Goal: Task Accomplishment & Management: Manage account settings

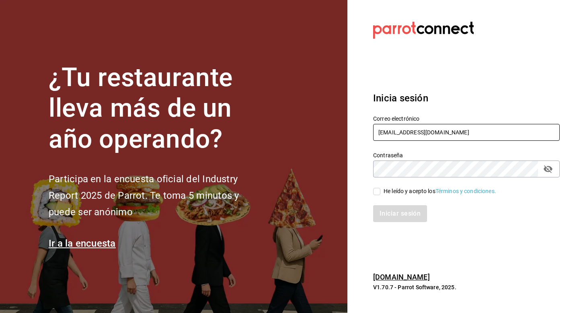
click at [471, 133] on input "[EMAIL_ADDRESS][DOMAIN_NAME]" at bounding box center [466, 132] width 187 height 17
type input "c"
type input "multiuser@javi.com"
click at [381, 189] on span "He leído y acepto los Términos y condiciones." at bounding box center [439, 191] width 116 height 8
click at [381, 189] on input "He leído y acepto los Términos y condiciones." at bounding box center [376, 191] width 7 height 7
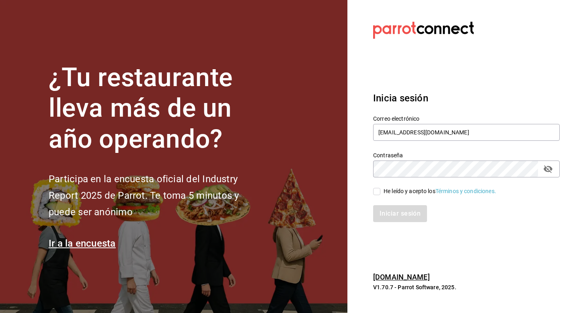
checkbox input "true"
click at [391, 211] on button "Iniciar sesión" at bounding box center [400, 213] width 55 height 17
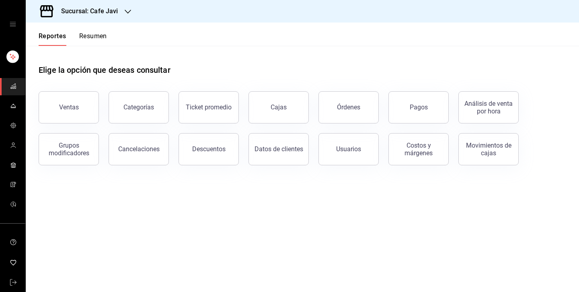
click at [9, 19] on div "mailbox folders" at bounding box center [12, 24] width 25 height 48
click at [10, 23] on icon "open drawer" at bounding box center [13, 24] width 6 height 6
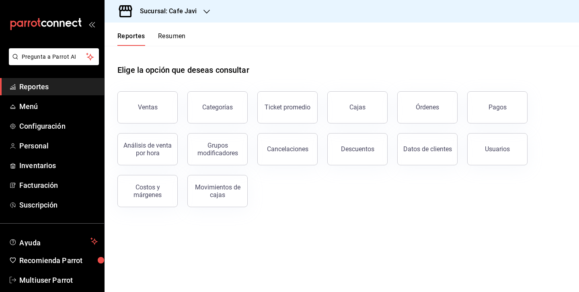
click at [89, 26] on icon "open_drawer_menu" at bounding box center [91, 24] width 6 height 6
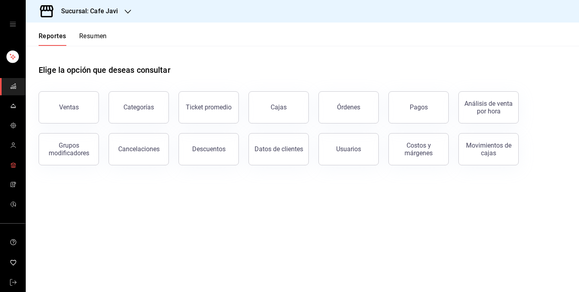
click at [14, 168] on span "mailbox folders" at bounding box center [13, 165] width 6 height 11
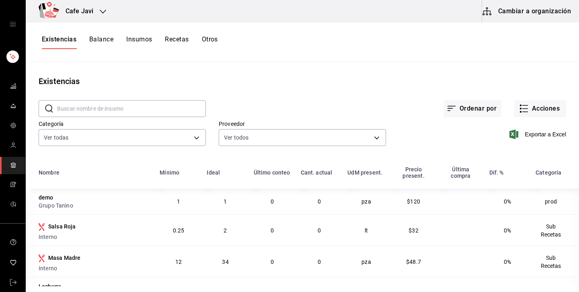
click at [98, 40] on button "Balance" at bounding box center [101, 42] width 24 height 14
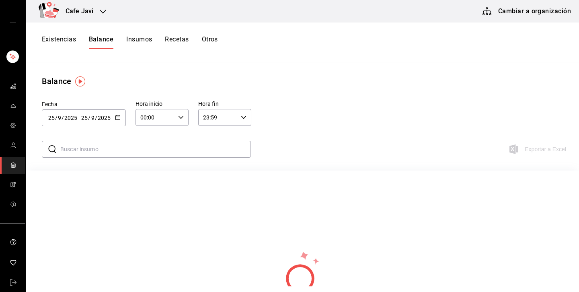
click at [143, 40] on button "Insumos" at bounding box center [139, 42] width 26 height 14
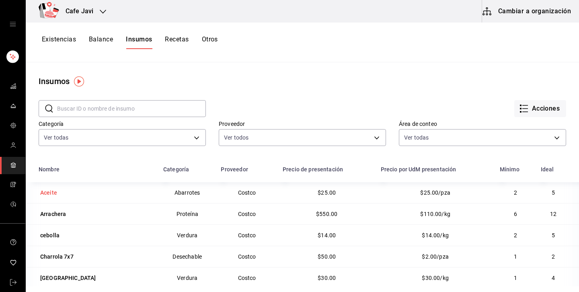
click at [61, 198] on div "Aceite" at bounding box center [96, 192] width 115 height 11
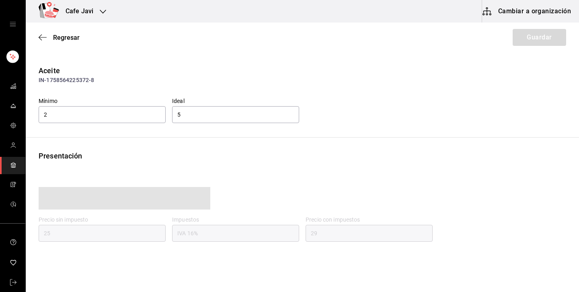
type input "29.00"
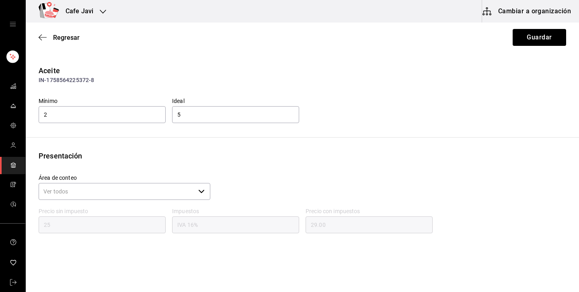
click at [115, 190] on input "Área de conteo" at bounding box center [117, 191] width 156 height 17
click at [261, 146] on div "Aceite IN-1758564225372-8 Mínimo 2 Ideal 5 Presentación Área de conteo ​ Precio…" at bounding box center [303, 174] width 554 height 219
click at [165, 191] on input "Área de conteo" at bounding box center [117, 191] width 156 height 17
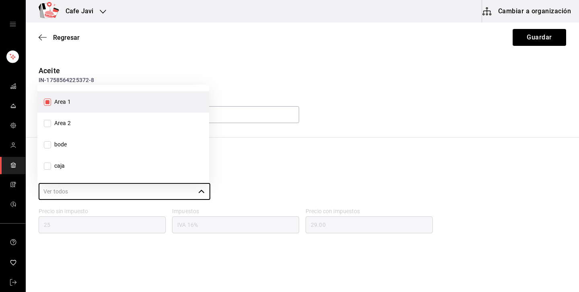
click at [279, 148] on div "Aceite IN-1758564225372-8 Mínimo 2 Ideal 5 Presentación Área de conteo ​ Precio…" at bounding box center [303, 174] width 554 height 219
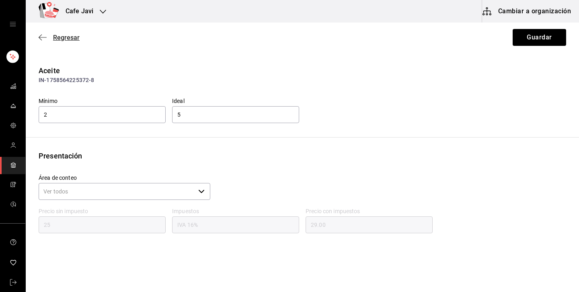
click at [62, 37] on span "Regresar" at bounding box center [66, 38] width 27 height 8
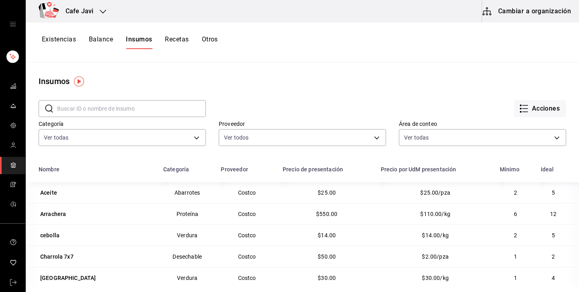
click at [183, 41] on button "Recetas" at bounding box center [177, 42] width 24 height 14
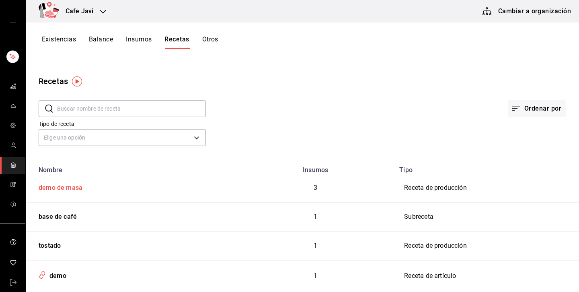
click at [87, 193] on td "demo de masa" at bounding box center [131, 188] width 211 height 29
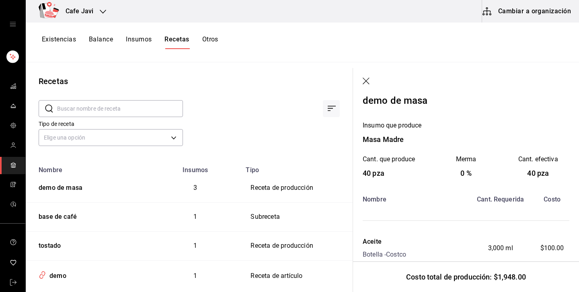
scroll to position [76, 0]
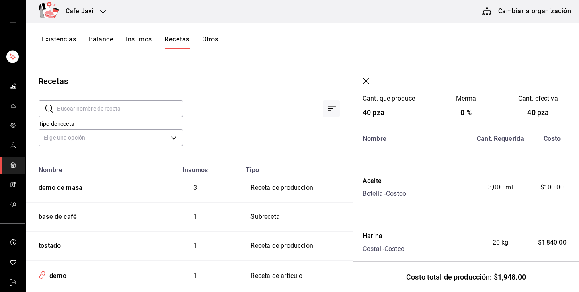
click at [366, 83] on icon "button" at bounding box center [367, 82] width 8 height 8
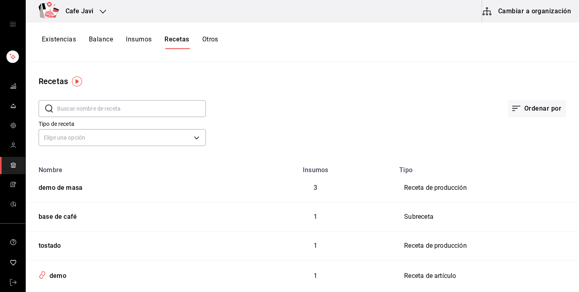
click at [206, 41] on button "Otros" at bounding box center [210, 42] width 16 height 14
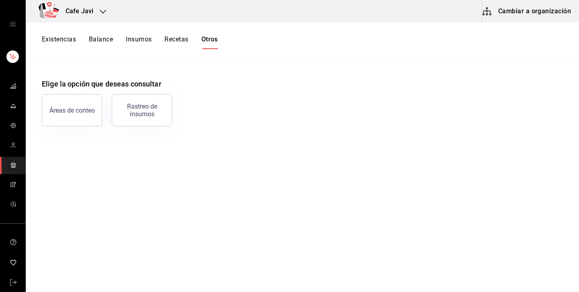
click at [66, 38] on button "Existencias" at bounding box center [59, 42] width 34 height 14
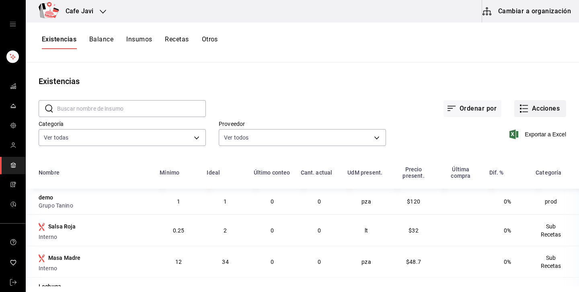
click at [530, 111] on button "Acciones" at bounding box center [540, 108] width 52 height 17
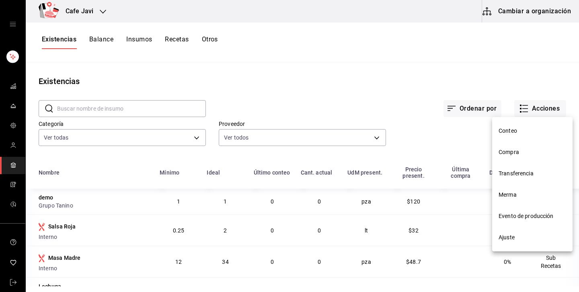
click at [510, 153] on span "Compra" at bounding box center [533, 152] width 68 height 8
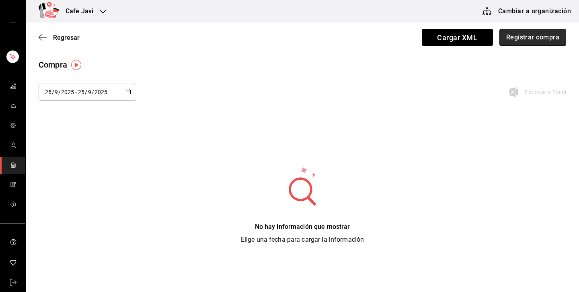
click at [527, 32] on button "Registrar compra" at bounding box center [533, 37] width 67 height 17
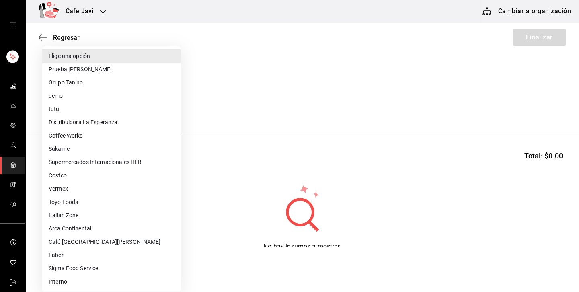
click at [103, 106] on body "Cafe Javi Cambiar a organización Regresar Finalizar Compra Proveedor Elige una …" at bounding box center [289, 123] width 579 height 247
click at [75, 177] on li "Costco" at bounding box center [111, 175] width 138 height 13
type input "c5b0d51e-6334-43ed-8431-3624446c4822"
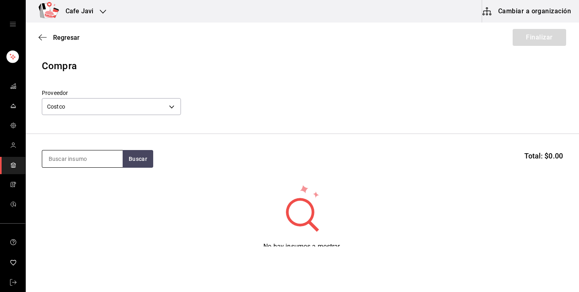
click at [107, 159] on input at bounding box center [82, 158] width 80 height 17
type input "c"
click at [151, 160] on button "Buscar" at bounding box center [138, 159] width 31 height 18
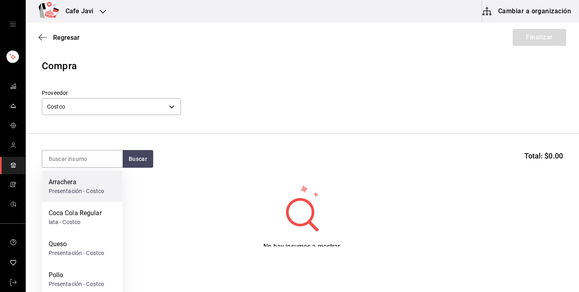
click at [78, 183] on div "Arrachera" at bounding box center [77, 182] width 56 height 10
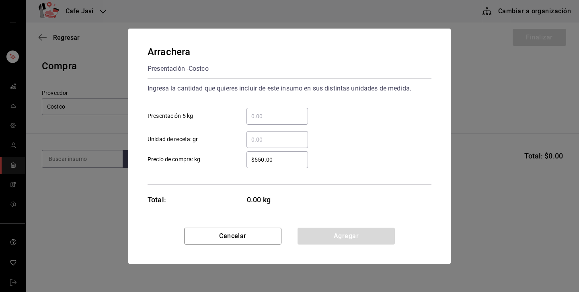
click at [258, 115] on input "​ Presentación 5 kg" at bounding box center [278, 116] width 62 height 10
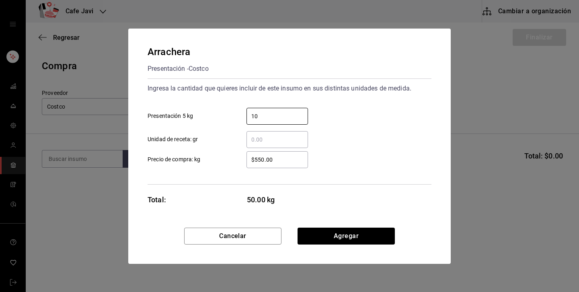
type input "10"
click at [356, 170] on div "Ingresa la cantidad que quieres incluir de este insumo en sus distintas unidade…" at bounding box center [290, 131] width 284 height 106
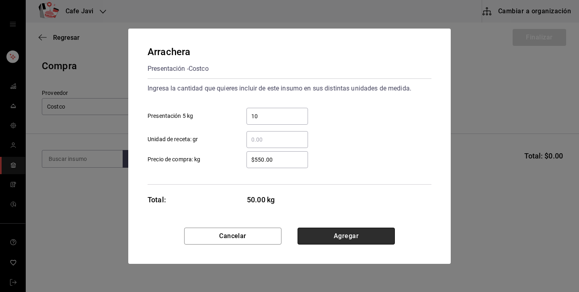
click at [356, 238] on button "Agregar" at bounding box center [346, 236] width 97 height 17
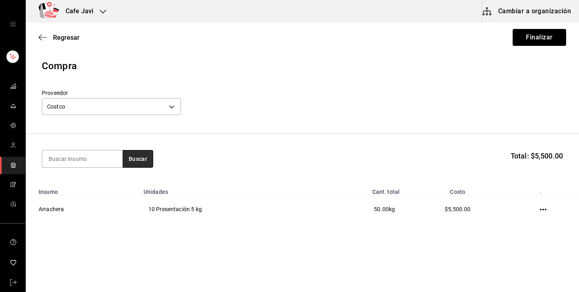
click at [138, 163] on button "Buscar" at bounding box center [138, 159] width 31 height 18
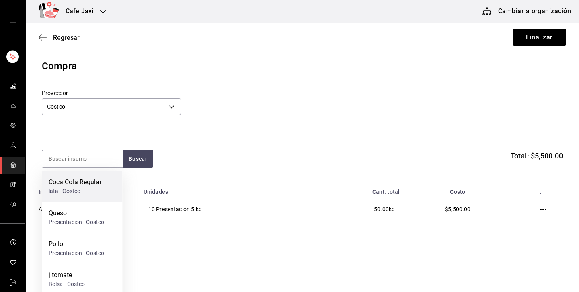
click at [95, 192] on div "lata - Costco" at bounding box center [75, 191] width 53 height 8
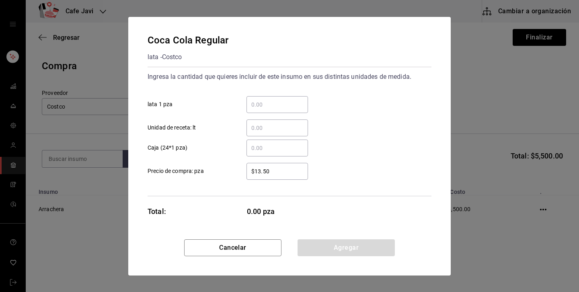
click at [269, 151] on input "​ Caja (24*1 pza)" at bounding box center [278, 148] width 62 height 10
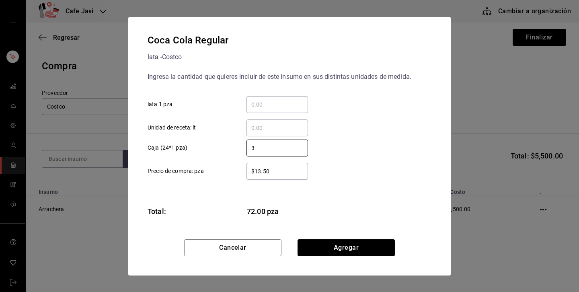
type input "3"
click at [380, 198] on div "Coca Cola Regular lata - Costco Ingresa la cantidad que quieres incluir de este…" at bounding box center [289, 128] width 323 height 222
click at [354, 245] on button "Agregar" at bounding box center [346, 247] width 97 height 17
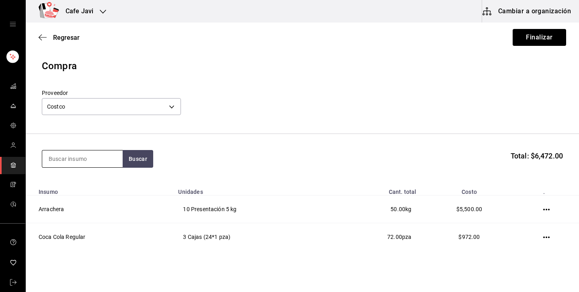
click at [111, 163] on input at bounding box center [82, 158] width 80 height 17
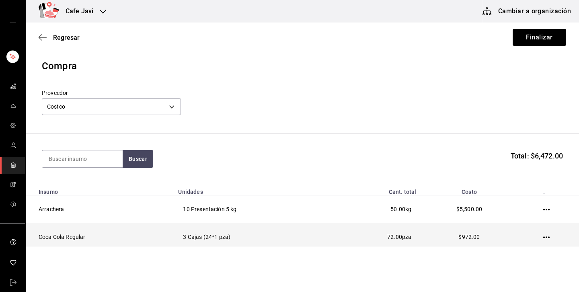
click at [546, 235] on icon "button" at bounding box center [546, 237] width 6 height 6
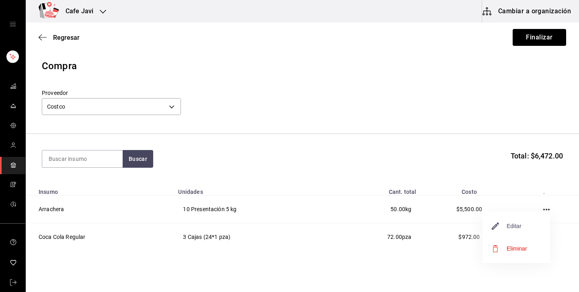
click at [501, 227] on span "Editar" at bounding box center [506, 226] width 29 height 10
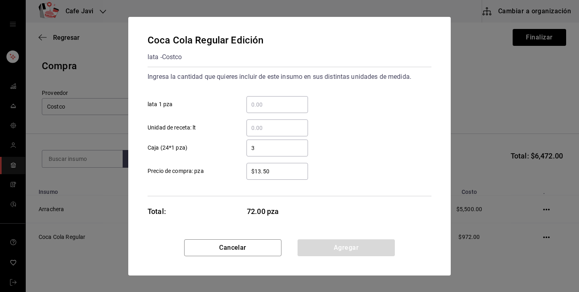
click at [281, 170] on input "$13.50" at bounding box center [278, 172] width 62 height 10
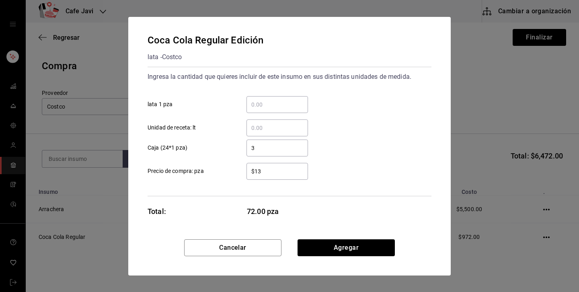
type input "$1"
type input "$20"
click at [351, 145] on div "3 ​ Caja (24*1 pza)" at bounding box center [286, 144] width 290 height 23
click at [372, 248] on button "Agregar" at bounding box center [346, 247] width 97 height 17
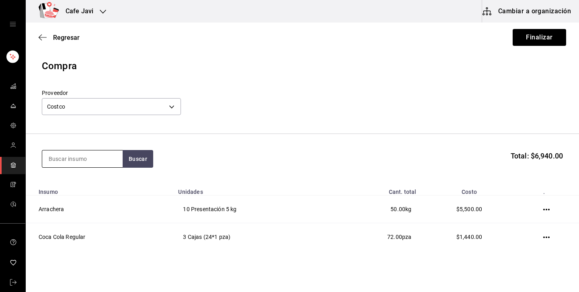
click at [99, 160] on input at bounding box center [82, 158] width 80 height 17
type input "hari"
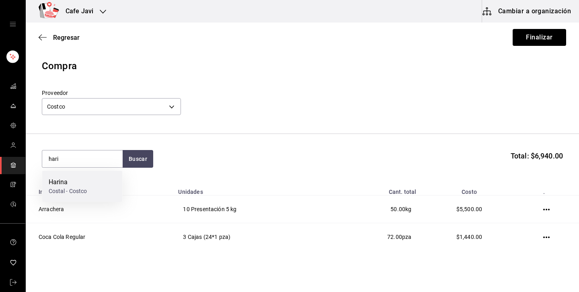
click at [95, 177] on div "Harina Costal - Costco" at bounding box center [82, 186] width 80 height 31
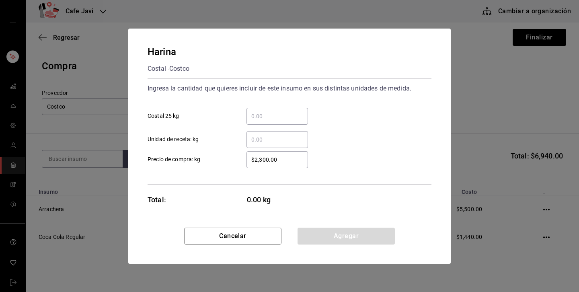
click at [290, 117] on input "​ Costal 25 kg" at bounding box center [278, 116] width 62 height 10
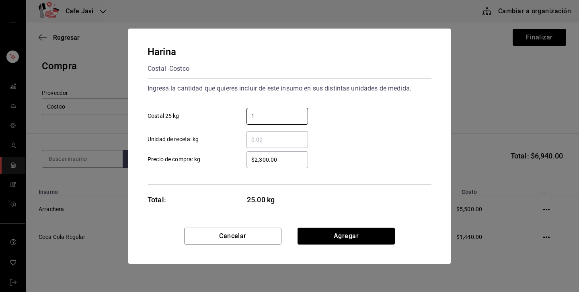
type input "1"
click at [440, 150] on div "Harina Costal - Costco Ingresa la cantidad que quieres incluir de este insumo e…" at bounding box center [289, 128] width 323 height 199
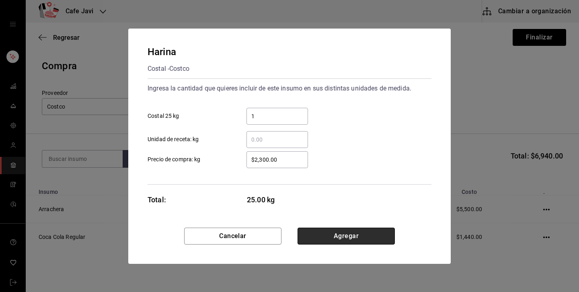
click at [352, 238] on button "Agregar" at bounding box center [346, 236] width 97 height 17
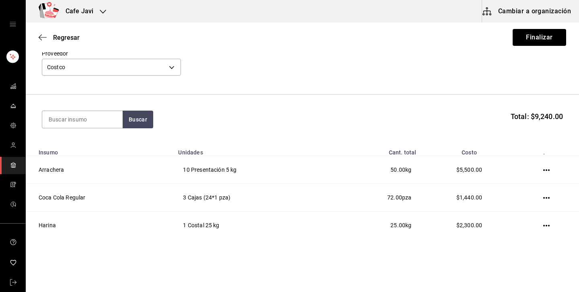
scroll to position [43, 0]
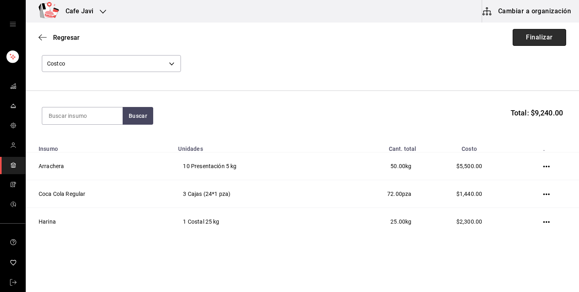
click at [551, 45] on button "Finalizar" at bounding box center [540, 37] width 54 height 17
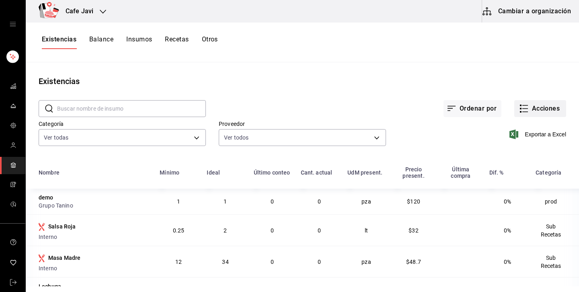
click at [541, 115] on button "Acciones" at bounding box center [540, 108] width 52 height 17
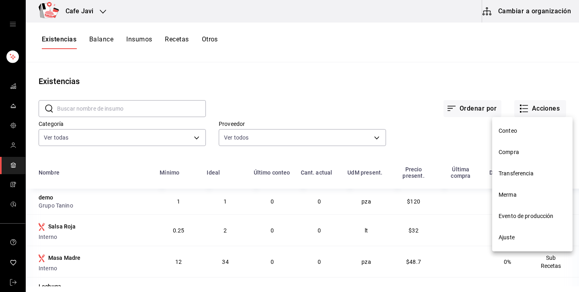
click at [509, 147] on li "Compra" at bounding box center [532, 152] width 80 height 21
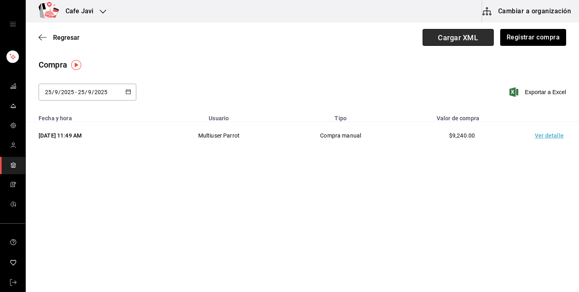
click at [472, 38] on span "Cargar XML" at bounding box center [458, 37] width 71 height 17
click at [0, 0] on input "Cargar XML" at bounding box center [0, 0] width 0 height 0
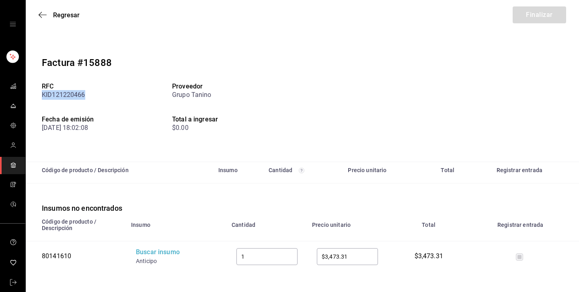
drag, startPoint x: 43, startPoint y: 97, endPoint x: 95, endPoint y: 95, distance: 51.9
click at [95, 95] on div "KID121220466" at bounding box center [107, 95] width 130 height 10
drag, startPoint x: 40, startPoint y: 124, endPoint x: 74, endPoint y: 123, distance: 33.8
click at [74, 123] on div "Factura #15888 RFC KID121220466 Proveedor Grupo Tanino Fecha de emisión 4/09/25…" at bounding box center [303, 99] width 554 height 126
drag, startPoint x: 171, startPoint y: 99, endPoint x: 223, endPoint y: 97, distance: 51.5
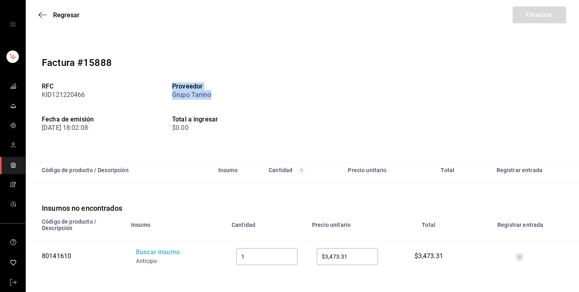
click at [223, 97] on div "RFC KID121220466 Proveedor Grupo Tanino Fecha de emisión 4/09/25 18:02:08 Total…" at bounding box center [172, 116] width 261 height 66
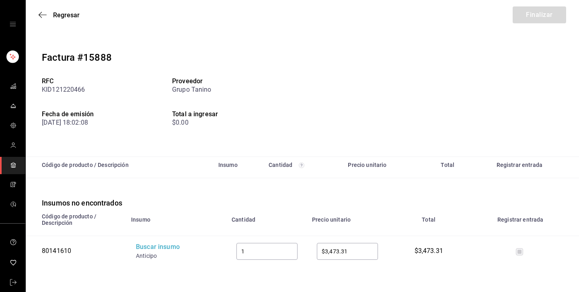
click at [61, 251] on div "80141610" at bounding box center [78, 251] width 72 height 9
click at [144, 243] on div "Buscar insumo" at bounding box center [168, 247] width 64 height 9
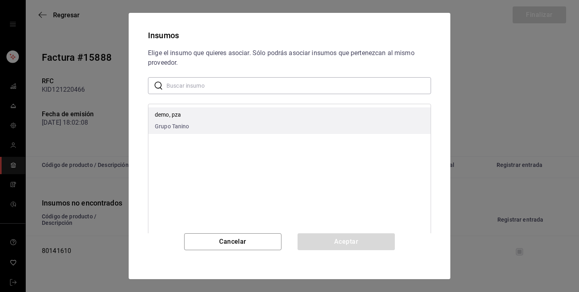
click at [168, 121] on div "demo, pza Grupo Tanino" at bounding box center [172, 121] width 35 height 20
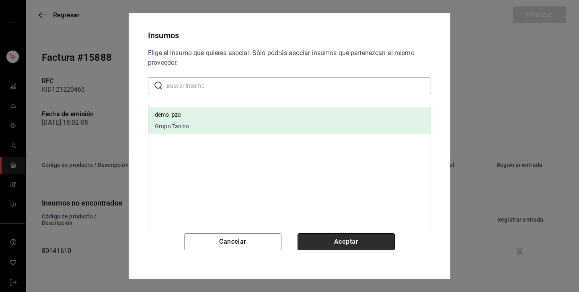
click at [362, 241] on button "Aceptar" at bounding box center [346, 241] width 97 height 17
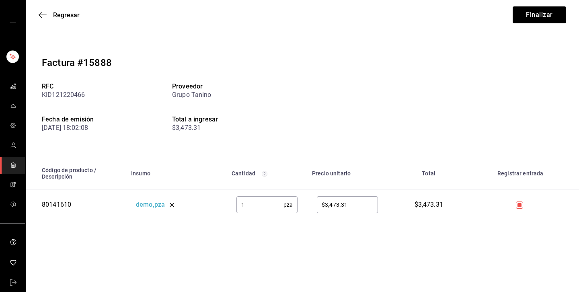
scroll to position [0, 0]
click at [520, 205] on input "checkbox" at bounding box center [519, 205] width 7 height 7
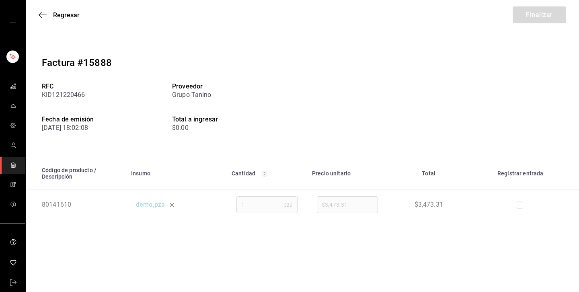
click at [520, 205] on input "checkbox" at bounding box center [519, 205] width 7 height 7
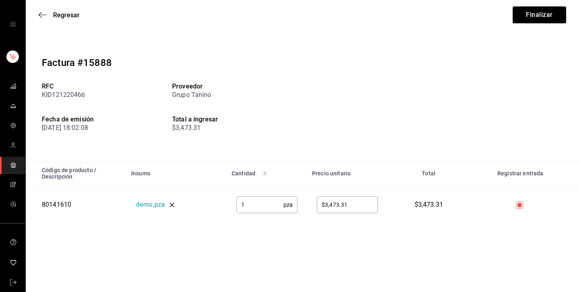
click at [520, 205] on input "checkbox" at bounding box center [519, 205] width 7 height 7
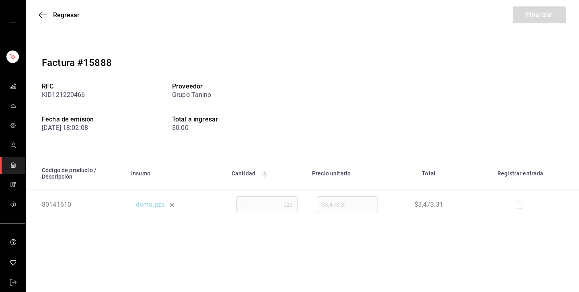
click at [520, 205] on input "checkbox" at bounding box center [519, 205] width 7 height 7
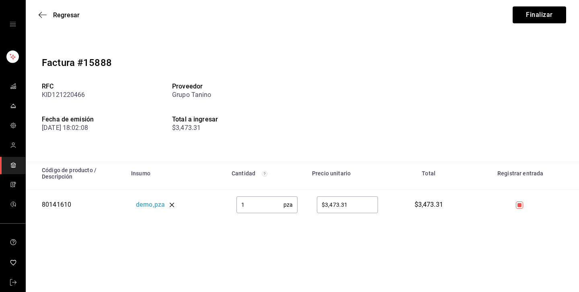
click at [520, 205] on input "checkbox" at bounding box center [519, 205] width 7 height 7
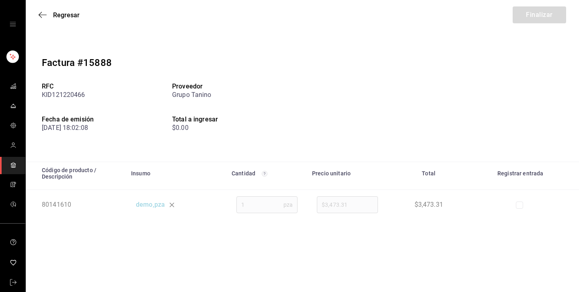
click at [520, 205] on input "checkbox" at bounding box center [519, 205] width 7 height 7
checkbox input "true"
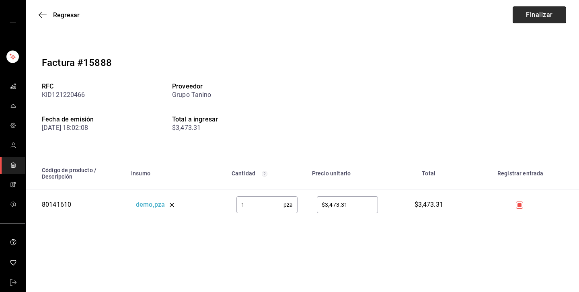
click at [558, 13] on button "Finalizar" at bounding box center [540, 14] width 54 height 17
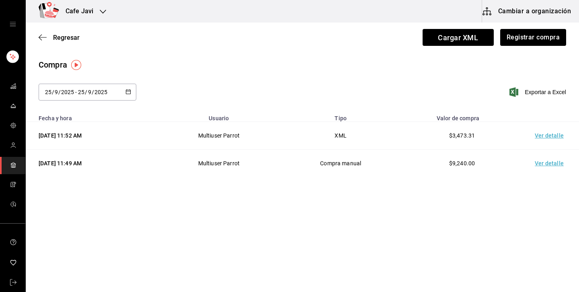
click at [541, 134] on td "Ver detalle" at bounding box center [551, 136] width 56 height 28
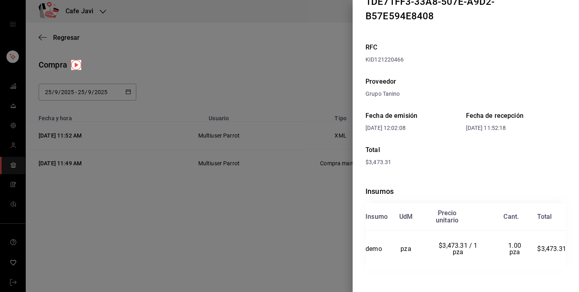
scroll to position [37, 0]
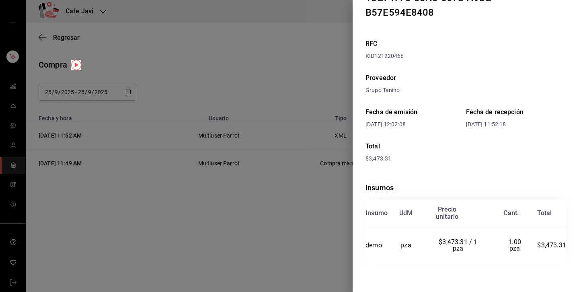
click at [280, 235] on div at bounding box center [289, 146] width 579 height 292
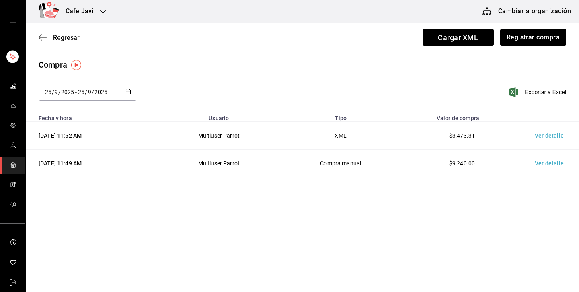
click at [549, 163] on td "Ver detalle" at bounding box center [551, 164] width 56 height 28
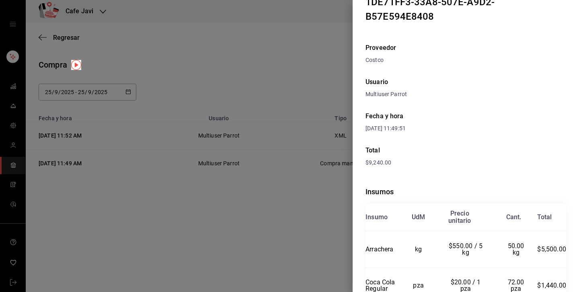
scroll to position [29, 0]
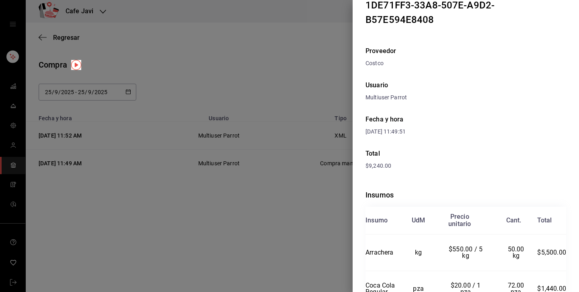
click at [295, 151] on div at bounding box center [289, 146] width 579 height 292
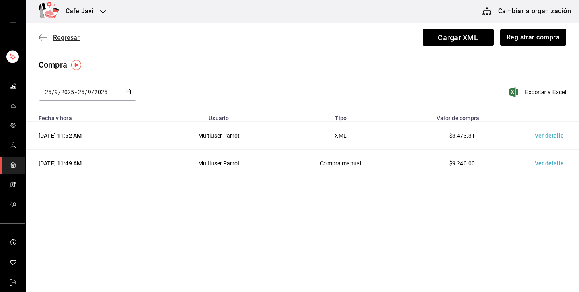
click at [69, 38] on span "Regresar" at bounding box center [66, 38] width 27 height 8
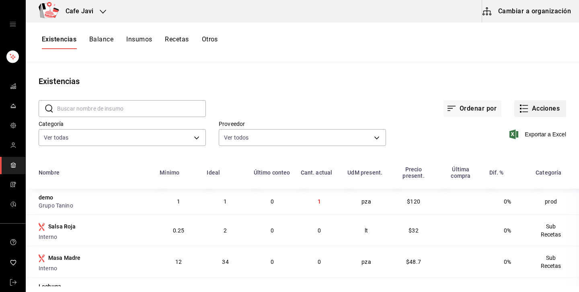
click at [545, 114] on button "Acciones" at bounding box center [540, 108] width 52 height 17
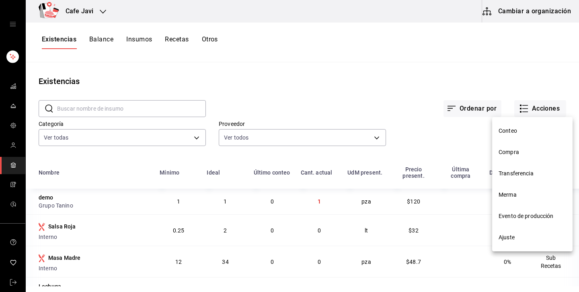
click at [516, 173] on span "Transferencia" at bounding box center [533, 173] width 68 height 8
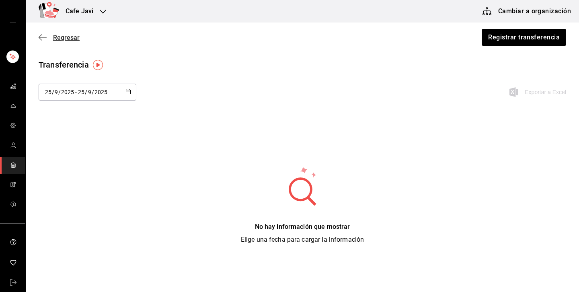
click at [43, 35] on icon "button" at bounding box center [43, 37] width 8 height 7
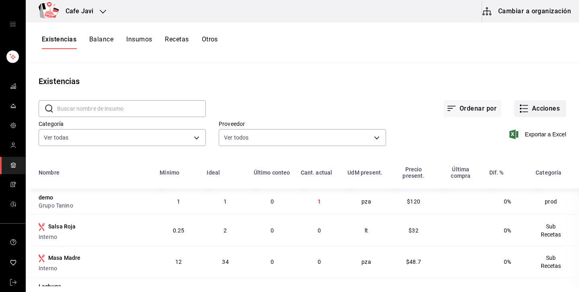
click at [527, 111] on icon "button" at bounding box center [524, 109] width 10 height 10
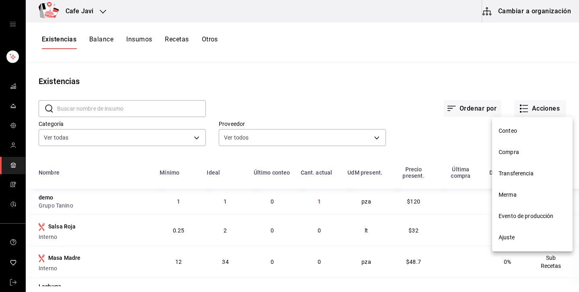
click at [515, 168] on li "Transferencia" at bounding box center [532, 173] width 80 height 21
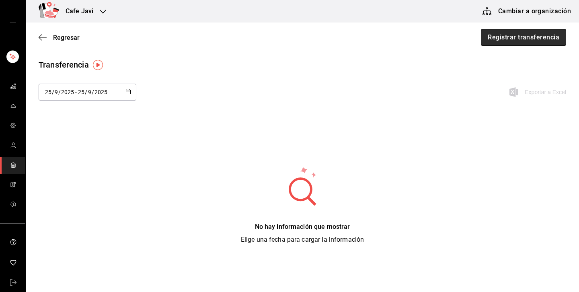
click at [541, 40] on button "Registrar transferencia" at bounding box center [523, 37] width 85 height 17
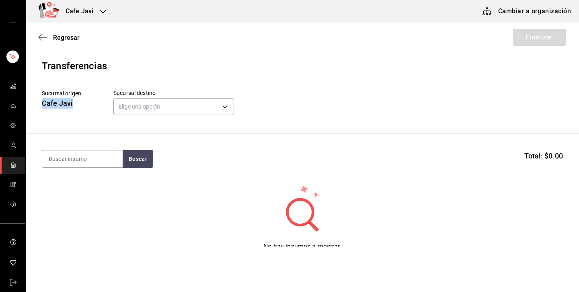
drag, startPoint x: 37, startPoint y: 102, endPoint x: 80, endPoint y: 100, distance: 42.7
click at [80, 100] on header "Transferencias Sucursal origen Cafe Javi Sucursal destino Elige una opción defa…" at bounding box center [303, 96] width 554 height 75
click at [150, 103] on body "Cafe Javi Cambiar a organización Regresar Finalizar Transferencias Sucursal ori…" at bounding box center [289, 123] width 579 height 247
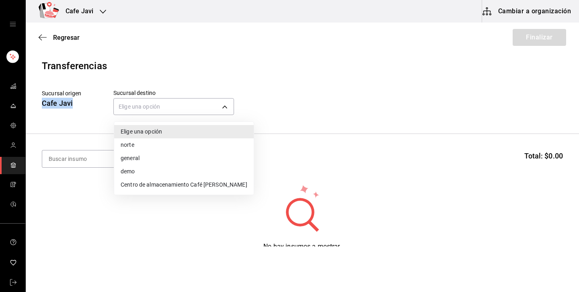
click at [177, 186] on li "Centro de almacenamiento Café Javier" at bounding box center [184, 184] width 140 height 13
type input "7888e9d8-6531-4675-bdc7-a78a0ddcfcf8"
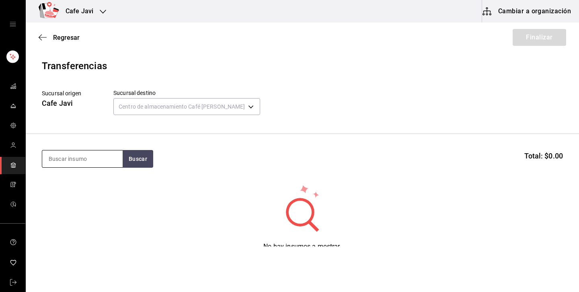
click at [103, 160] on input at bounding box center [82, 158] width 80 height 17
type input "coca"
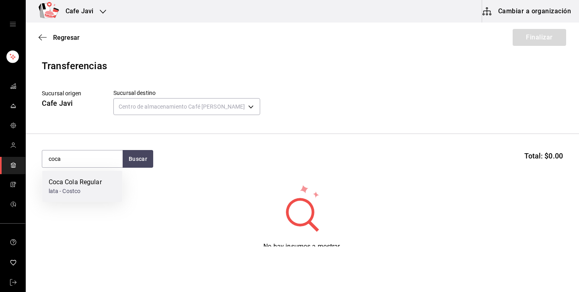
click at [100, 189] on div "lata - Costco" at bounding box center [75, 191] width 53 height 8
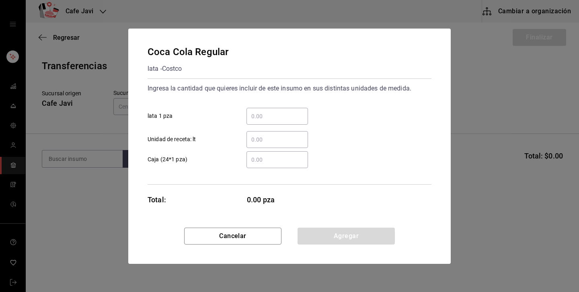
click at [280, 123] on div "​" at bounding box center [278, 116] width 62 height 17
click at [280, 121] on input "​ lata 1 pza" at bounding box center [278, 116] width 62 height 10
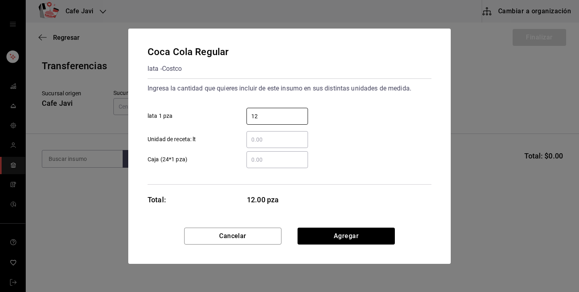
type input "12"
click at [368, 191] on div "Coca Cola Regular lata - Costco Ingresa la cantidad que quieres incluir de este…" at bounding box center [289, 128] width 323 height 199
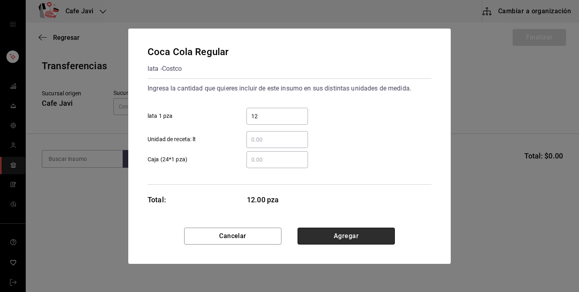
click at [337, 230] on button "Agregar" at bounding box center [346, 236] width 97 height 17
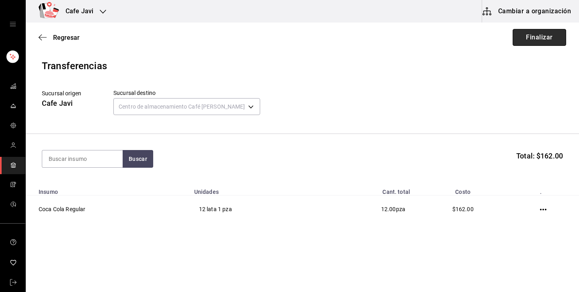
click at [536, 35] on button "Finalizar" at bounding box center [540, 37] width 54 height 17
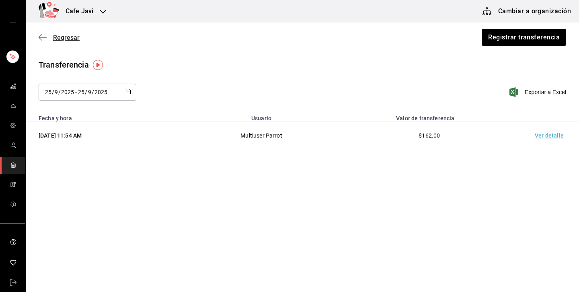
click at [58, 39] on span "Regresar" at bounding box center [66, 38] width 27 height 8
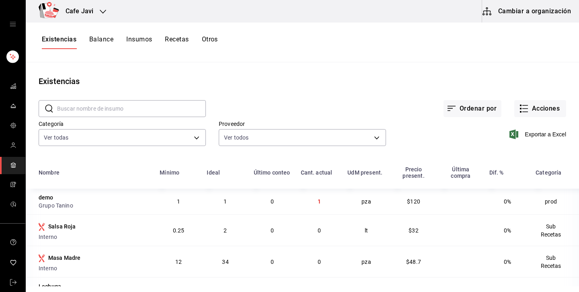
click at [161, 113] on input "text" at bounding box center [131, 109] width 149 height 16
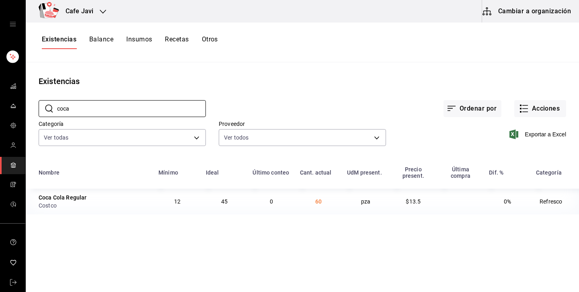
type input "coca"
click at [87, 9] on h3 "Cafe Javi" at bounding box center [76, 11] width 34 height 10
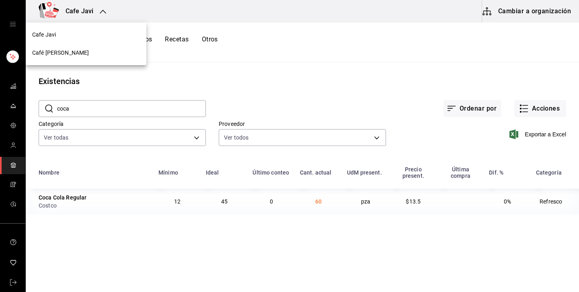
click at [61, 51] on div "Café Javier" at bounding box center [86, 53] width 108 height 8
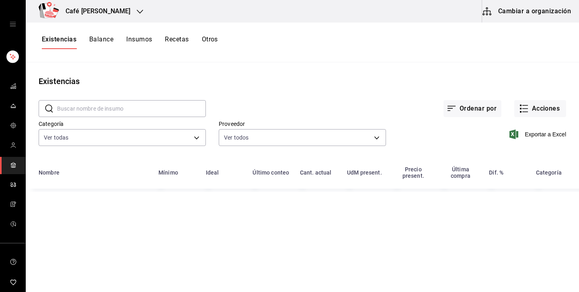
click at [116, 108] on input "text" at bounding box center [131, 109] width 149 height 16
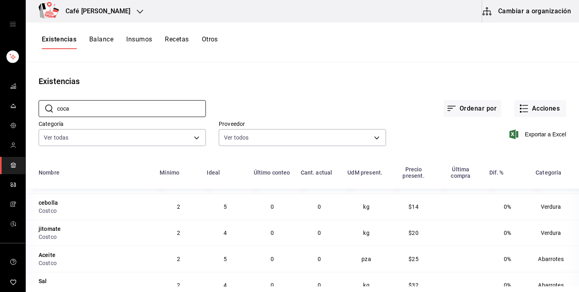
scroll to position [144, 0]
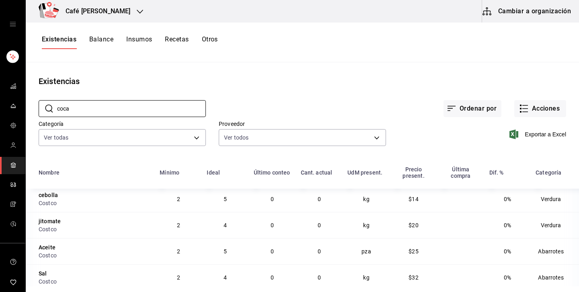
click at [277, 100] on div "Ordenar por Acciones" at bounding box center [386, 102] width 360 height 30
click at [194, 111] on input "coca" at bounding box center [131, 109] width 149 height 16
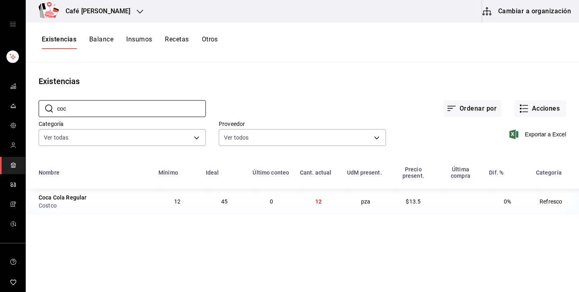
type input "coc"
click at [102, 15] on div "Café Javier" at bounding box center [89, 11] width 114 height 23
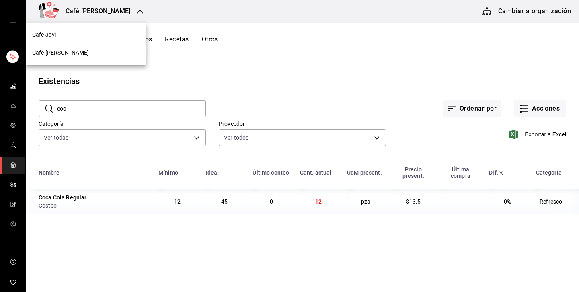
click at [66, 51] on div "Café Javier" at bounding box center [86, 53] width 108 height 8
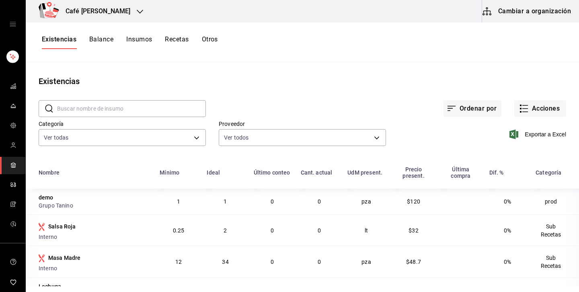
click at [536, 117] on div "Exportar a Excel" at bounding box center [476, 127] width 180 height 41
click at [537, 117] on button "Acciones" at bounding box center [540, 108] width 52 height 17
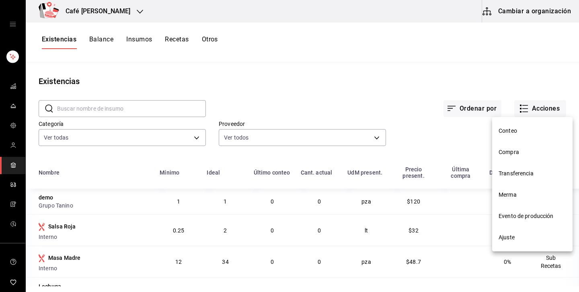
click at [525, 172] on span "Transferencia" at bounding box center [533, 173] width 68 height 8
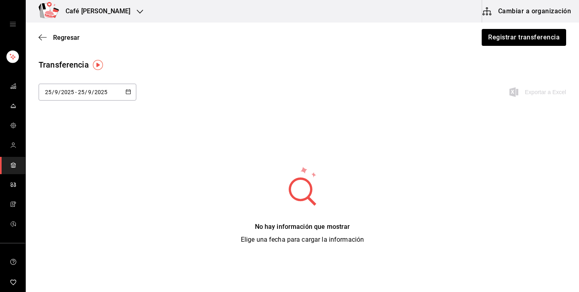
click at [137, 12] on icon "button" at bounding box center [140, 12] width 6 height 4
click at [61, 58] on div "Café [PERSON_NAME]" at bounding box center [86, 53] width 121 height 18
click at [102, 12] on div "Café [PERSON_NAME]" at bounding box center [89, 11] width 114 height 23
click at [63, 31] on div "Cafe Javi" at bounding box center [86, 35] width 108 height 8
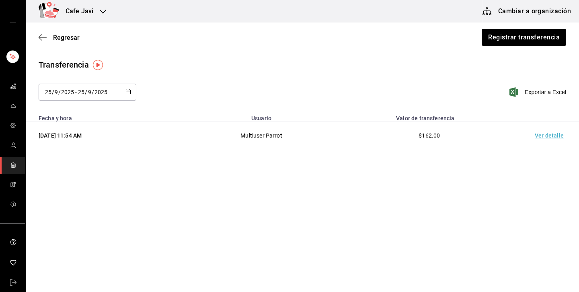
click at [551, 138] on td "Ver detalle" at bounding box center [551, 136] width 56 height 28
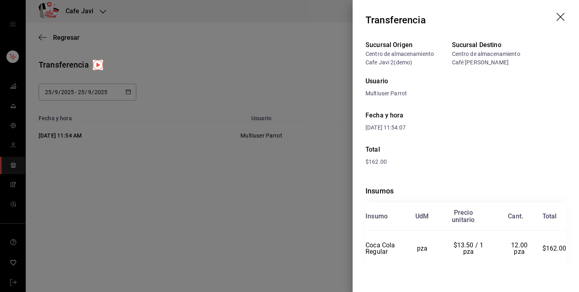
click at [562, 13] on icon "drag" at bounding box center [562, 18] width 10 height 10
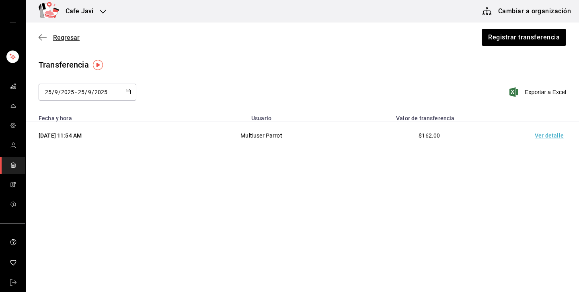
click at [58, 37] on span "Regresar" at bounding box center [66, 38] width 27 height 8
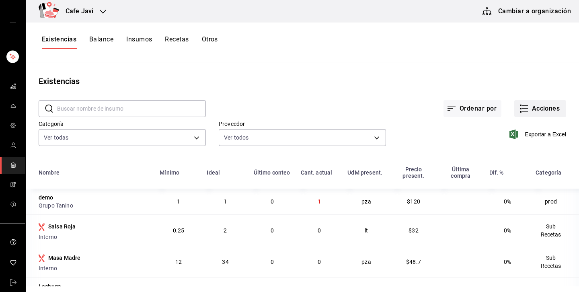
click at [543, 107] on button "Acciones" at bounding box center [540, 108] width 52 height 17
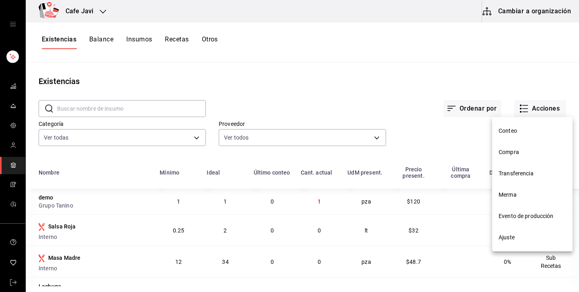
click at [515, 194] on span "Merma" at bounding box center [533, 195] width 68 height 8
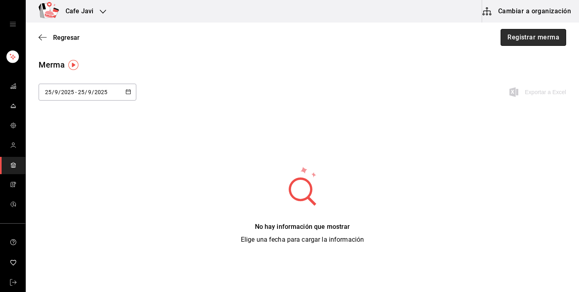
click at [548, 43] on button "Registrar merma" at bounding box center [534, 37] width 66 height 17
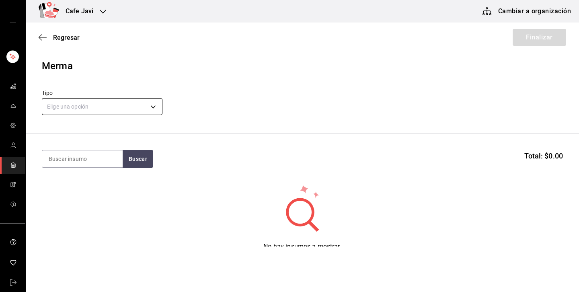
click at [131, 109] on body "Cafe Javi Cambiar a organización Regresar Finalizar Merma Tipo Elige una opción…" at bounding box center [289, 123] width 579 height 247
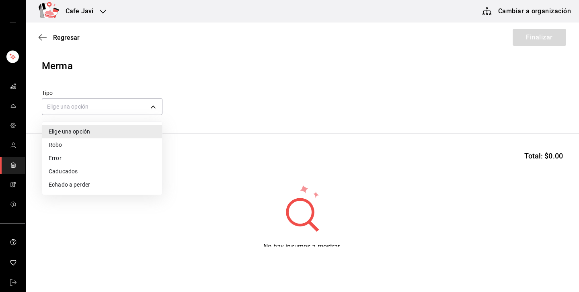
click at [69, 157] on li "Error" at bounding box center [102, 158] width 120 height 13
type input "ERROR"
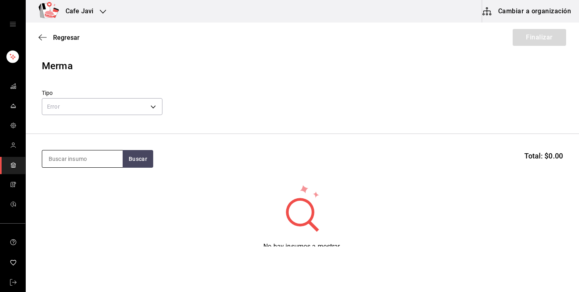
click at [86, 159] on input at bounding box center [82, 158] width 80 height 17
type input "arra"
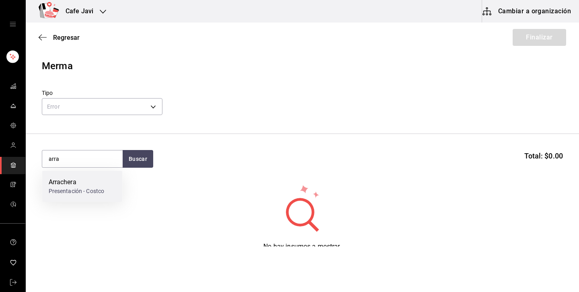
click at [80, 183] on div "Arrachera" at bounding box center [77, 182] width 56 height 10
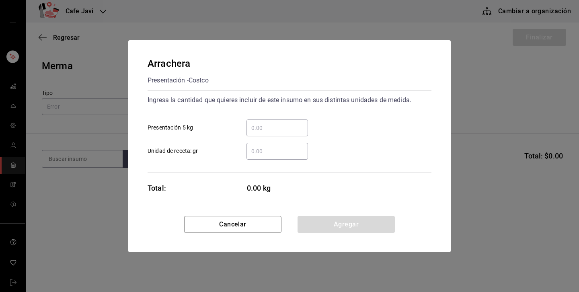
click at [262, 148] on input "​ Unidad de receta: gr" at bounding box center [278, 151] width 62 height 10
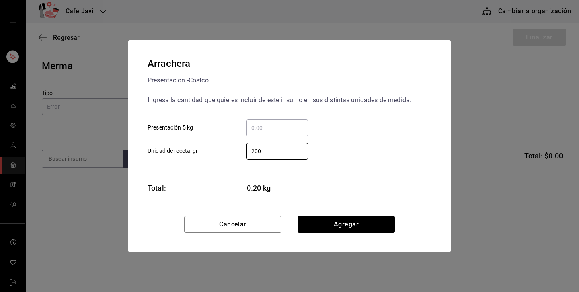
type input "200"
click at [385, 175] on div "Arrachera Presentación - Costco Ingresa la cantidad que quieres incluir de este…" at bounding box center [289, 128] width 323 height 176
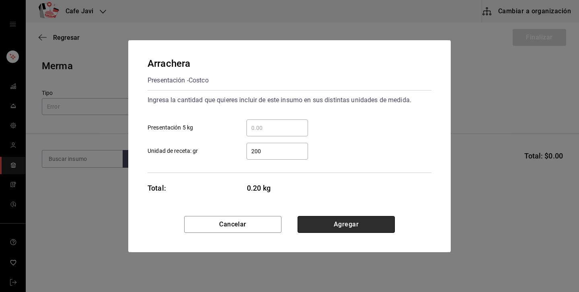
click at [354, 220] on button "Agregar" at bounding box center [346, 224] width 97 height 17
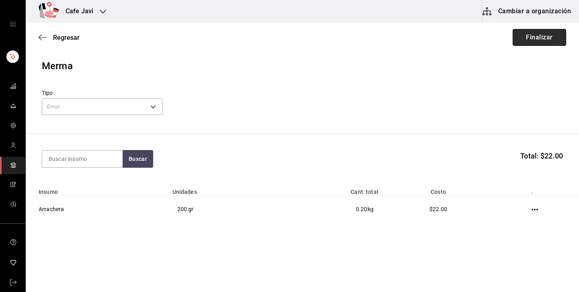
click at [534, 45] on button "Finalizar" at bounding box center [540, 37] width 54 height 17
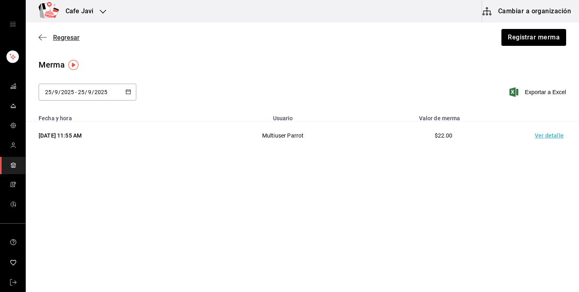
click at [55, 36] on span "Regresar" at bounding box center [66, 38] width 27 height 8
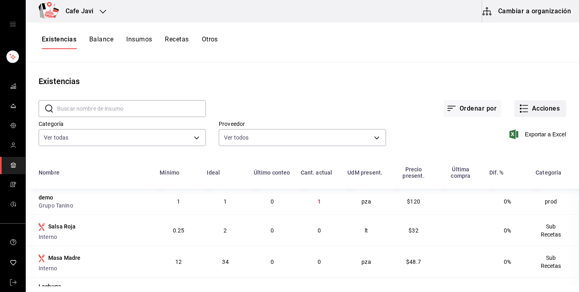
click at [538, 107] on button "Acciones" at bounding box center [540, 108] width 52 height 17
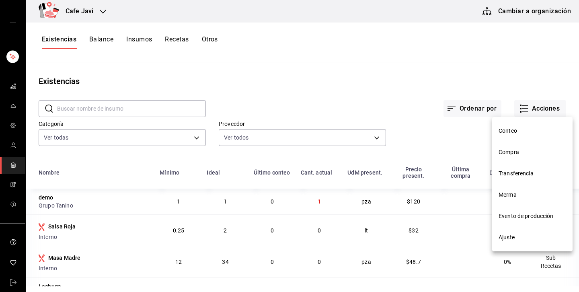
click at [529, 212] on span "Evento de producción" at bounding box center [533, 216] width 68 height 8
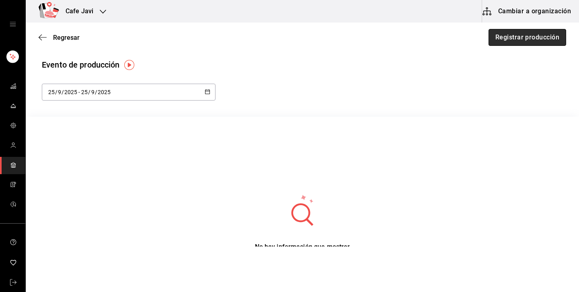
click at [545, 36] on button "Registrar producción" at bounding box center [528, 37] width 78 height 17
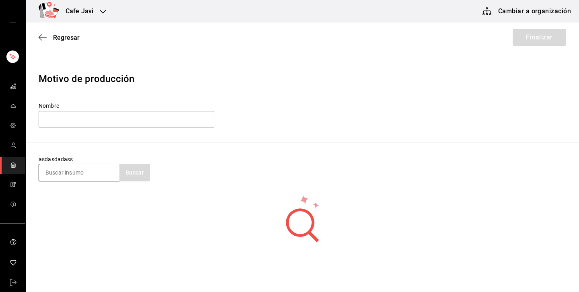
click at [99, 175] on input at bounding box center [79, 172] width 80 height 17
type input "s"
type input "m"
type input "g"
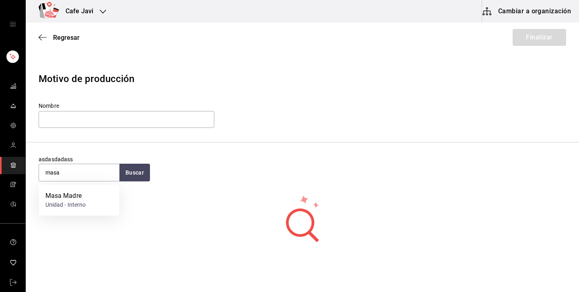
type input "masa"
click at [82, 203] on div "Unidad - Interno" at bounding box center [65, 205] width 41 height 8
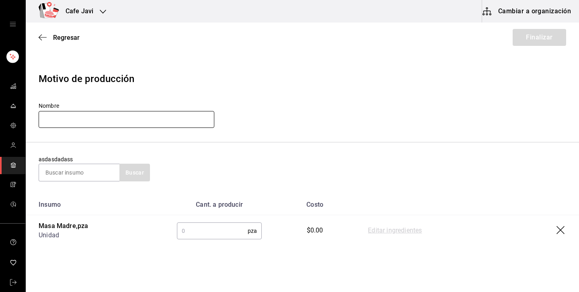
click at [169, 125] on input "text" at bounding box center [127, 119] width 176 height 17
type input "demo"
click at [525, 124] on div "Nombre demo" at bounding box center [303, 115] width 528 height 27
click at [218, 234] on input "text" at bounding box center [212, 231] width 71 height 16
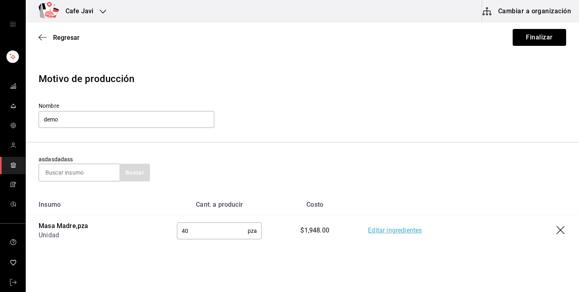
type input "4"
type input "1"
type input "40"
click at [381, 228] on link "Editar ingredientes" at bounding box center [395, 231] width 54 height 10
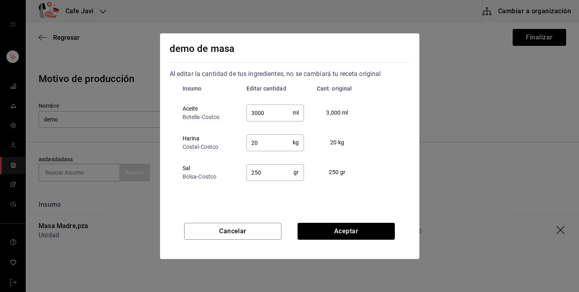
click at [274, 177] on input "250" at bounding box center [270, 172] width 47 height 16
type input "2"
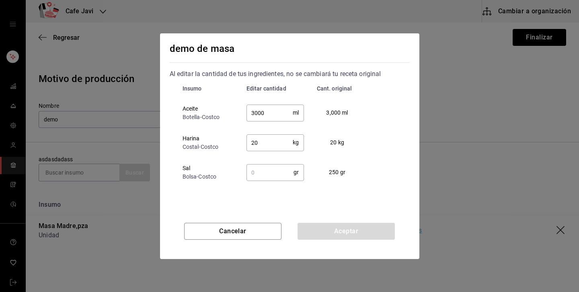
type input "2"
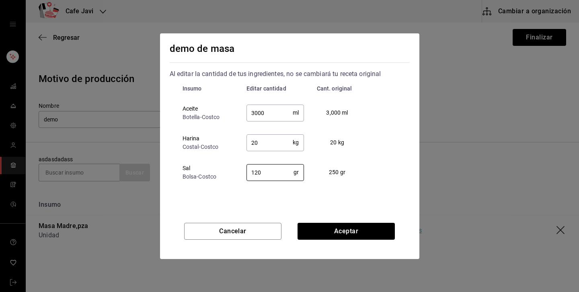
type input "120"
click at [286, 116] on input "3000" at bounding box center [270, 113] width 47 height 16
type input "3"
type input "1500"
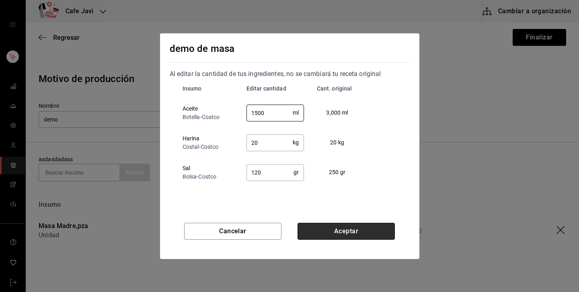
click at [343, 229] on button "Aceptar" at bounding box center [346, 231] width 97 height 17
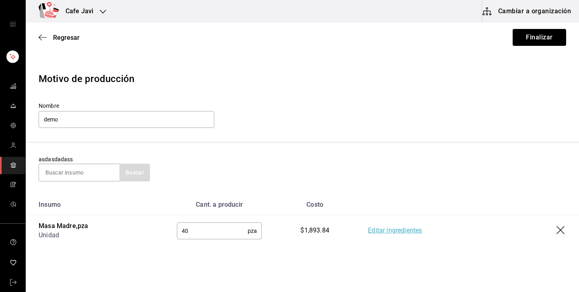
click at [390, 229] on link "Editar ingredientes" at bounding box center [395, 231] width 54 height 10
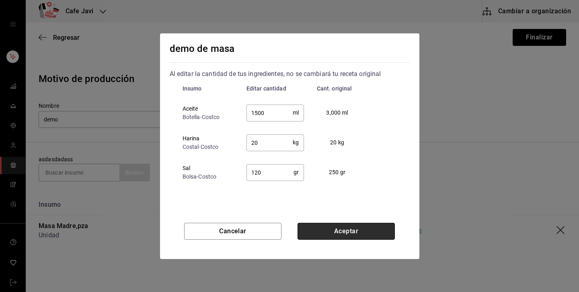
click at [343, 228] on button "Aceptar" at bounding box center [346, 231] width 97 height 17
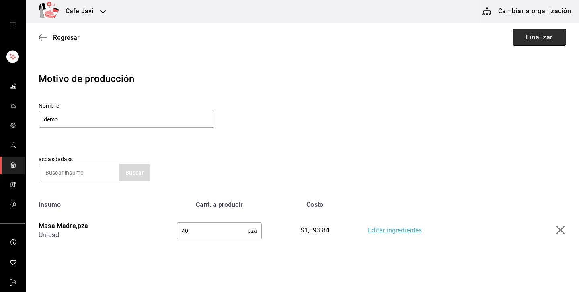
click at [551, 34] on button "Finalizar" at bounding box center [540, 37] width 54 height 17
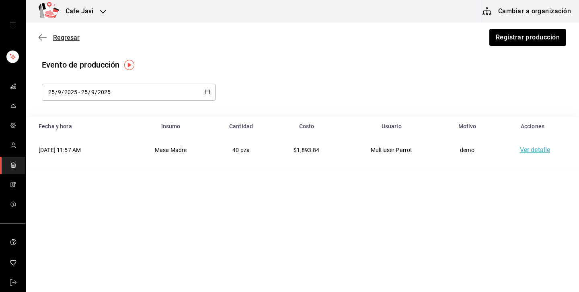
click at [70, 35] on span "Regresar" at bounding box center [66, 38] width 27 height 8
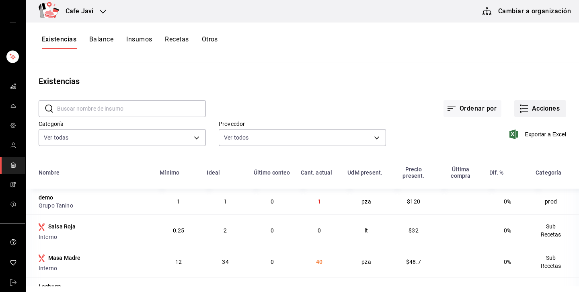
click at [528, 108] on icon "button" at bounding box center [524, 109] width 10 height 10
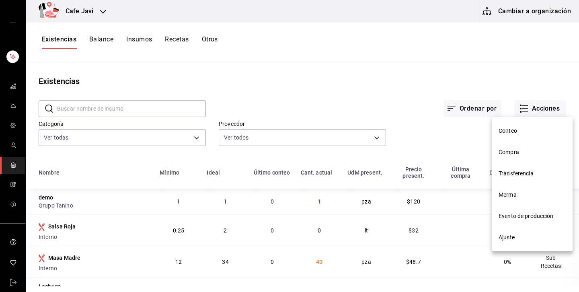
click at [515, 235] on span "Ajuste" at bounding box center [533, 237] width 68 height 8
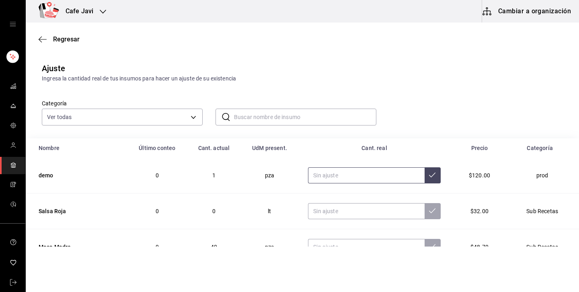
click at [321, 175] on input "text" at bounding box center [366, 175] width 116 height 16
type input "12.00"
click at [426, 172] on button at bounding box center [433, 175] width 16 height 16
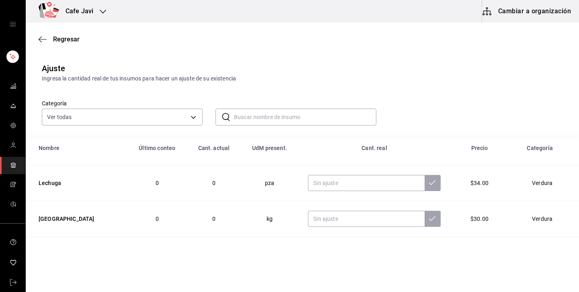
scroll to position [103, 0]
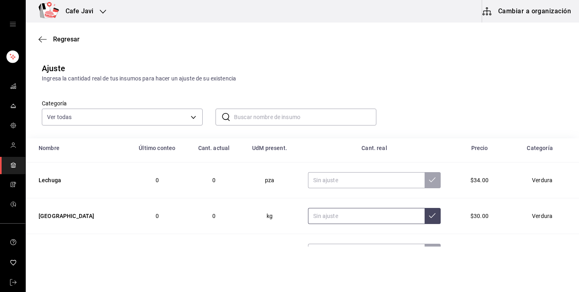
click at [342, 220] on input "text" at bounding box center [366, 216] width 116 height 16
type input "12.00"
click at [429, 217] on icon at bounding box center [432, 215] width 6 height 6
click at [338, 182] on input "text" at bounding box center [366, 180] width 116 height 16
type input "1.00"
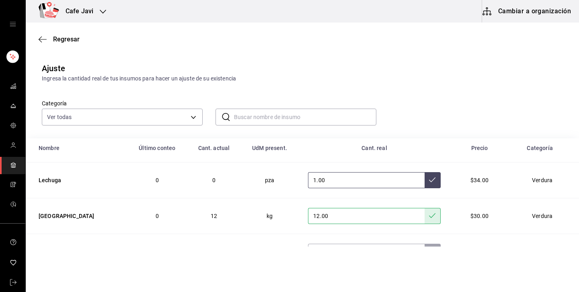
click at [425, 179] on button at bounding box center [433, 180] width 16 height 16
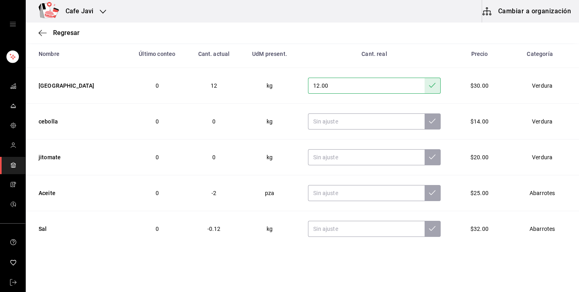
scroll to position [97, 0]
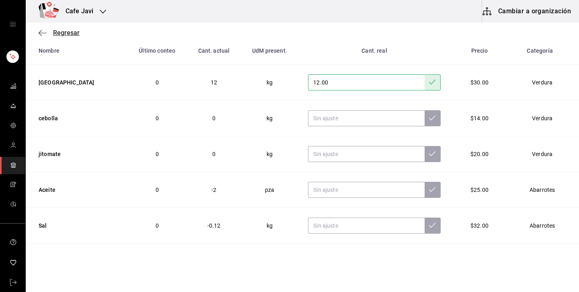
click at [71, 35] on span "Regresar" at bounding box center [66, 33] width 27 height 8
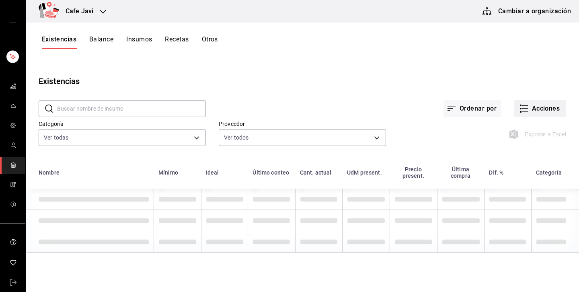
click at [541, 104] on button "Acciones" at bounding box center [540, 108] width 52 height 17
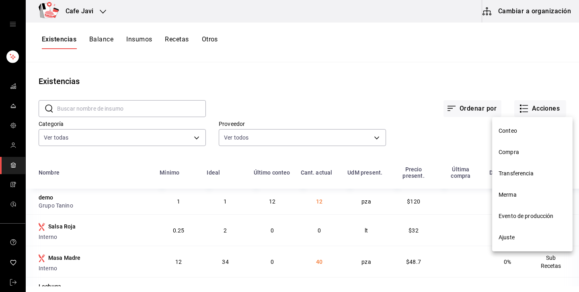
click at [506, 127] on span "Conteo" at bounding box center [533, 131] width 68 height 8
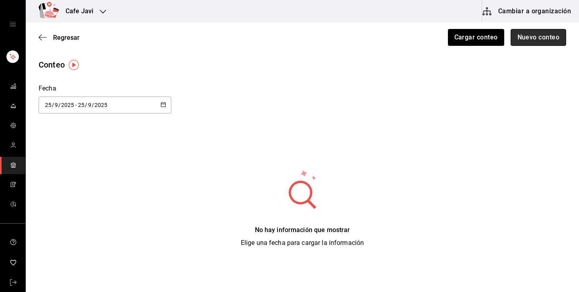
click at [521, 39] on button "Nuevo conteo" at bounding box center [539, 37] width 56 height 17
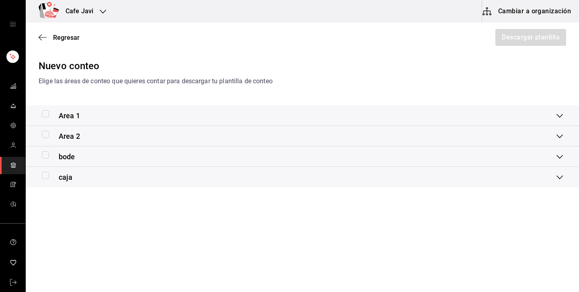
click at [47, 115] on input "checkbox" at bounding box center [45, 113] width 7 height 7
checkbox input "true"
click at [505, 40] on button "Descargar plantilla" at bounding box center [531, 37] width 72 height 17
click at [524, 14] on button "Cambiar a organización" at bounding box center [527, 11] width 91 height 23
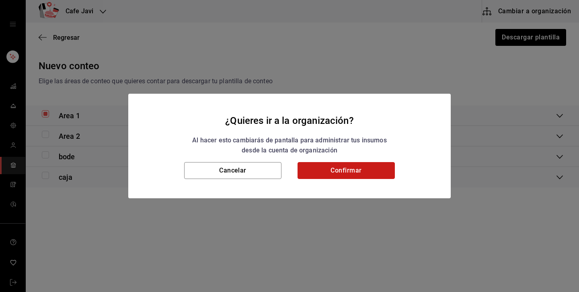
click at [330, 165] on button "Confirmar" at bounding box center [346, 170] width 97 height 17
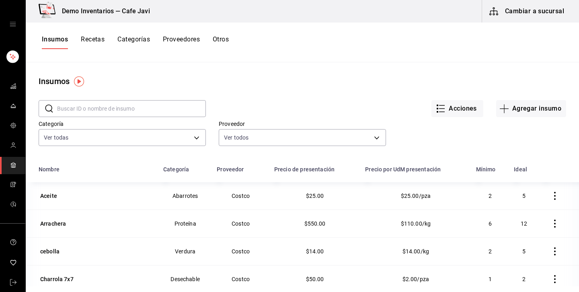
click at [172, 111] on input "text" at bounding box center [131, 109] width 149 height 16
paste input "Charrola 7x7"
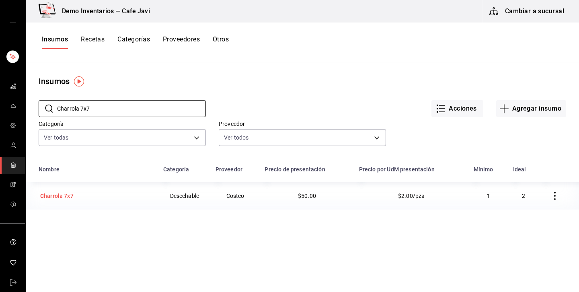
type input "Charrola 7x7"
click at [75, 192] on div "Charrola 7x7" at bounding box center [96, 195] width 115 height 11
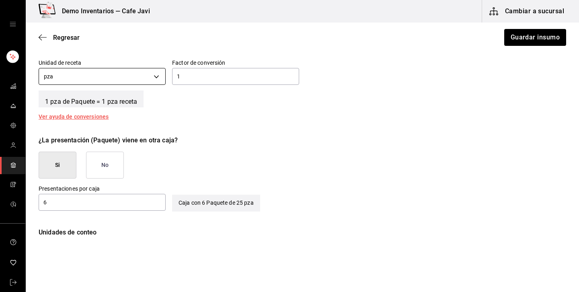
scroll to position [318, 0]
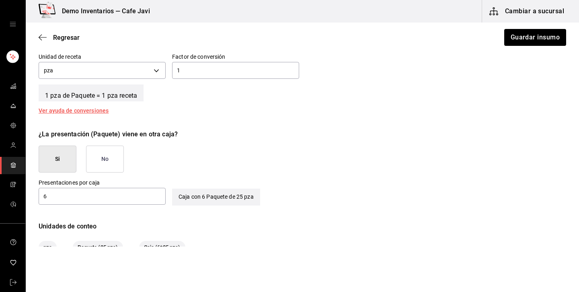
click at [14, 165] on icon "mailbox folders" at bounding box center [13, 165] width 6 height 6
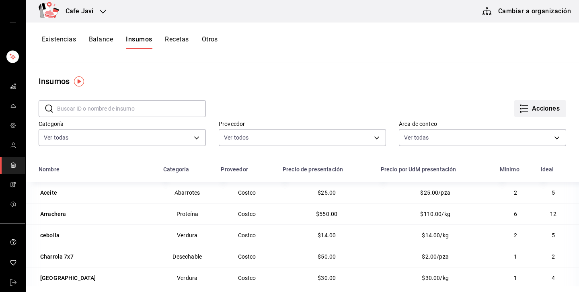
click at [549, 108] on button "Acciones" at bounding box center [540, 108] width 52 height 17
click at [65, 45] on div at bounding box center [289, 146] width 579 height 292
click at [68, 37] on button "Existencias" at bounding box center [59, 42] width 34 height 14
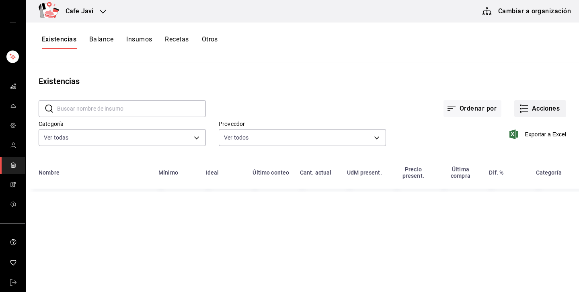
click at [542, 114] on button "Acciones" at bounding box center [540, 108] width 52 height 17
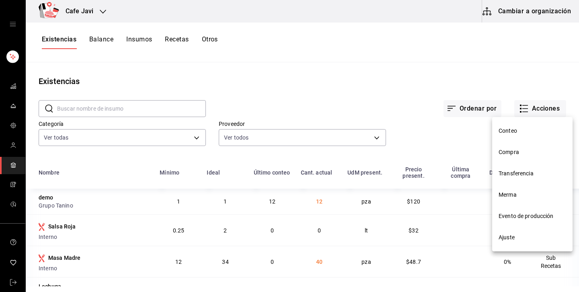
click at [521, 133] on span "Conteo" at bounding box center [533, 131] width 68 height 8
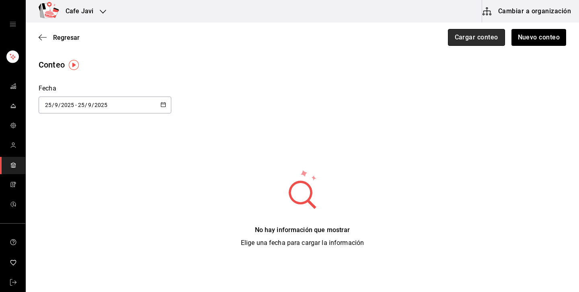
click at [484, 39] on button "Cargar conteo" at bounding box center [476, 37] width 57 height 17
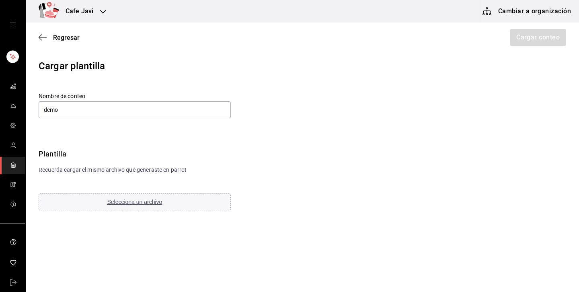
type input "demo"
click at [579, 48] on div "Regresar Cargar conteo" at bounding box center [303, 38] width 554 height 30
click at [157, 205] on span "Selecciona un archivo" at bounding box center [134, 202] width 55 height 6
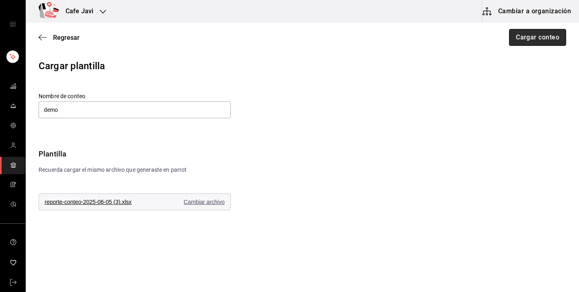
click at [546, 44] on button "Cargar conteo" at bounding box center [537, 37] width 57 height 17
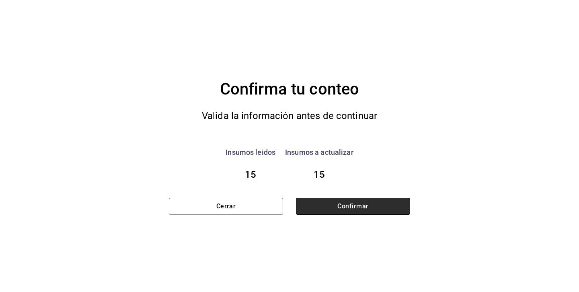
click at [354, 200] on button "Confirmar" at bounding box center [353, 206] width 114 height 17
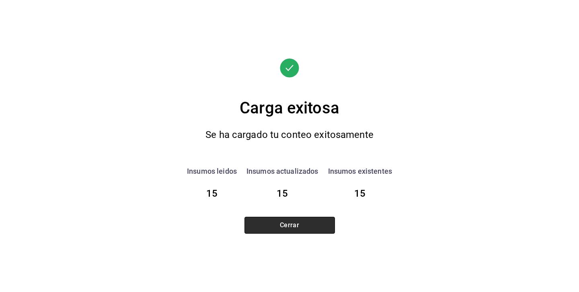
click at [294, 220] on button "Cerrar" at bounding box center [290, 225] width 91 height 17
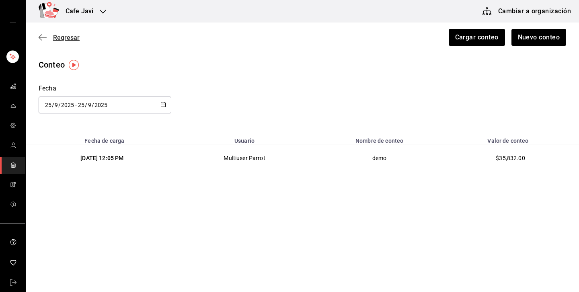
click at [68, 36] on span "Regresar" at bounding box center [66, 38] width 27 height 8
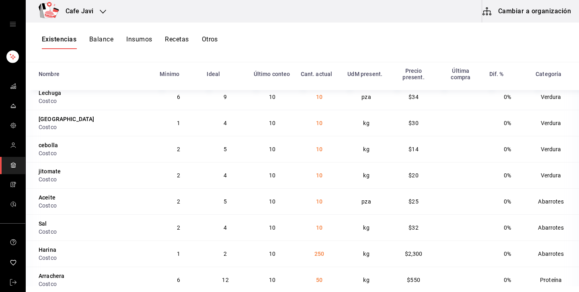
scroll to position [100, 0]
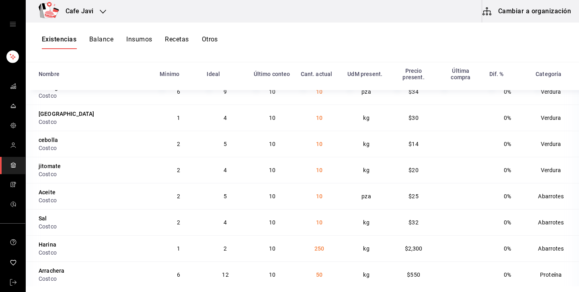
click at [214, 42] on button "Otros" at bounding box center [210, 42] width 16 height 14
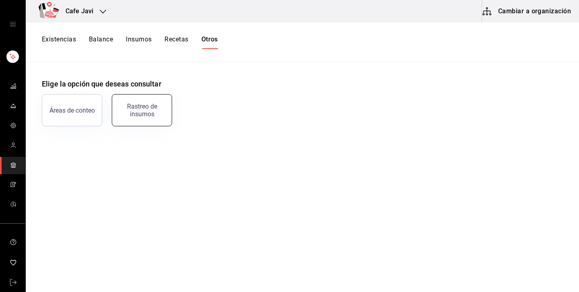
click at [143, 110] on div "Rastreo de insumos" at bounding box center [142, 110] width 50 height 15
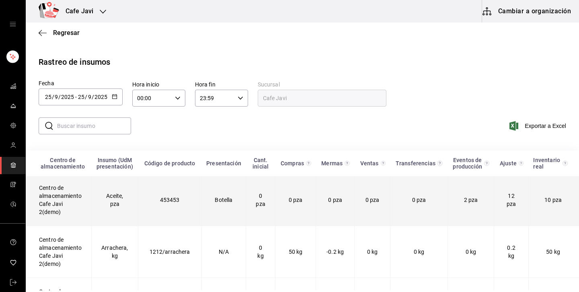
scroll to position [2, 0]
click at [485, 196] on td "2 pza" at bounding box center [471, 201] width 47 height 52
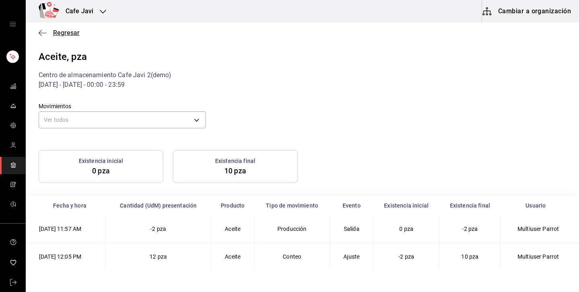
click at [53, 33] on span "Regresar" at bounding box center [59, 33] width 41 height 8
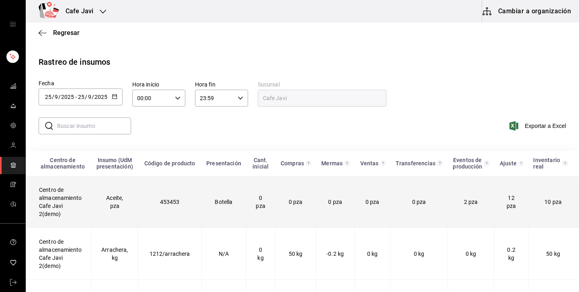
click at [157, 211] on td "453453" at bounding box center [170, 202] width 64 height 52
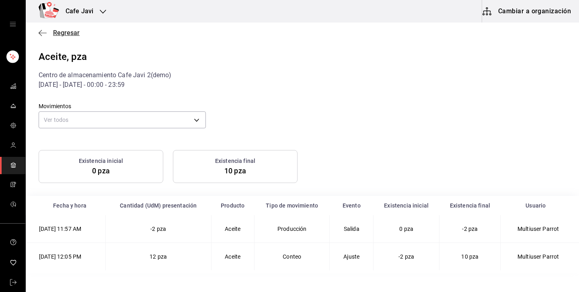
click at [66, 35] on span "Regresar" at bounding box center [66, 33] width 27 height 8
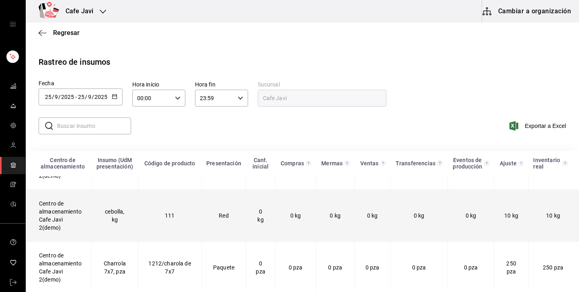
scroll to position [91, 0]
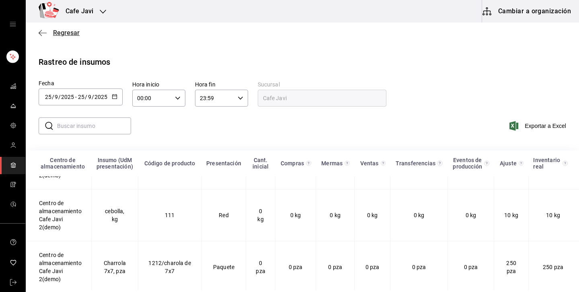
click at [61, 33] on span "Regresar" at bounding box center [66, 33] width 27 height 8
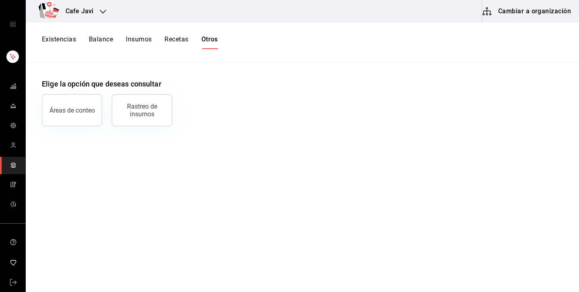
click at [94, 39] on button "Balance" at bounding box center [101, 42] width 24 height 14
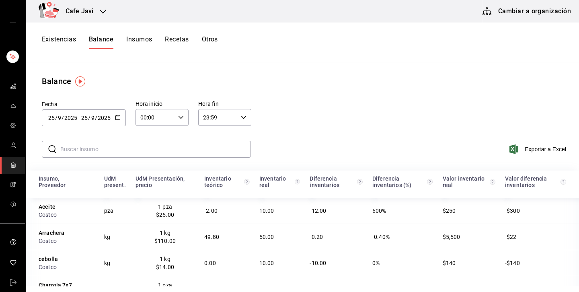
click at [283, 153] on div "​ ​ Exportar a Excel" at bounding box center [301, 154] width 557 height 33
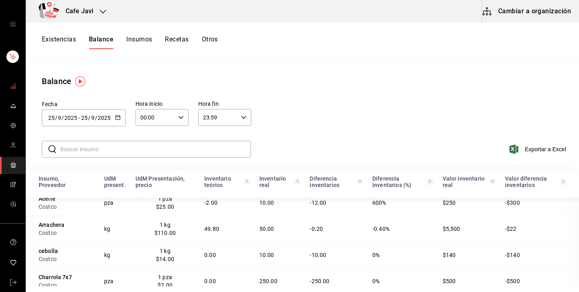
click at [14, 89] on span "mailbox folders" at bounding box center [13, 86] width 6 height 11
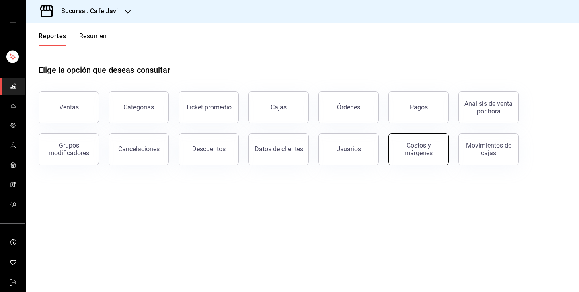
click at [435, 152] on div "Costos y márgenes" at bounding box center [419, 149] width 50 height 15
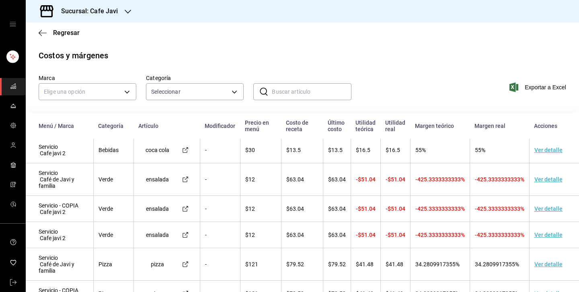
scroll to position [70, 0]
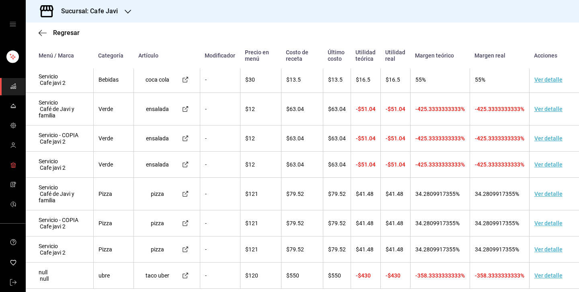
click at [12, 164] on icon "mailbox folders" at bounding box center [12, 164] width 5 height 2
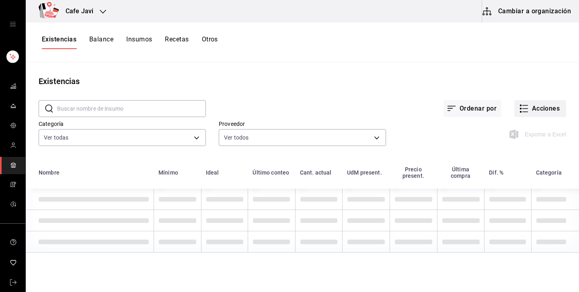
click at [532, 108] on button "Acciones" at bounding box center [540, 108] width 52 height 17
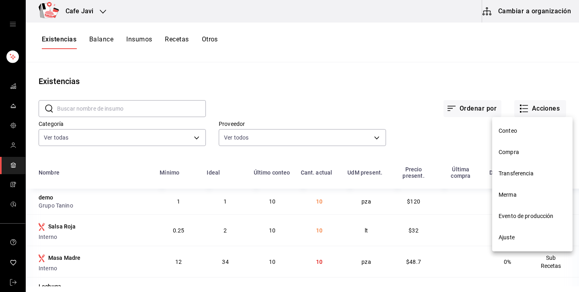
click at [509, 150] on span "Compra" at bounding box center [533, 152] width 68 height 8
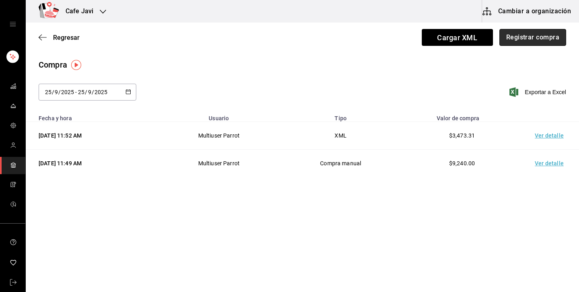
click at [538, 37] on button "Registrar compra" at bounding box center [533, 37] width 67 height 17
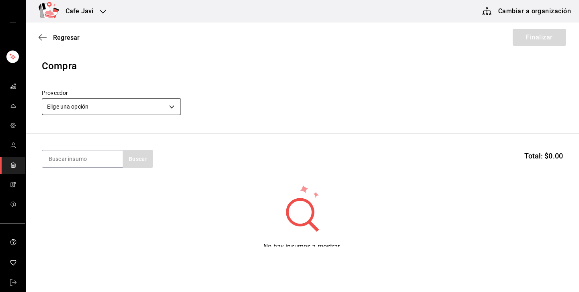
click at [140, 110] on body "Cafe Javi Cambiar a organización Regresar Finalizar Compra Proveedor Elige una …" at bounding box center [289, 123] width 579 height 247
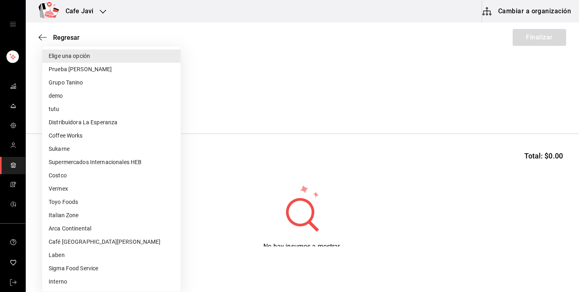
click at [69, 176] on li "Costco" at bounding box center [111, 175] width 138 height 13
type input "c5b0d51e-6334-43ed-8431-3624446c4822"
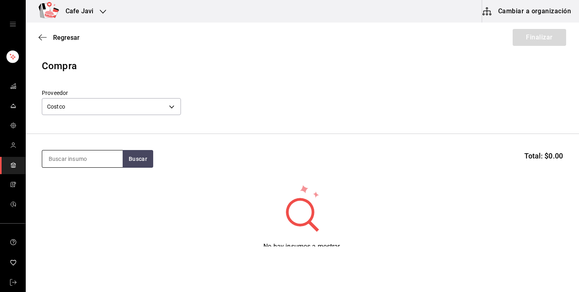
click at [74, 156] on input at bounding box center [82, 158] width 80 height 17
type input "coca"
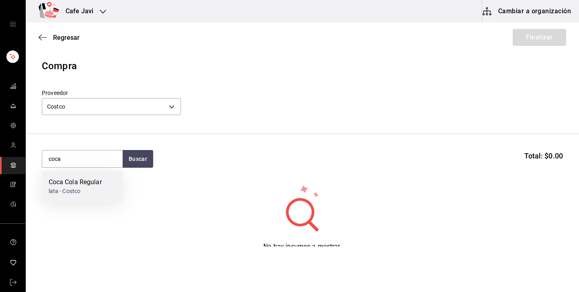
click at [104, 191] on div "Coca Cola Regular lata - Costco" at bounding box center [82, 186] width 80 height 31
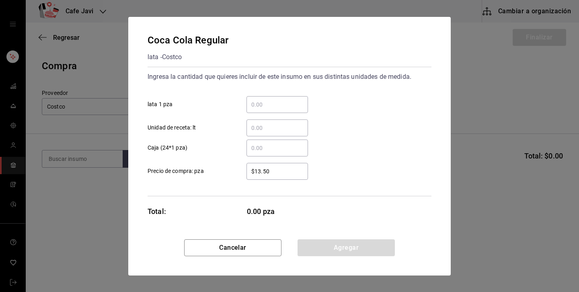
click at [273, 106] on input "​ lata 1 pza" at bounding box center [278, 105] width 62 height 10
click at [259, 153] on div "​" at bounding box center [278, 148] width 62 height 17
click at [259, 153] on input "​ Caja (24*1 pza)" at bounding box center [278, 148] width 62 height 10
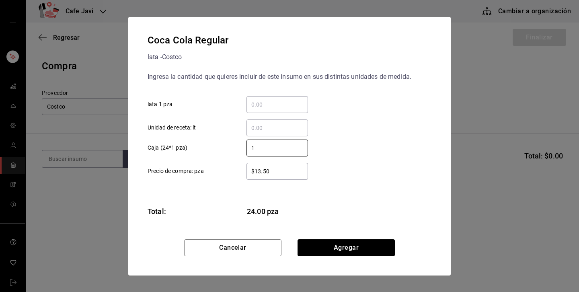
type input "1"
click at [272, 170] on input "$13.50" at bounding box center [278, 172] width 62 height 10
type input "$1"
type input "$20"
click at [387, 148] on div "1 ​ Caja (24*1 pza)" at bounding box center [286, 144] width 290 height 23
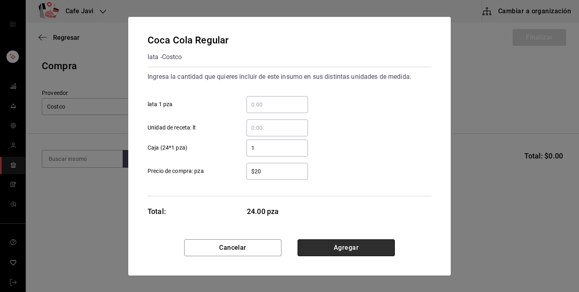
click at [378, 255] on button "Agregar" at bounding box center [346, 247] width 97 height 17
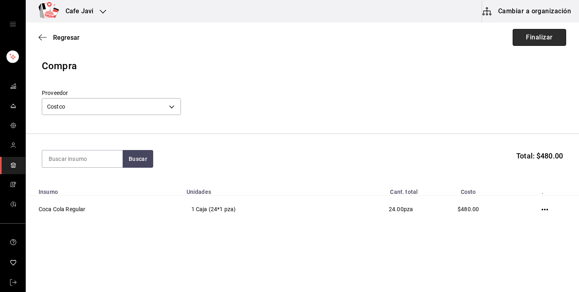
click at [537, 40] on button "Finalizar" at bounding box center [540, 37] width 54 height 17
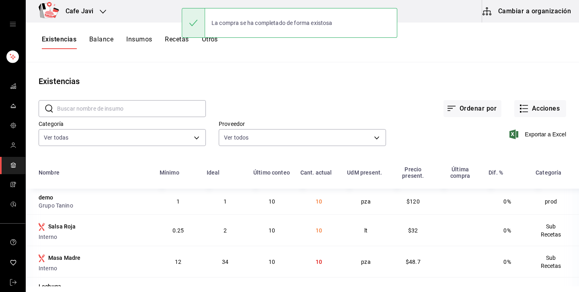
click at [153, 110] on input "text" at bounding box center [131, 109] width 149 height 16
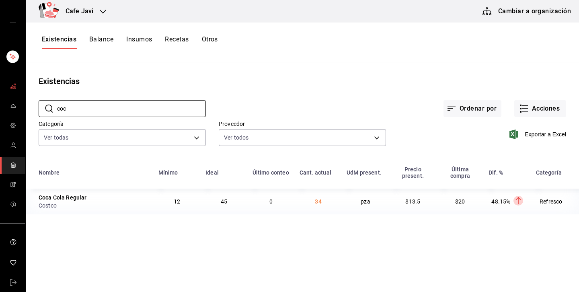
type input "coc"
click at [16, 86] on icon "mailbox folders" at bounding box center [13, 86] width 6 height 6
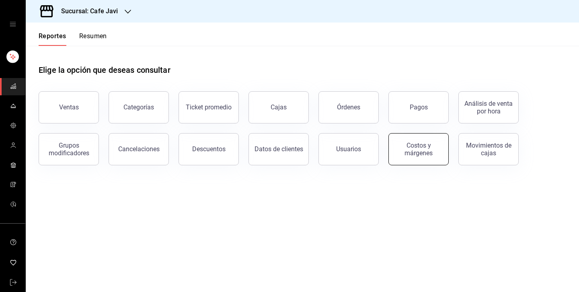
click at [409, 141] on button "Costos y márgenes" at bounding box center [419, 149] width 60 height 32
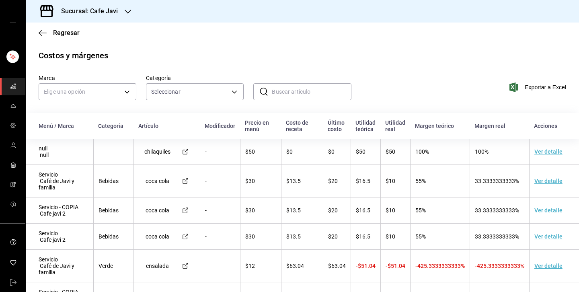
click at [552, 185] on td "Ver detalle" at bounding box center [554, 181] width 50 height 33
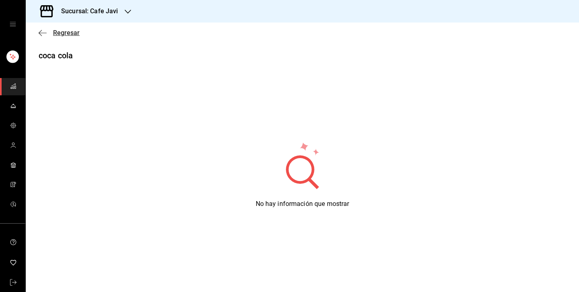
click at [63, 34] on span "Regresar" at bounding box center [66, 33] width 27 height 8
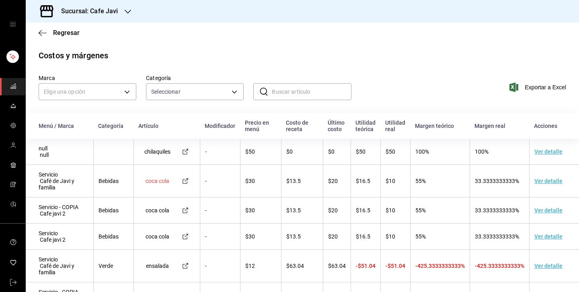
click at [190, 186] on td "coca cola" at bounding box center [167, 181] width 66 height 33
click at [10, 168] on span "mailbox folders" at bounding box center [13, 165] width 6 height 11
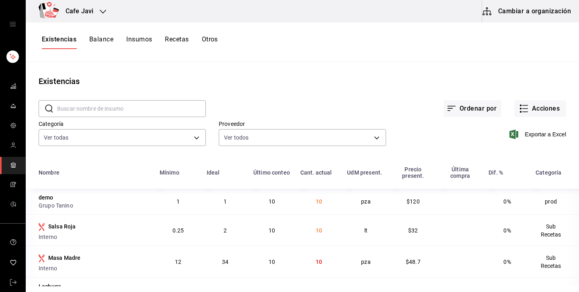
click at [532, 17] on button "Cambiar a organización" at bounding box center [527, 11] width 91 height 23
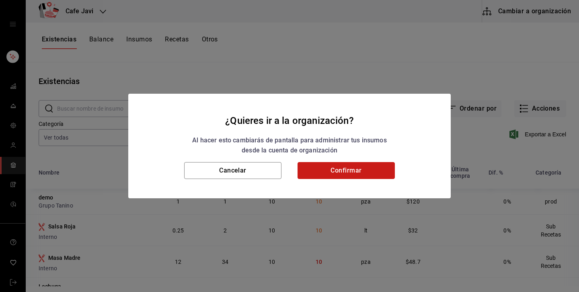
click at [360, 170] on button "Confirmar" at bounding box center [346, 170] width 97 height 17
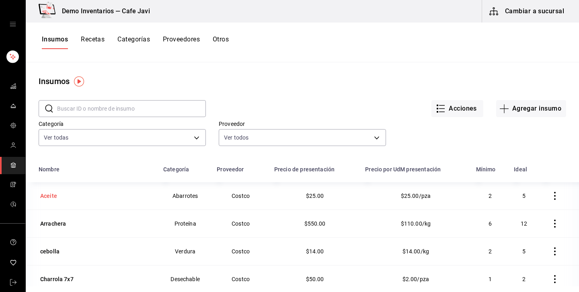
click at [60, 195] on div "Aceite" at bounding box center [96, 195] width 115 height 11
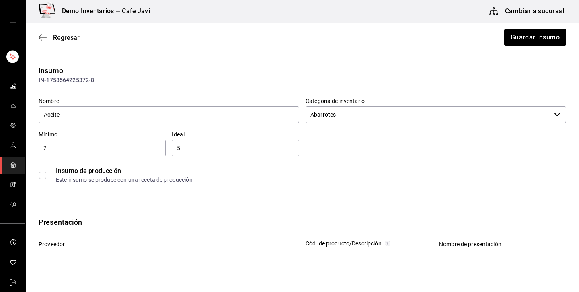
type input "$29.00"
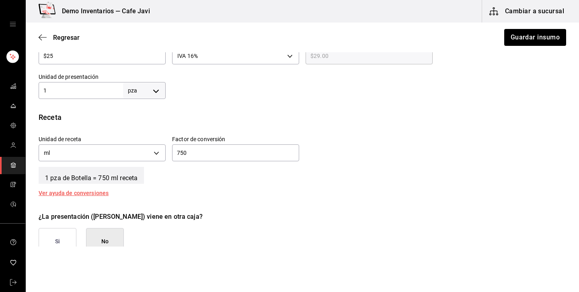
scroll to position [243, 0]
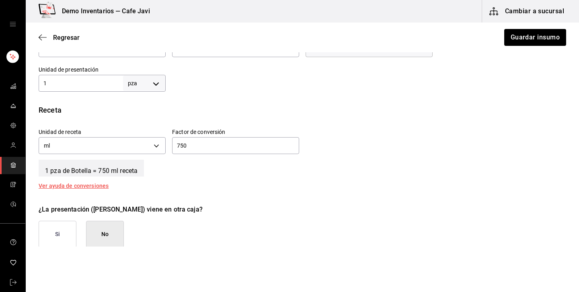
click at [66, 231] on button "Si" at bounding box center [58, 234] width 38 height 27
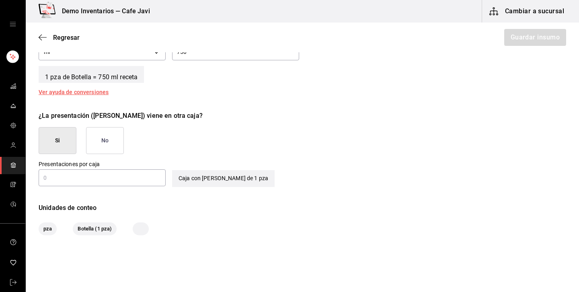
scroll to position [344, 0]
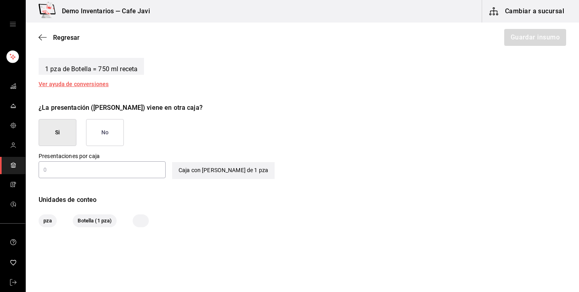
click at [123, 170] on input "text" at bounding box center [102, 170] width 127 height 10
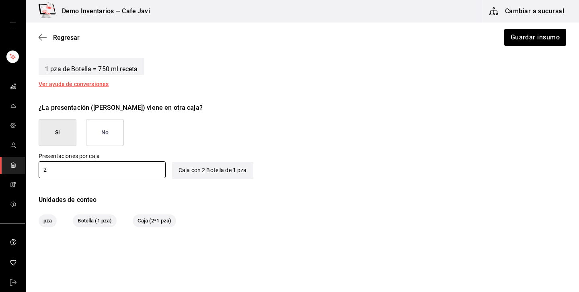
type input "2"
click at [307, 158] on div "¿La presentación (Botella) viene en otra caja? Si No Presentaciones por caja 2 …" at bounding box center [299, 138] width 534 height 82
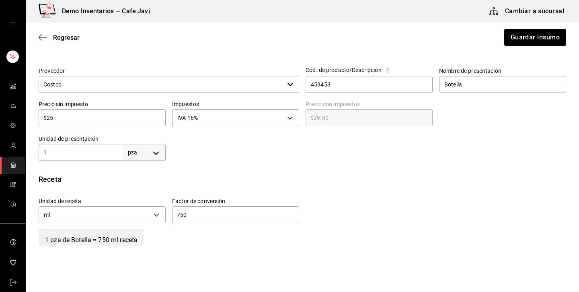
scroll to position [144, 0]
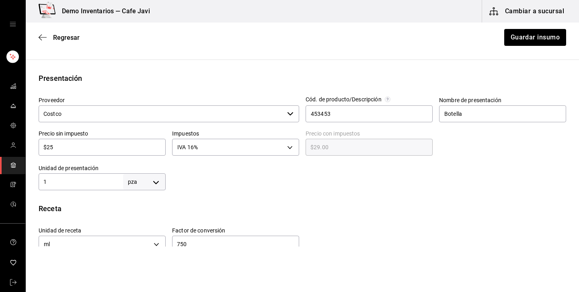
click at [60, 154] on div "$25 ​" at bounding box center [102, 147] width 127 height 17
type input "$2"
type input "$2.32"
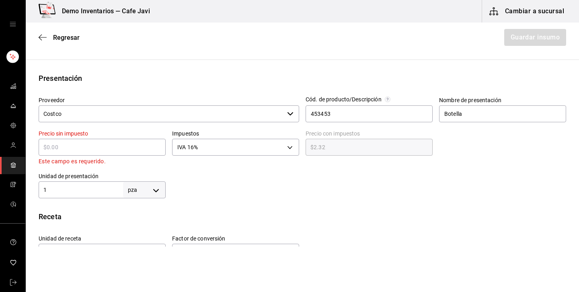
type input "$0.00"
type input "$9"
type input "$10.44"
type input "$98"
type input "$113.68"
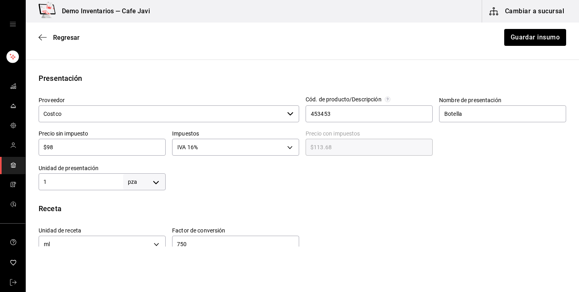
type input "$98"
click at [49, 36] on span "Regresar" at bounding box center [59, 38] width 41 height 8
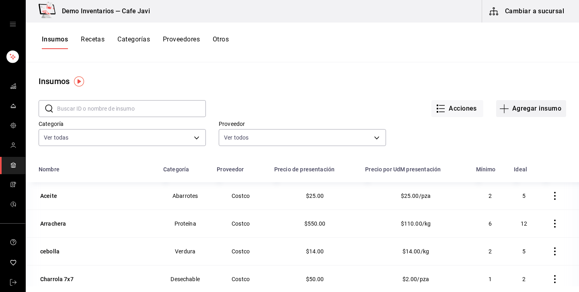
click at [533, 104] on button "Agregar insumo" at bounding box center [531, 108] width 70 height 17
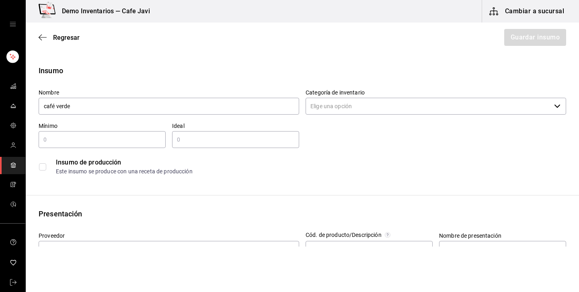
type input "café verde"
click at [348, 105] on input "Categoría de inventario" at bounding box center [428, 106] width 245 height 17
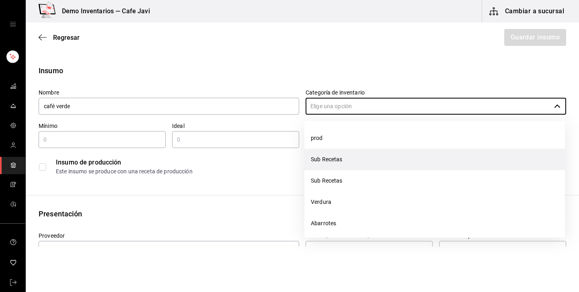
click at [330, 157] on li "Sub Recetas" at bounding box center [435, 159] width 261 height 21
type input "Sub Recetas"
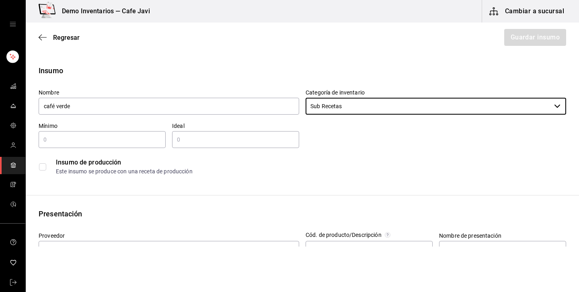
click at [145, 136] on input "text" at bounding box center [102, 140] width 127 height 10
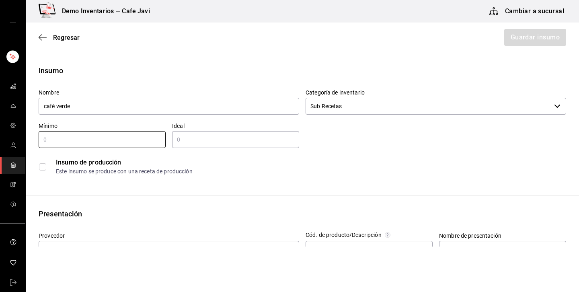
click at [203, 136] on input "text" at bounding box center [235, 140] width 127 height 10
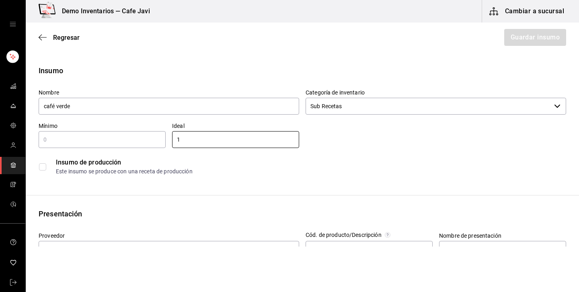
type input "1"
click at [110, 149] on div "Insumo de producción Este insumo se produce con una receta de producción" at bounding box center [299, 163] width 534 height 31
click at [125, 140] on input "1" at bounding box center [102, 140] width 127 height 10
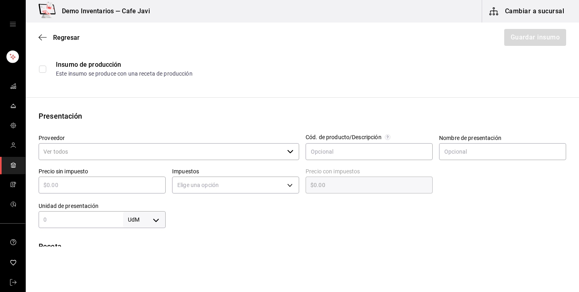
scroll to position [110, 0]
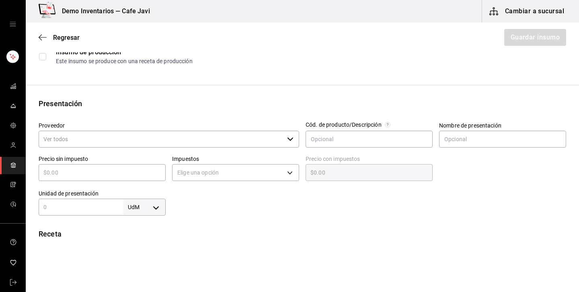
type input "1"
click at [175, 147] on input "Proveedor" at bounding box center [161, 139] width 245 height 17
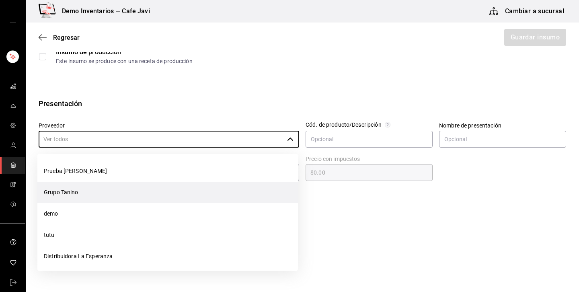
click at [74, 192] on li "Grupo Tanino" at bounding box center [167, 192] width 261 height 21
type input "Grupo Tanino"
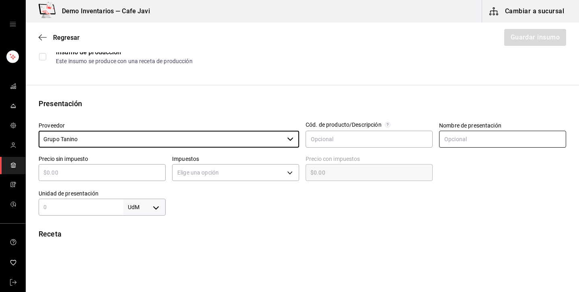
click at [510, 137] on input "text" at bounding box center [502, 139] width 127 height 17
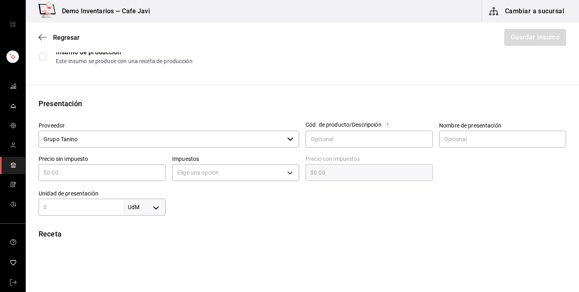
click at [363, 68] on div "Insumo de producción Este insumo se produce con una receta de producción" at bounding box center [303, 56] width 528 height 25
click at [119, 179] on div "​" at bounding box center [102, 172] width 127 height 17
type input "$1"
type input "$1.00"
type input "$12"
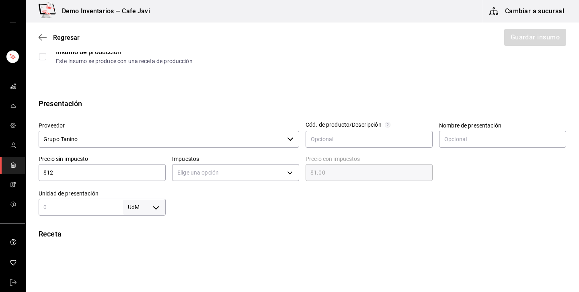
type input "$12.00"
type input "$120"
type input "$120.00"
type input "$120"
click at [322, 232] on div "Receta" at bounding box center [303, 233] width 528 height 11
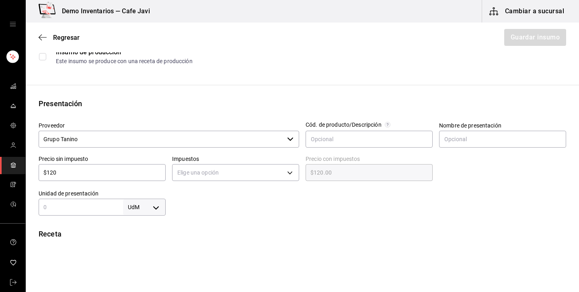
click at [66, 206] on input "text" at bounding box center [81, 207] width 84 height 10
type input "1"
click at [153, 212] on body "Demo Inventarios — Cafe Javi Cambiar a sucursal Regresar Guardar insumo Insumo …" at bounding box center [289, 123] width 579 height 247
click at [140, 216] on li "kg" at bounding box center [144, 215] width 42 height 13
type input "KILOGRAM"
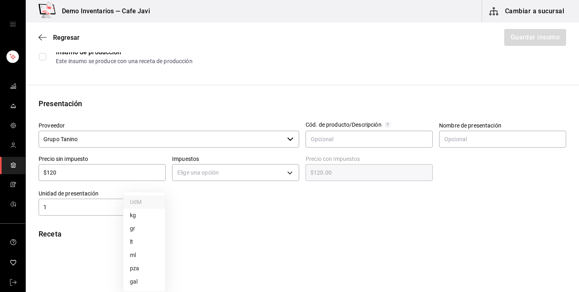
type input "KILOGRAM"
type input "1"
click at [278, 169] on body "Demo Inventarios — Cafe Javi Cambiar a sucursal Regresar Guardar insumo Insumo …" at bounding box center [289, 123] width 579 height 247
click at [185, 206] on li "IVA 8%" at bounding box center [236, 210] width 126 height 13
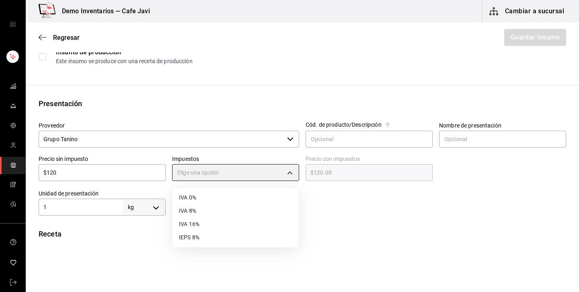
type input "IVA_8"
type input "$129.60"
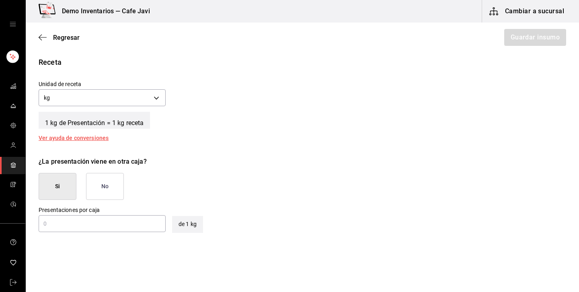
scroll to position [289, 0]
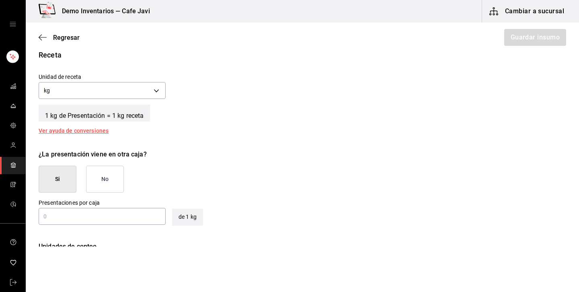
click at [107, 180] on button "No" at bounding box center [105, 179] width 38 height 27
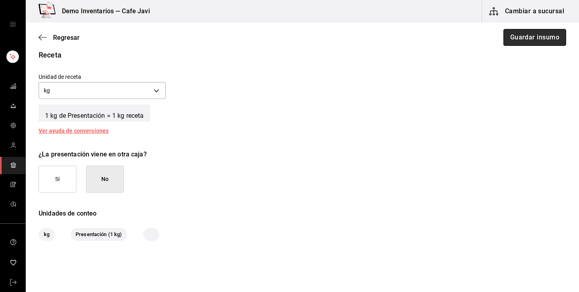
click at [538, 35] on button "Guardar insumo" at bounding box center [535, 37] width 63 height 17
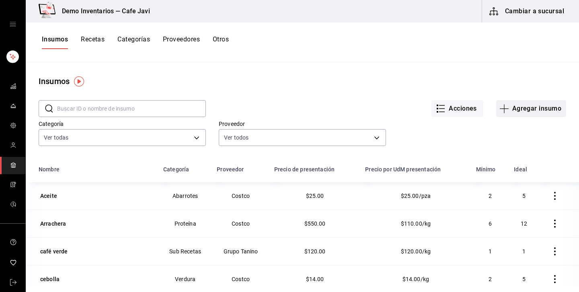
click at [518, 108] on button "Agregar insumo" at bounding box center [531, 108] width 70 height 17
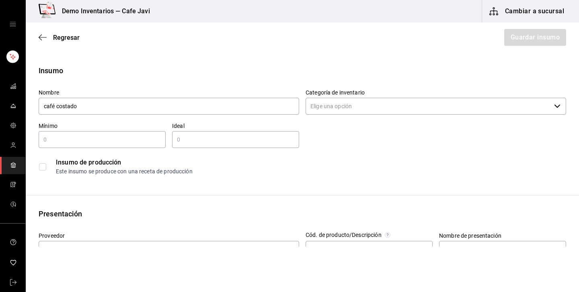
type input "café costado"
click at [324, 144] on div "Nombre café costado Categoría de inventario ​ Mínimo ​ Ideal ​ Insumo de produc…" at bounding box center [299, 130] width 534 height 97
click at [361, 115] on div "Categoría de inventario ​" at bounding box center [436, 102] width 261 height 27
click at [381, 102] on input "Categoría de inventario" at bounding box center [428, 106] width 245 height 17
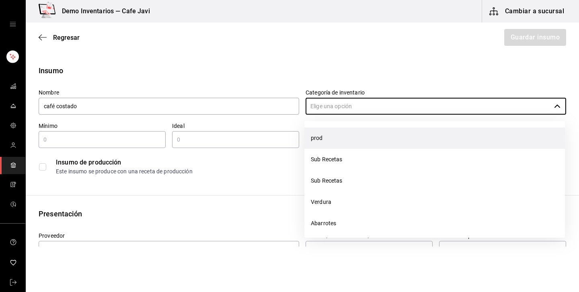
click at [324, 138] on li "prod" at bounding box center [435, 138] width 261 height 21
type input "prod"
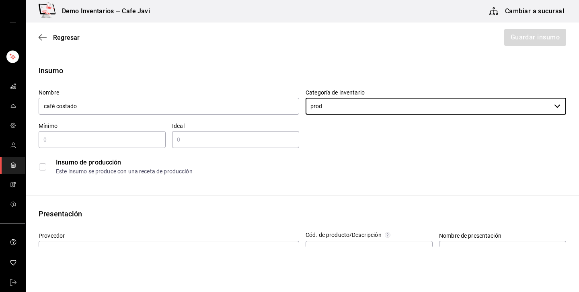
click at [121, 148] on div "Insumo de producción Este insumo se produce con una receta de producción" at bounding box center [299, 163] width 534 height 31
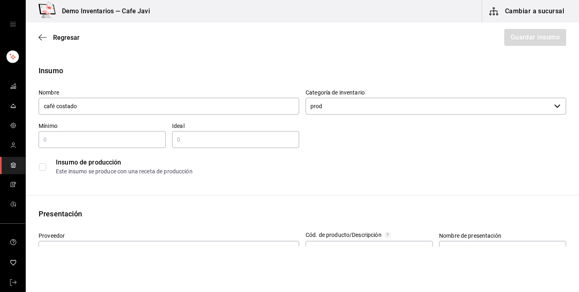
click at [141, 137] on input "text" at bounding box center [102, 140] width 127 height 10
type input "1"
click at [215, 151] on div "Insumo de producción Este insumo se produce con una receta de producción" at bounding box center [299, 163] width 534 height 31
click at [232, 143] on input "text" at bounding box center [235, 140] width 127 height 10
type input "1"
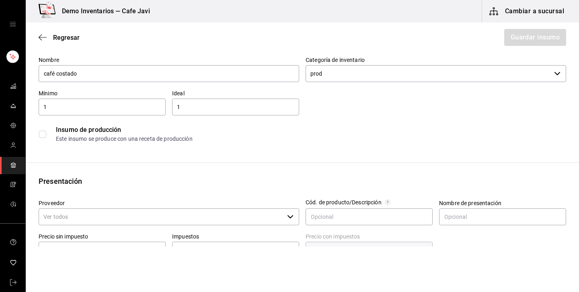
click at [43, 134] on input "checkbox" at bounding box center [42, 134] width 7 height 7
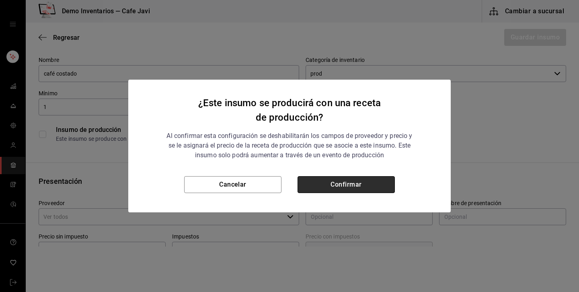
click at [340, 180] on button "Confirmar" at bounding box center [346, 184] width 97 height 17
checkbox input "true"
type input "$0.00"
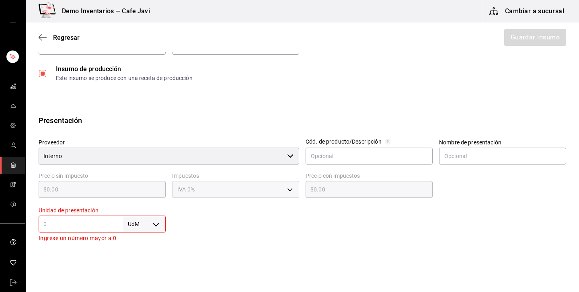
scroll to position [98, 0]
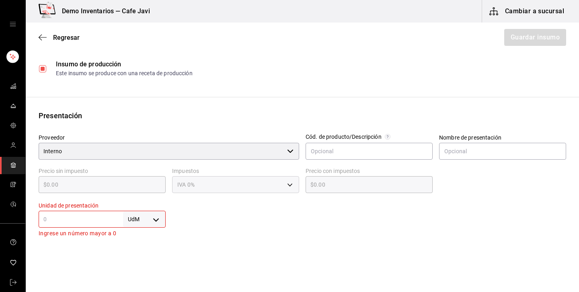
click at [93, 218] on input "text" at bounding box center [81, 219] width 84 height 10
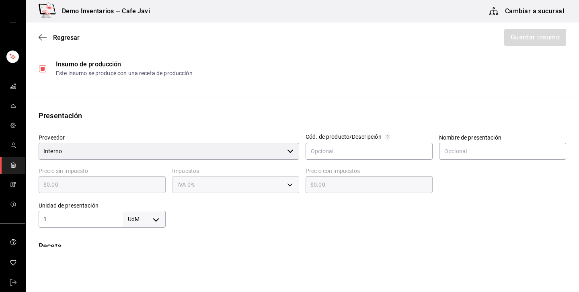
type input "1"
click at [148, 225] on body "Demo Inventarios — Cafe Javi Cambiar a sucursal Regresar Guardar insumo Insumo …" at bounding box center [289, 123] width 579 height 247
click at [149, 218] on li "kg" at bounding box center [144, 215] width 42 height 13
type input "KILOGRAM"
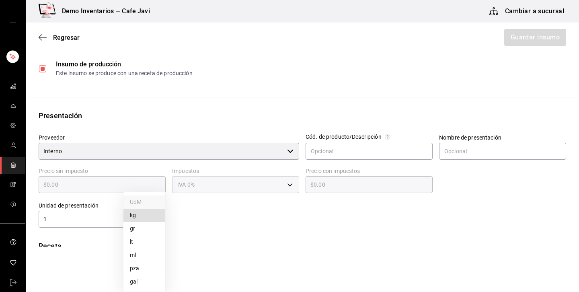
type input "1"
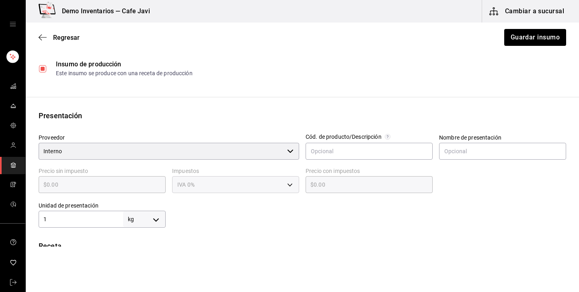
scroll to position [146, 0]
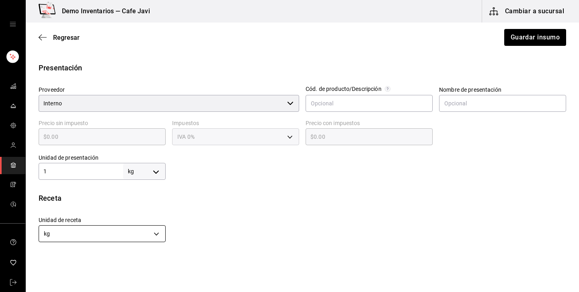
click at [133, 233] on body "Demo Inventarios — Cafe Javi Cambiar a sucursal Regresar Guardar insumo Insumo …" at bounding box center [289, 123] width 579 height 247
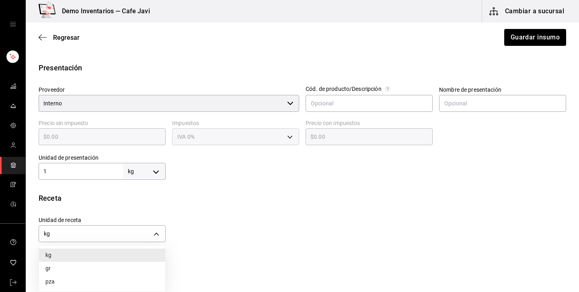
click at [82, 267] on li "gr" at bounding box center [102, 268] width 126 height 13
type input "GRAM"
type input "1,000"
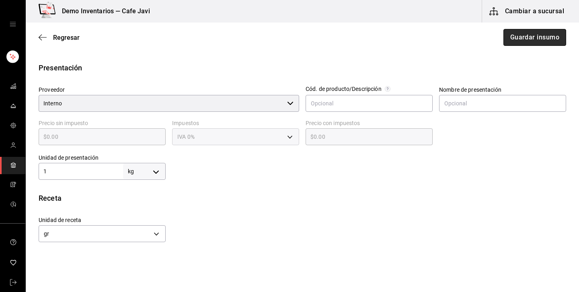
click at [551, 42] on button "Guardar insumo" at bounding box center [535, 37] width 63 height 17
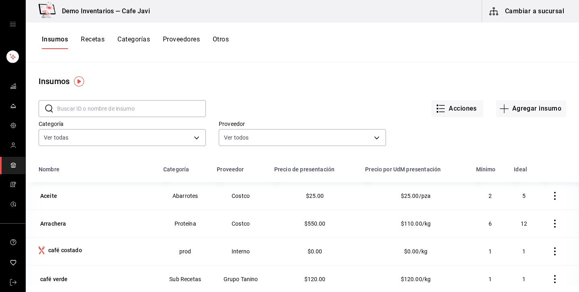
click at [99, 41] on button "Recetas" at bounding box center [93, 42] width 24 height 14
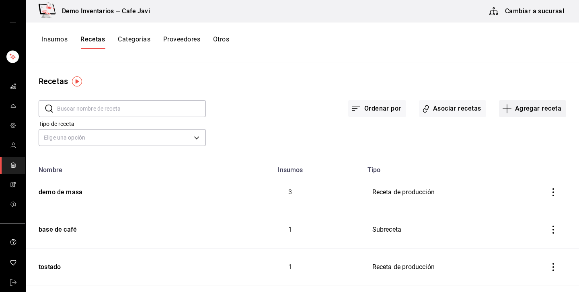
click at [535, 108] on button "Agregar receta" at bounding box center [532, 108] width 67 height 17
click at [520, 173] on span "Receta de producción" at bounding box center [533, 173] width 68 height 8
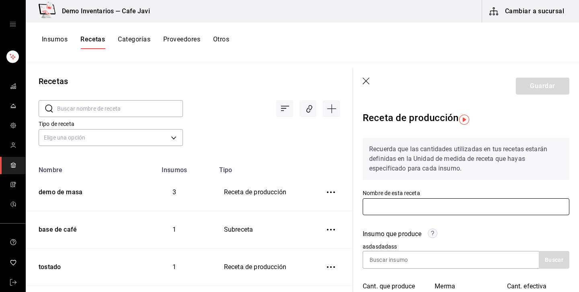
click at [437, 212] on input "text" at bounding box center [466, 206] width 207 height 17
type input "tostado"
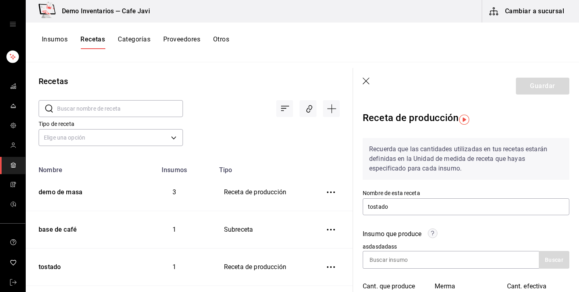
click at [474, 229] on div "Insumo que produce asdasdadass Buscar" at bounding box center [461, 244] width 216 height 49
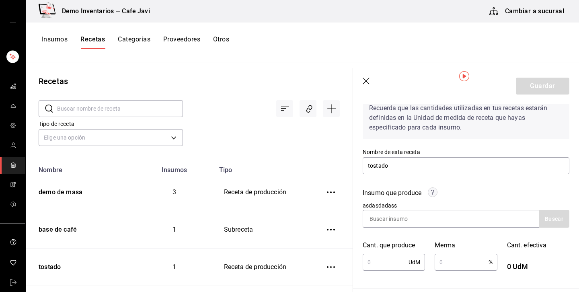
scroll to position [48, 0]
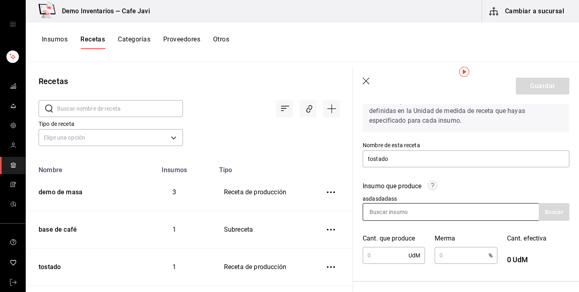
click at [436, 211] on input at bounding box center [403, 212] width 80 height 17
type input "caf"
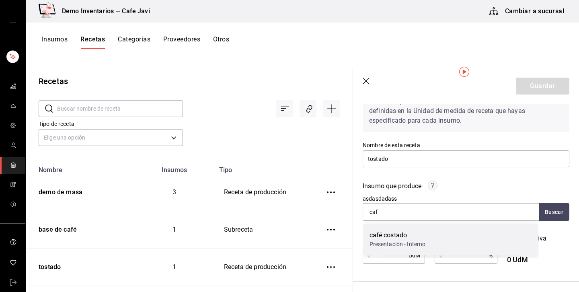
click at [402, 233] on div "café costado" at bounding box center [398, 235] width 56 height 10
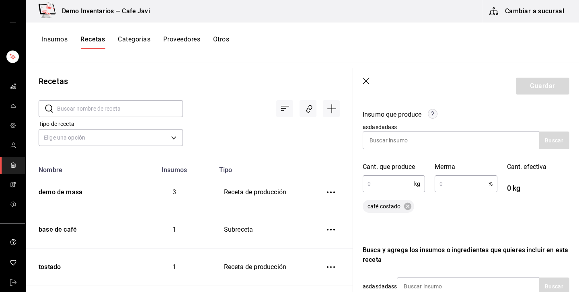
scroll to position [120, 0]
click at [381, 185] on input "text" at bounding box center [388, 183] width 51 height 16
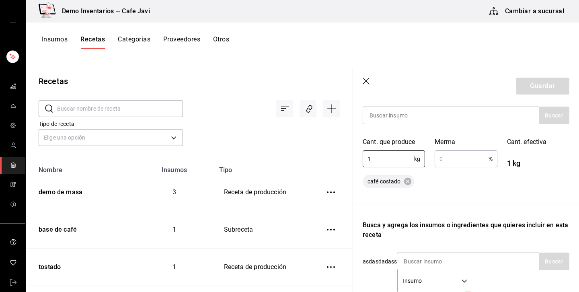
type input "1"
click at [463, 200] on div "Recuerda que las cantidades utilizadas en tus recetas estarán definidas en la U…" at bounding box center [466, 175] width 207 height 377
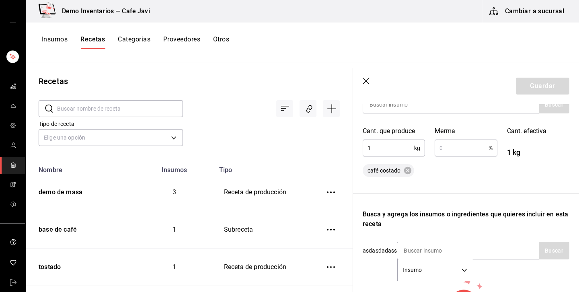
scroll to position [158, 0]
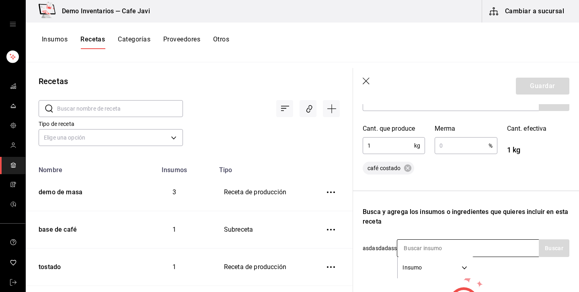
click at [430, 247] on input at bounding box center [437, 248] width 80 height 17
type input "caf"
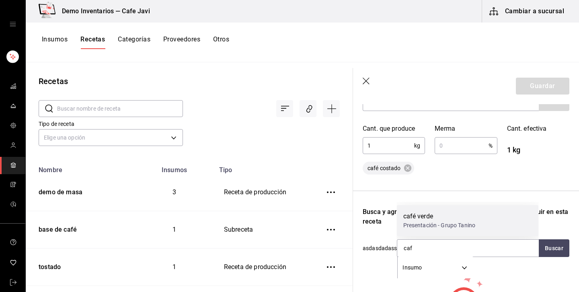
click at [417, 227] on div "Presentación - Grupo Tanino" at bounding box center [439, 225] width 72 height 8
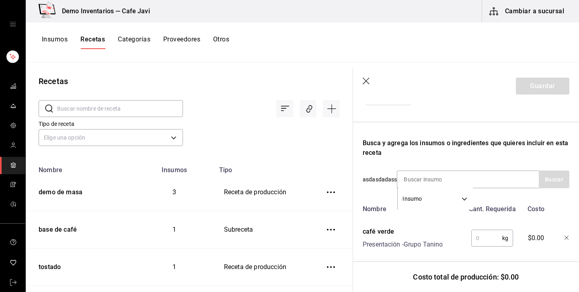
scroll to position [233, 0]
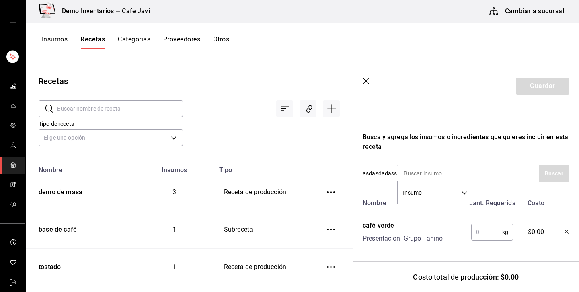
click at [483, 235] on input "text" at bounding box center [486, 232] width 31 height 16
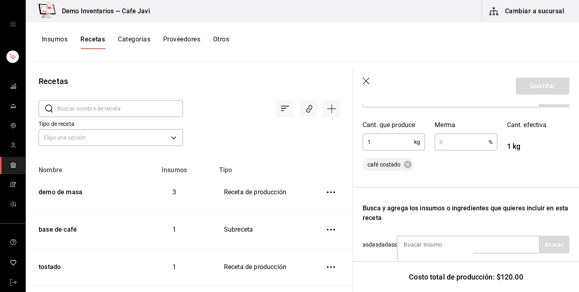
scroll to position [158, 0]
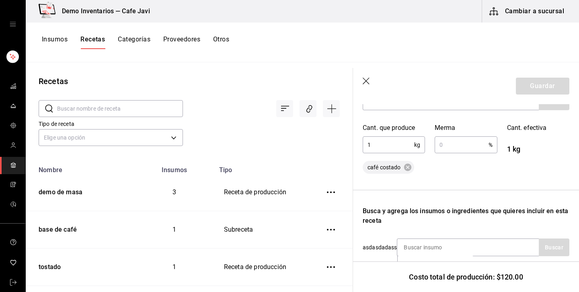
type input "1"
click at [457, 144] on input "text" at bounding box center [462, 145] width 54 height 16
click at [456, 171] on div "café costado" at bounding box center [466, 167] width 207 height 13
drag, startPoint x: 506, startPoint y: 149, endPoint x: 542, endPoint y: 149, distance: 35.8
click at [543, 149] on div "Cant. efectiva 0.9 kg" at bounding box center [534, 133] width 72 height 41
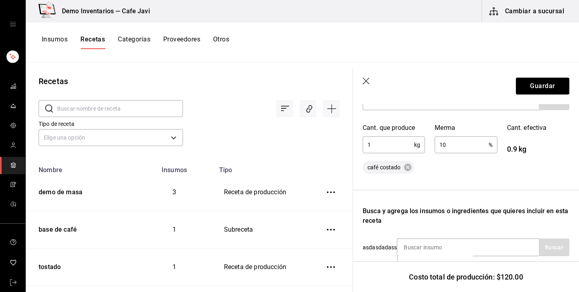
click at [471, 146] on input "10" at bounding box center [462, 145] width 54 height 16
type input "1"
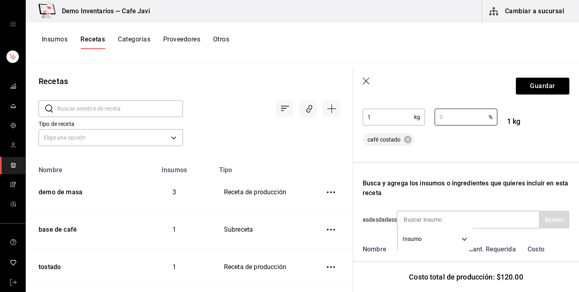
scroll to position [190, 0]
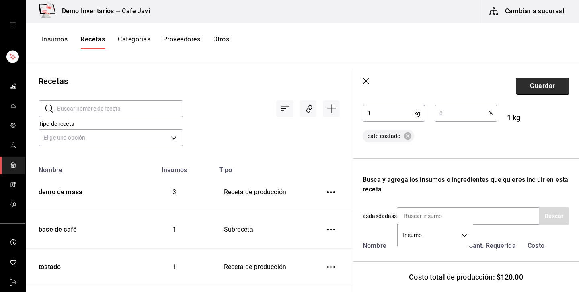
click at [552, 90] on button "Guardar" at bounding box center [543, 86] width 54 height 17
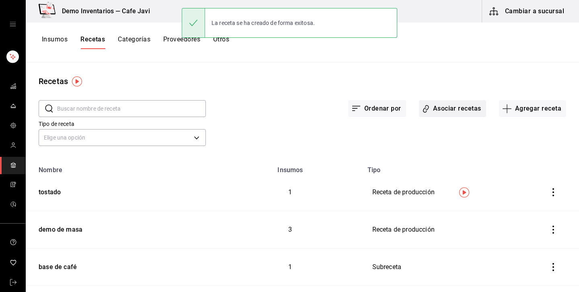
click at [459, 111] on button "Asociar recetas" at bounding box center [452, 108] width 67 height 17
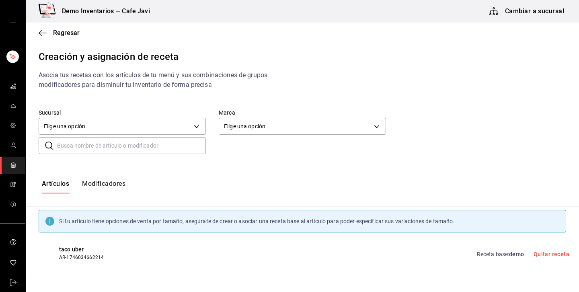
click at [72, 37] on div "Regresar" at bounding box center [303, 33] width 554 height 21
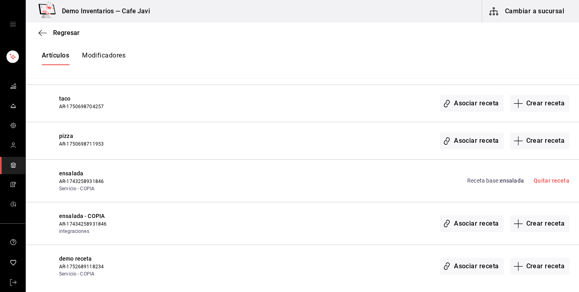
scroll to position [533, 0]
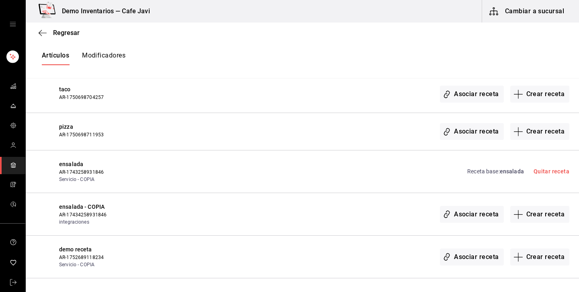
click at [48, 28] on div "Regresar" at bounding box center [303, 33] width 554 height 21
click at [49, 37] on div "Regresar" at bounding box center [303, 33] width 554 height 21
click at [65, 33] on span "Regresar" at bounding box center [66, 33] width 27 height 8
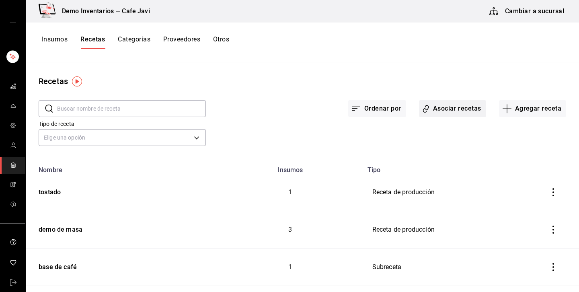
click at [460, 109] on button "Asociar recetas" at bounding box center [452, 108] width 67 height 17
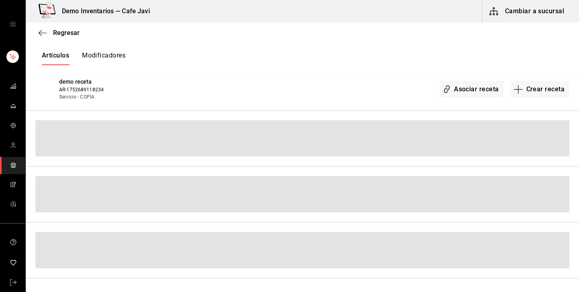
scroll to position [533, 0]
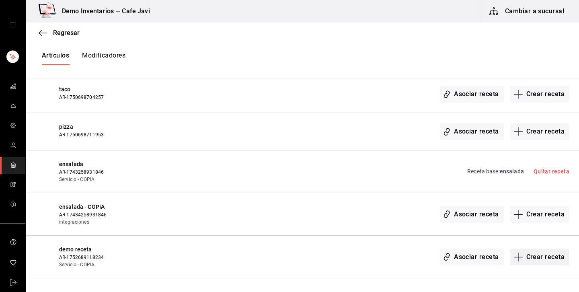
click at [541, 259] on button "Crear receta" at bounding box center [540, 257] width 60 height 17
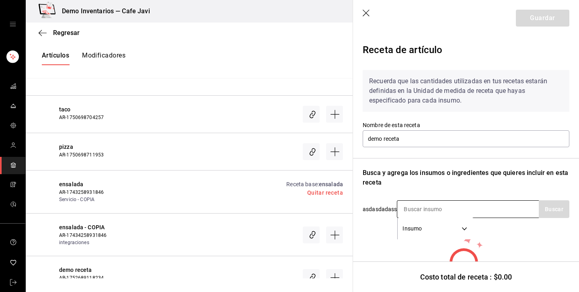
click at [433, 214] on input at bounding box center [437, 209] width 80 height 17
type input "caf"
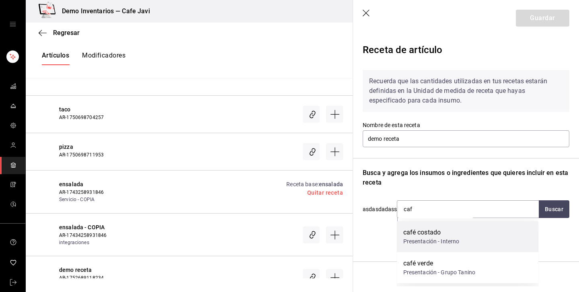
click at [439, 237] on div "café costado" at bounding box center [431, 233] width 56 height 10
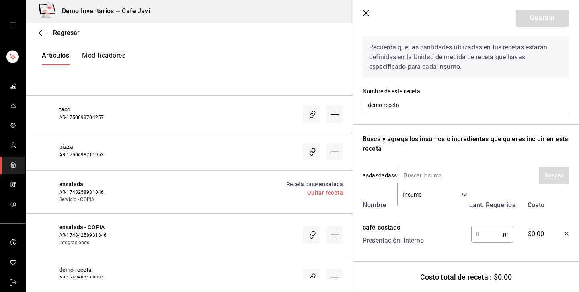
scroll to position [39, 0]
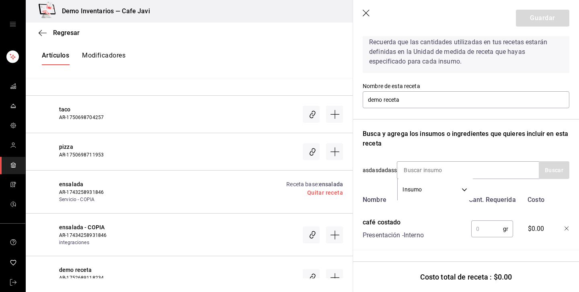
click at [491, 228] on input "text" at bounding box center [487, 229] width 32 height 16
type input "18"
click at [534, 23] on button "Guardar" at bounding box center [543, 18] width 54 height 17
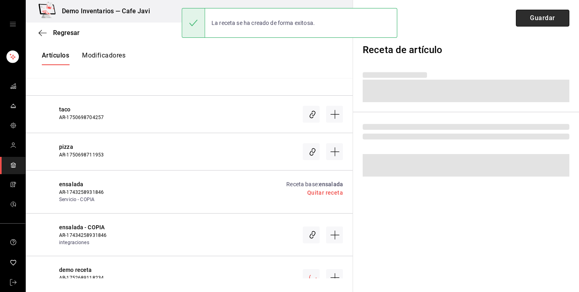
scroll to position [0, 0]
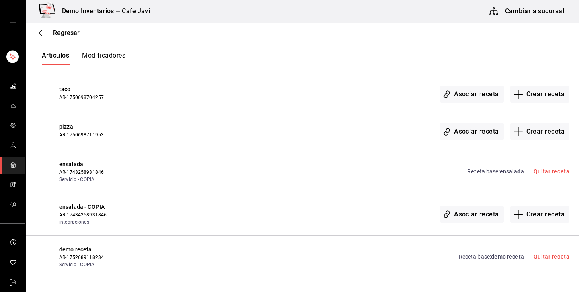
click at [474, 255] on link "Receta base : demo receta" at bounding box center [491, 257] width 65 height 8
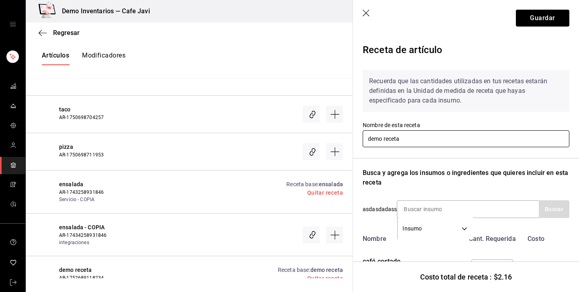
click at [428, 137] on input "demo receta" at bounding box center [466, 138] width 207 height 17
type input "d"
type input "expreso"
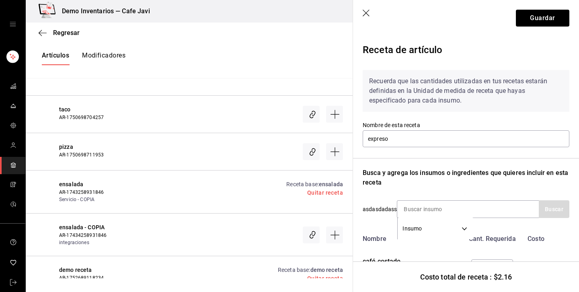
click at [483, 114] on div "Recuerda que las cantidades utilizadas en tus recetas estarán definidas en la U…" at bounding box center [466, 95] width 207 height 51
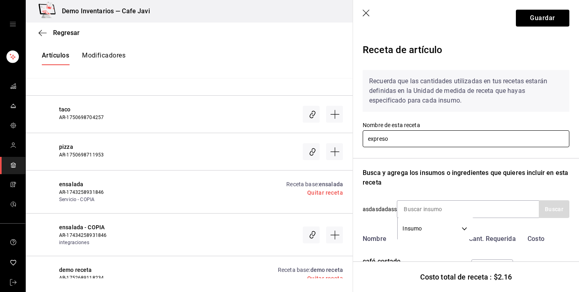
scroll to position [34, 0]
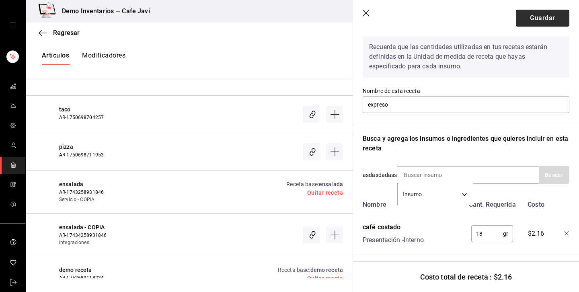
click at [549, 23] on button "Guardar" at bounding box center [543, 18] width 54 height 17
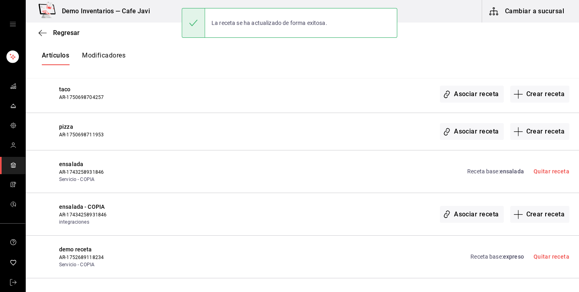
scroll to position [0, 0]
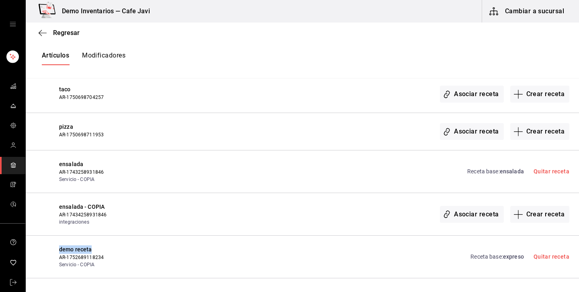
drag, startPoint x: 95, startPoint y: 250, endPoint x: 56, endPoint y: 247, distance: 38.3
click at [56, 247] on div "demo receta AR-1752689118234 Servicio - COPIA Receta base : expreso Quitar rece…" at bounding box center [303, 257] width 554 height 43
click at [502, 263] on div "Receta base : expreso Quitar receta" at bounding box center [515, 256] width 109 height 23
click at [506, 258] on span "expreso" at bounding box center [513, 256] width 21 height 6
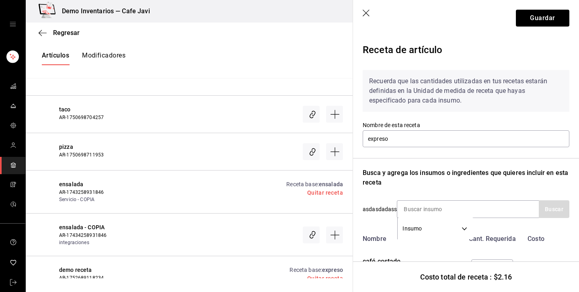
click at [363, 15] on icon "button" at bounding box center [367, 14] width 8 height 8
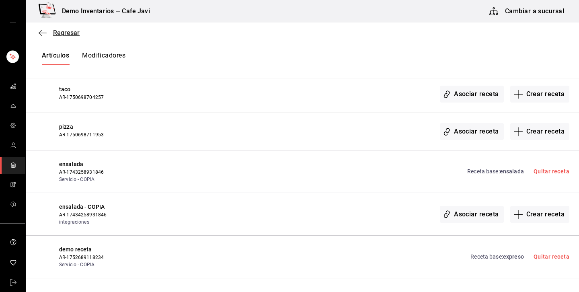
click at [68, 32] on span "Regresar" at bounding box center [66, 33] width 27 height 8
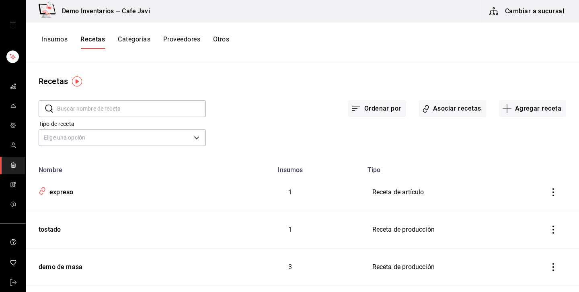
click at [59, 45] on button "Insumos" at bounding box center [55, 42] width 26 height 14
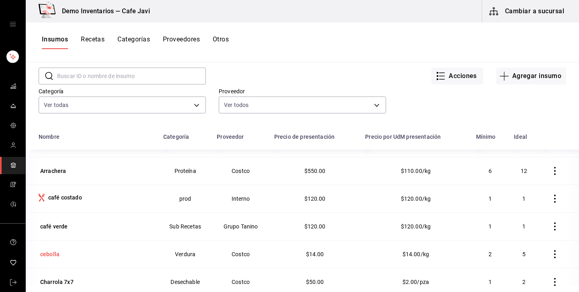
scroll to position [49, 0]
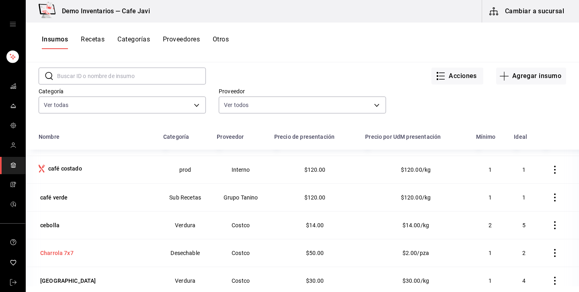
click at [56, 254] on div "Charrola 7x7" at bounding box center [56, 253] width 33 height 8
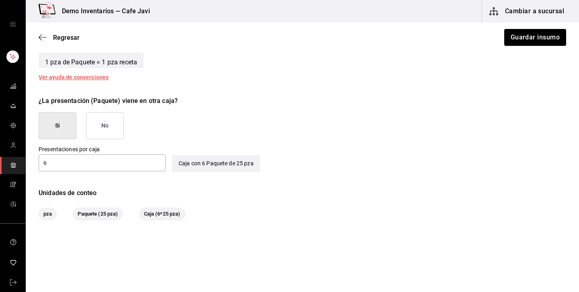
scroll to position [353, 0]
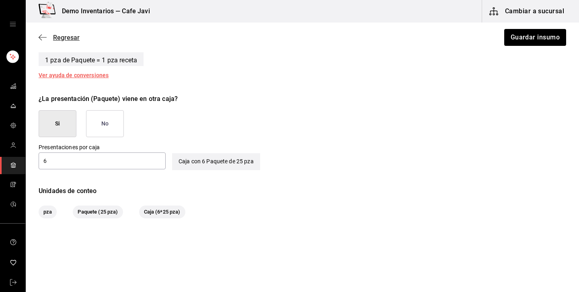
click at [69, 35] on span "Regresar" at bounding box center [66, 38] width 27 height 8
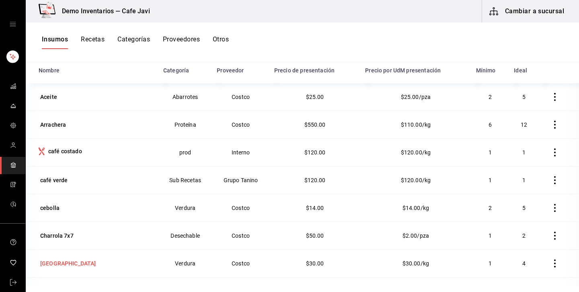
scroll to position [47, 0]
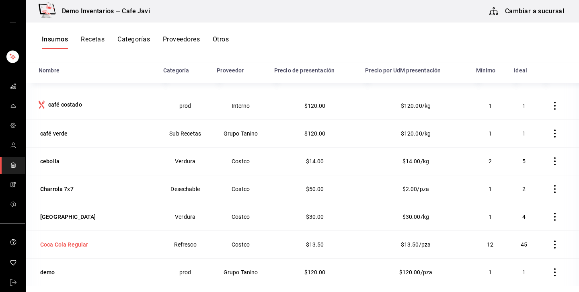
click at [71, 241] on div "Coca Cola Regular" at bounding box center [64, 245] width 48 height 8
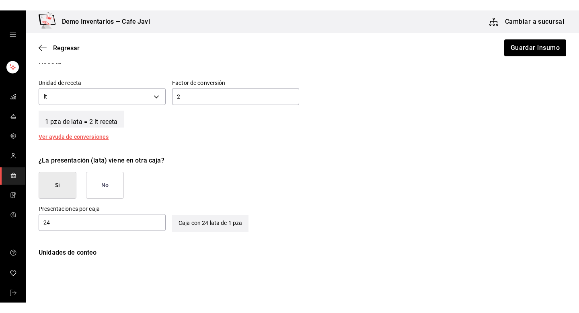
scroll to position [331, 0]
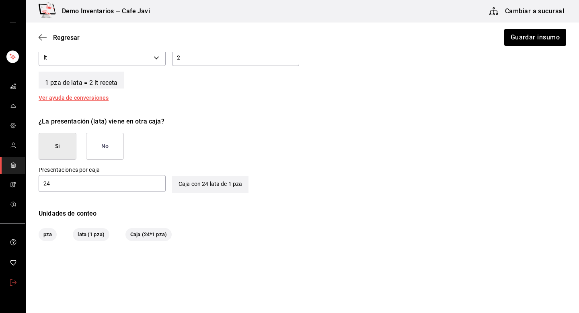
click at [15, 279] on icon "mailbox folders" at bounding box center [13, 282] width 6 height 6
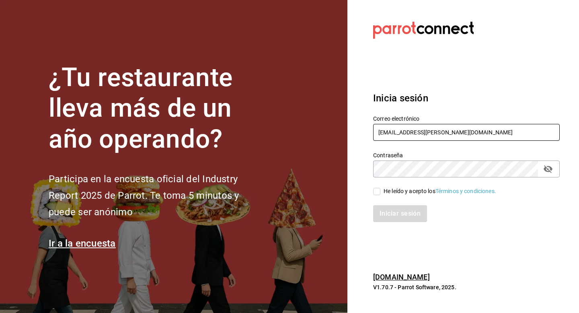
drag, startPoint x: 434, startPoint y: 131, endPoint x: 358, endPoint y: 128, distance: 76.1
click at [358, 128] on section "Datos incorrectos. Verifica que tu Correo o Contraseña estén bien escritos. Ini…" at bounding box center [464, 156] width 232 height 313
type input "l"
type input "cochinita@merida.com"
click at [402, 195] on div "He leído y acepto los Términos y condiciones." at bounding box center [440, 191] width 113 height 8
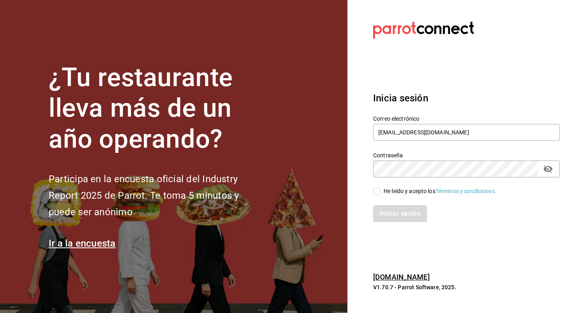
click at [381, 195] on input "He leído y acepto los Términos y condiciones." at bounding box center [376, 191] width 7 height 7
checkbox input "true"
click at [392, 218] on button "Iniciar sesión" at bounding box center [400, 213] width 55 height 17
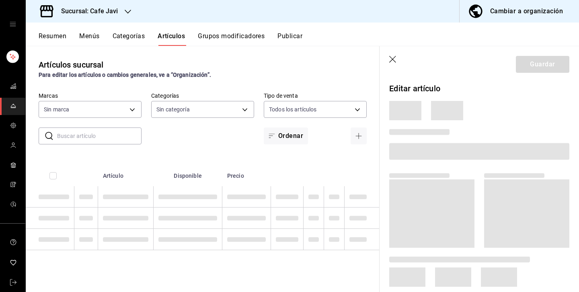
type input "76c069c3-bcff-435d-a94b-648ec5996950,401dc347-6996-41f4-a021-20cbf7befbe1"
type input "11f3a654-a9e7-4b8a-8131-6030cf7c39be,3c86d482-fe83-4593-ae78-d33094e98e9d,48b14…"
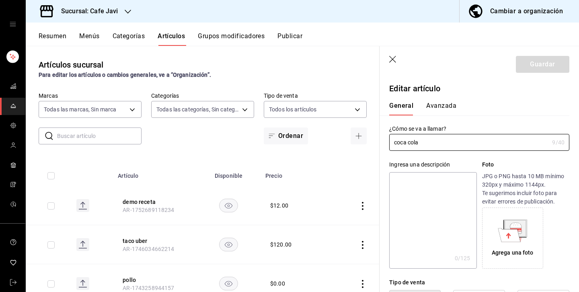
type input "$30.00"
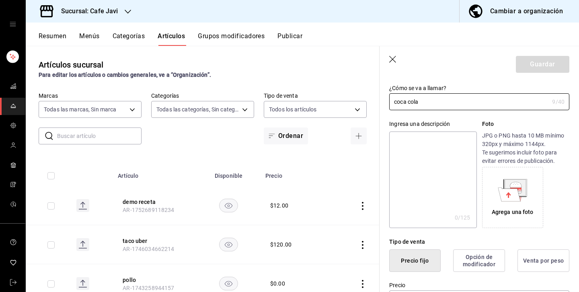
scroll to position [91, 0]
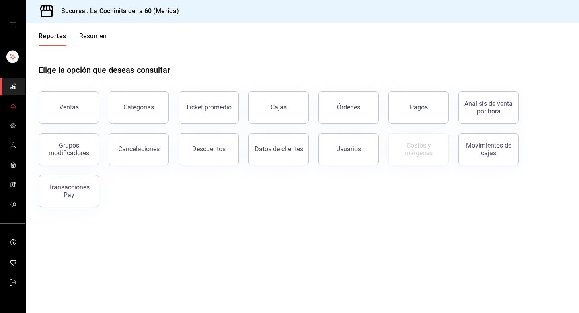
click at [11, 104] on icon "mailbox folders" at bounding box center [13, 106] width 6 height 6
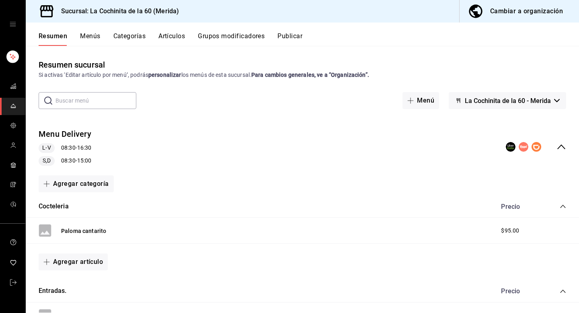
click at [179, 40] on button "Artículos" at bounding box center [171, 39] width 27 height 14
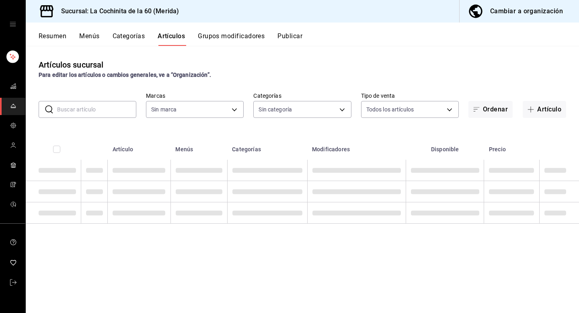
type input "268ce8d1-4722-4411-a626-51c418737468"
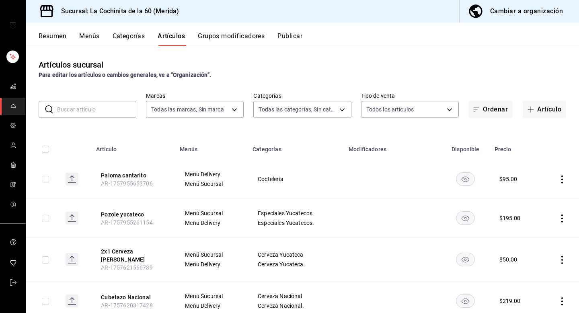
type input "0ea86ccc-9aee-4c85-9326-ddb47e5d3876,cf8b5d9a-166c-4b97-a20e-5714138213e1,9b19a…"
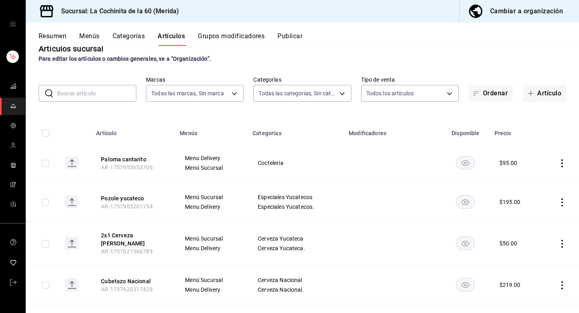
click at [94, 43] on button "Menús" at bounding box center [89, 39] width 20 height 14
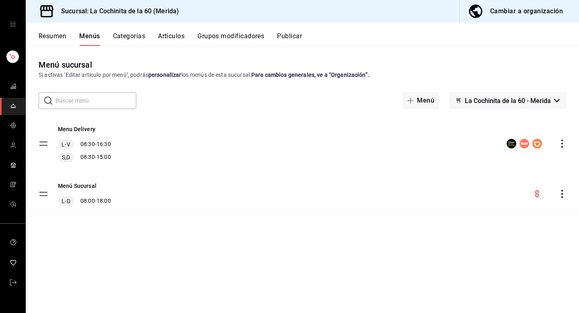
click at [171, 33] on button "Artículos" at bounding box center [171, 39] width 27 height 14
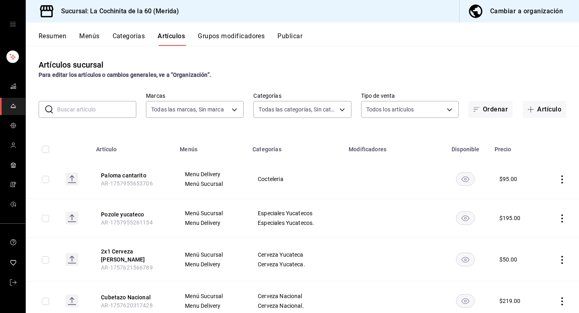
type input "268ce8d1-4722-4411-a626-51c418737468"
type input "0ea86ccc-9aee-4c85-9326-ddb47e5d3876,cf8b5d9a-166c-4b97-a20e-5714138213e1,9b19a…"
click at [138, 175] on button "Paloma cantarito" at bounding box center [133, 175] width 64 height 8
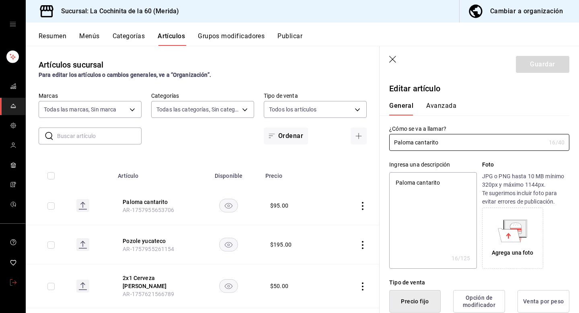
click at [14, 285] on span "mailbox folders" at bounding box center [13, 283] width 6 height 11
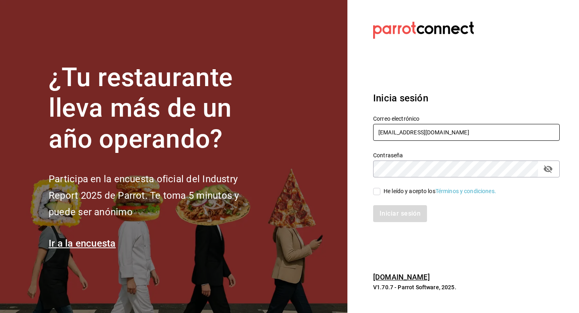
click at [460, 133] on input "cochinita@merida.com" at bounding box center [466, 132] width 187 height 17
type input "c"
type input "beantown@cdmx.com"
click at [404, 193] on div "He leído y acepto los Términos y condiciones." at bounding box center [440, 191] width 113 height 8
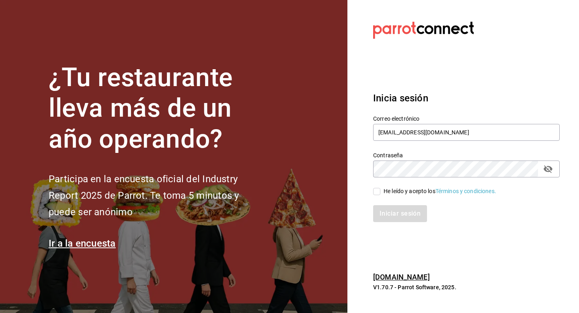
click at [381, 193] on input "He leído y acepto los Términos y condiciones." at bounding box center [376, 191] width 7 height 7
checkbox input "true"
click at [402, 217] on button "Iniciar sesión" at bounding box center [400, 213] width 55 height 17
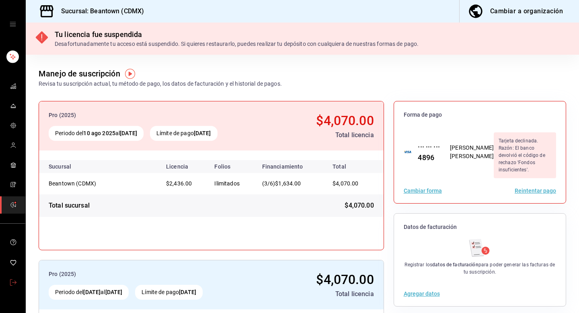
click at [13, 280] on icon "mailbox folders" at bounding box center [13, 282] width 6 height 6
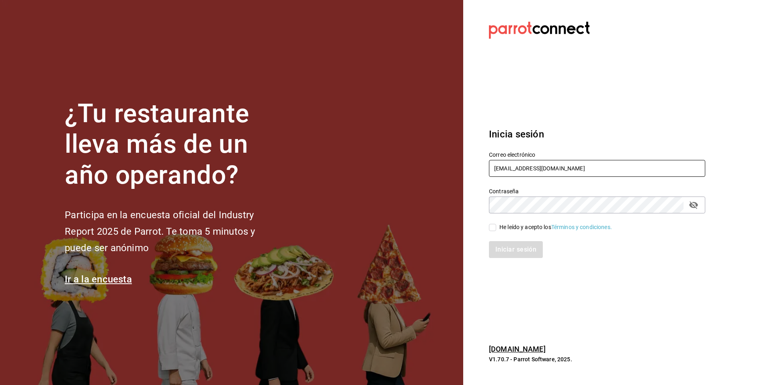
click at [548, 167] on input "[EMAIL_ADDRESS][DOMAIN_NAME]" at bounding box center [597, 168] width 216 height 17
type input "b"
type input "[EMAIL_ADDRESS][DOMAIN_NAME]"
click at [535, 225] on div "He leído y acepto los Términos y condiciones." at bounding box center [556, 227] width 113 height 8
click at [496, 225] on input "He leído y acepto los Términos y condiciones." at bounding box center [492, 227] width 7 height 7
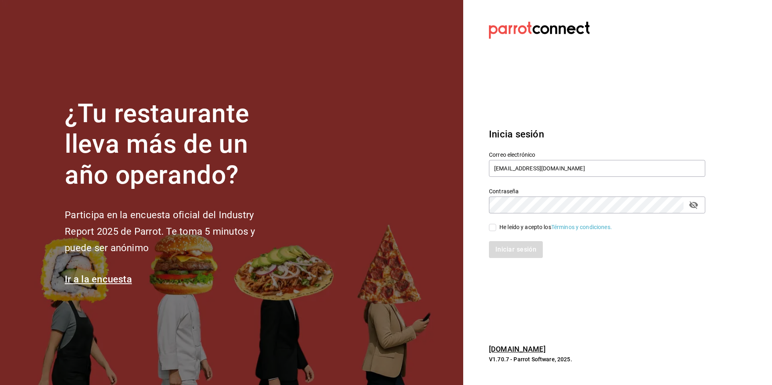
checkbox input "true"
click at [522, 248] on button "Iniciar sesión" at bounding box center [516, 249] width 55 height 17
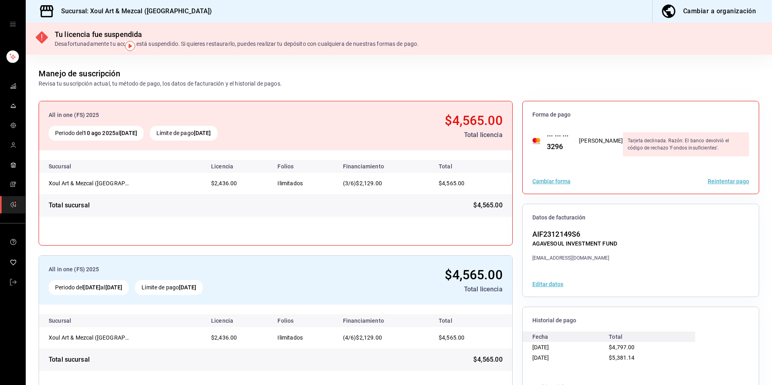
scroll to position [28, 0]
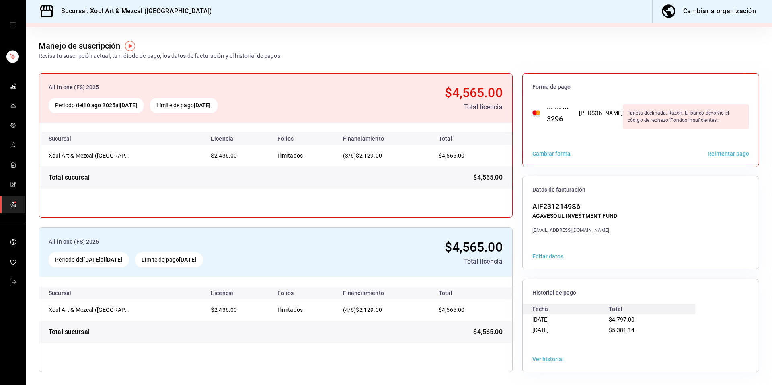
click at [559, 360] on button "Ver historial" at bounding box center [548, 360] width 31 height 6
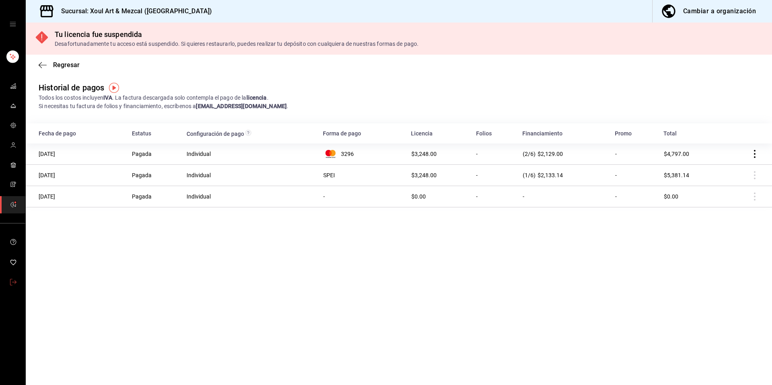
click at [16, 284] on icon "mailbox folders" at bounding box center [13, 282] width 6 height 6
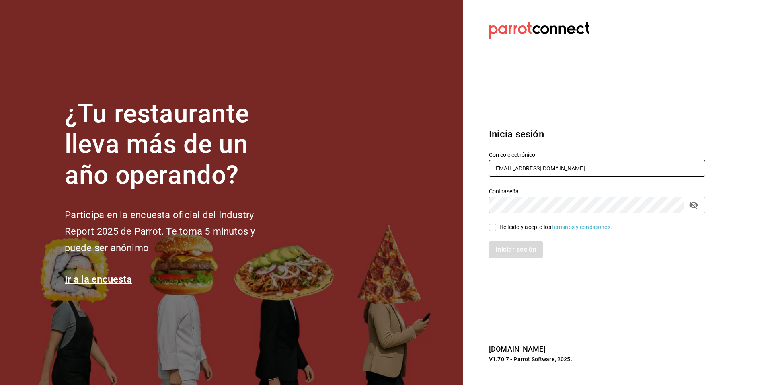
drag, startPoint x: 586, startPoint y: 168, endPoint x: 485, endPoint y: 169, distance: 101.4
click at [485, 169] on div "Correo electrónico [EMAIL_ADDRESS][DOMAIN_NAME]" at bounding box center [592, 160] width 226 height 37
type input "[EMAIL_ADDRESS][DOMAIN_NAME]"
click at [520, 231] on div "He leído y acepto los Términos y condiciones." at bounding box center [556, 227] width 113 height 8
click at [496, 231] on input "He leído y acepto los Términos y condiciones." at bounding box center [492, 227] width 7 height 7
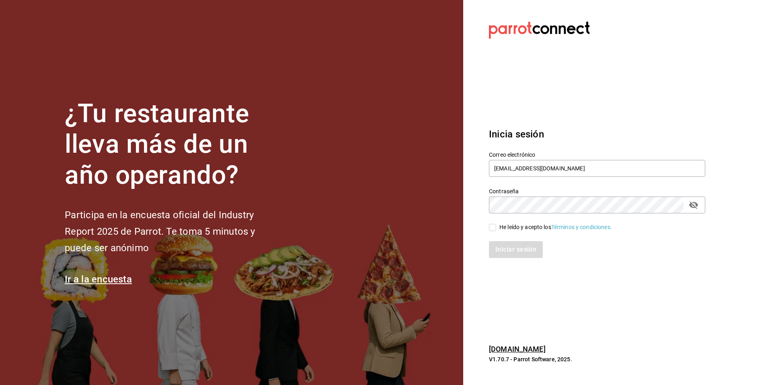
checkbox input "true"
click at [519, 258] on div "Iniciar sesión" at bounding box center [597, 249] width 216 height 17
click at [522, 255] on button "Iniciar sesión" at bounding box center [516, 249] width 55 height 17
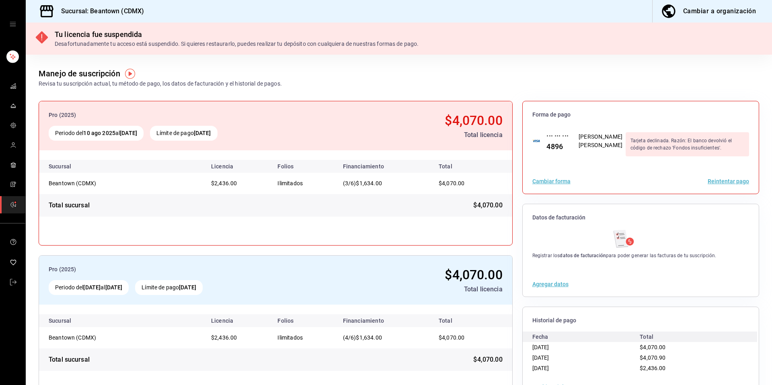
click at [104, 12] on h3 "Sucursal: Beantown (CDMX)" at bounding box center [99, 11] width 89 height 10
copy h3 "[GEOGRAPHIC_DATA]"
click at [10, 283] on icon "mailbox folders" at bounding box center [13, 282] width 6 height 6
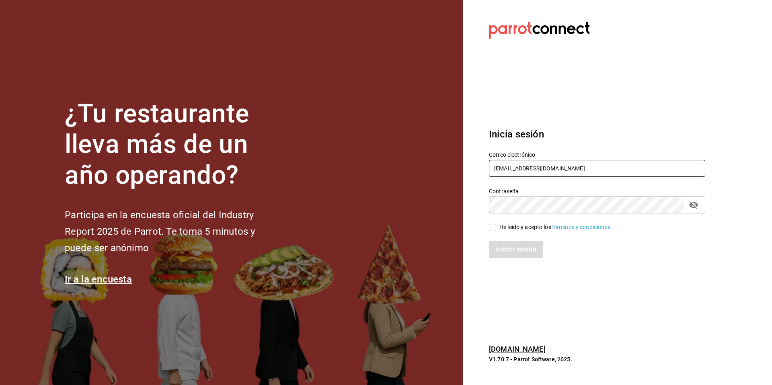
click at [561, 171] on input "[EMAIL_ADDRESS][DOMAIN_NAME]" at bounding box center [597, 168] width 216 height 17
type input "b"
paste input "[EMAIL_ADDRESS][DOMAIN_NAME]"
type input "[EMAIL_ADDRESS][DOMAIN_NAME]"
click at [531, 228] on div "He leído y acepto los Términos y condiciones." at bounding box center [556, 227] width 113 height 8
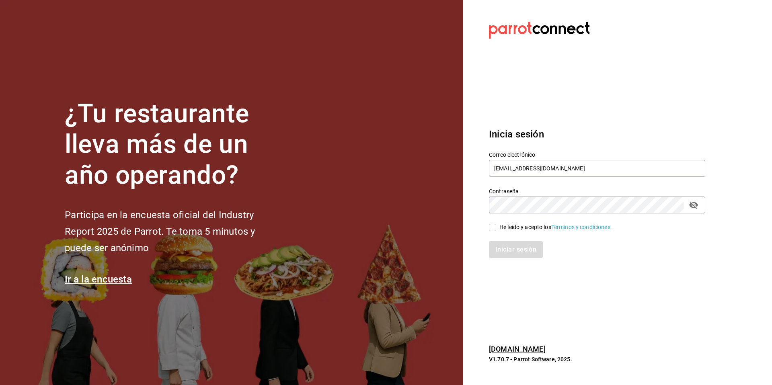
click at [496, 228] on input "He leído y acepto los Términos y condiciones." at bounding box center [492, 227] width 7 height 7
checkbox input "true"
click at [520, 253] on button "Iniciar sesión" at bounding box center [516, 249] width 55 height 17
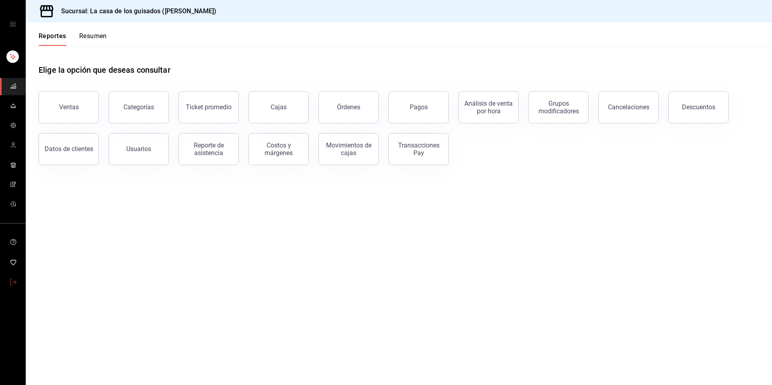
click at [12, 274] on link "mailbox folders" at bounding box center [12, 282] width 25 height 17
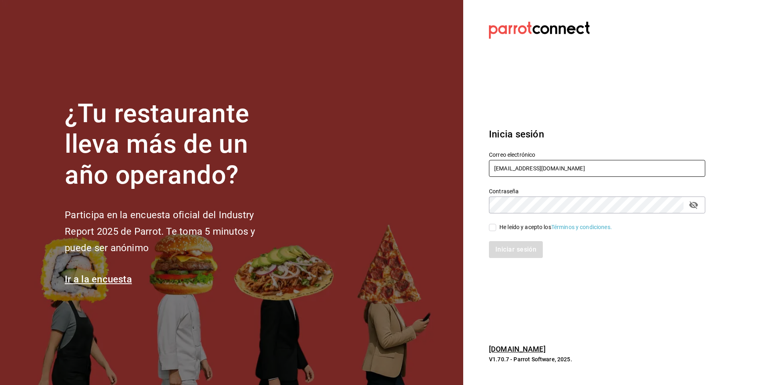
drag, startPoint x: 580, startPoint y: 171, endPoint x: 494, endPoint y: 158, distance: 87.6
click at [494, 158] on div "Correo electrónico casadeguisados@juarez.com" at bounding box center [597, 164] width 216 height 27
paste input "fe@chapin.com"
type input "cafe@chapin.com"
click at [523, 225] on div "He leído y acepto los Términos y condiciones." at bounding box center [556, 227] width 113 height 8
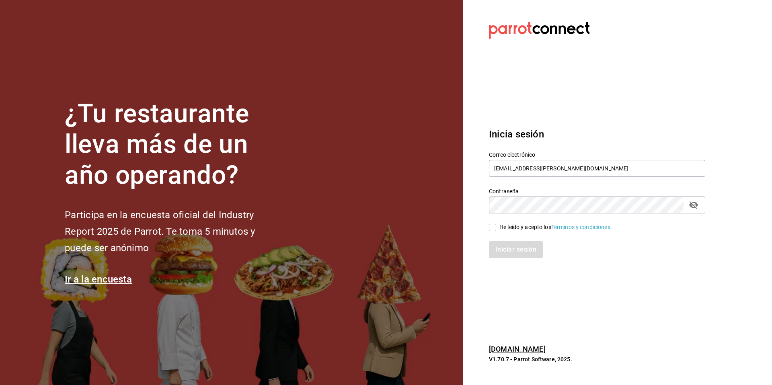
click at [496, 225] on input "He leído y acepto los Términos y condiciones." at bounding box center [492, 227] width 7 height 7
checkbox input "true"
click at [519, 242] on button "Iniciar sesión" at bounding box center [516, 249] width 55 height 17
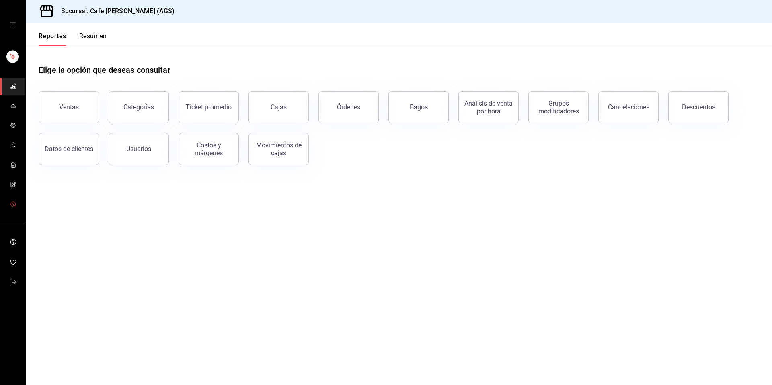
click at [13, 207] on icon "mailbox folders" at bounding box center [13, 204] width 6 height 6
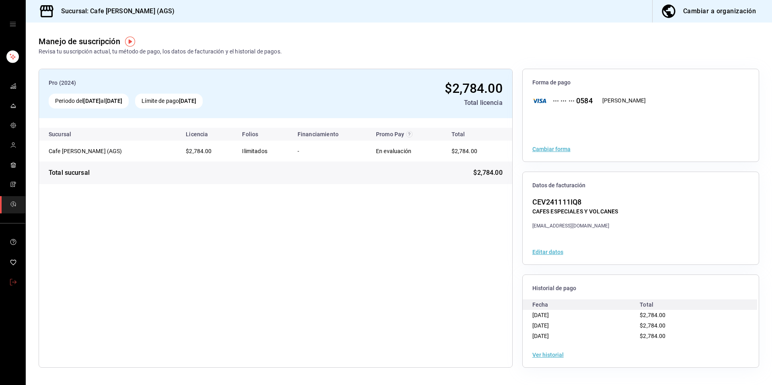
click at [13, 280] on icon "mailbox folders" at bounding box center [13, 282] width 6 height 6
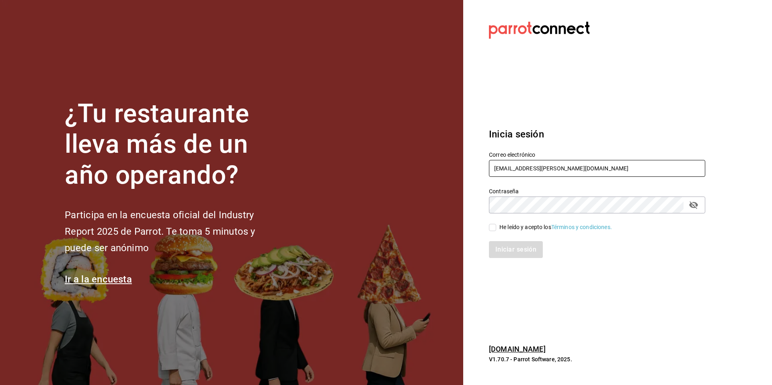
click at [570, 169] on input "[EMAIL_ADDRESS][PERSON_NAME][DOMAIN_NAME]" at bounding box center [597, 168] width 216 height 17
type input "c"
type input "[EMAIL_ADDRESS][DOMAIN_NAME]"
click at [529, 229] on div "He leído y acepto los Términos y condiciones." at bounding box center [556, 227] width 113 height 8
click at [496, 229] on input "He leído y acepto los Términos y condiciones." at bounding box center [492, 227] width 7 height 7
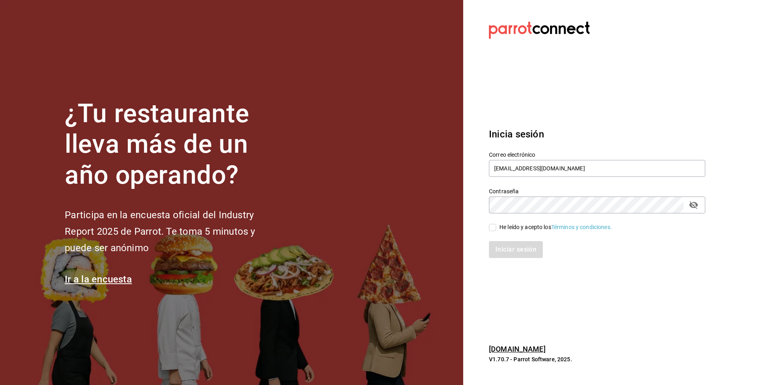
checkbox input "true"
click at [517, 253] on button "Iniciar sesión" at bounding box center [516, 249] width 55 height 17
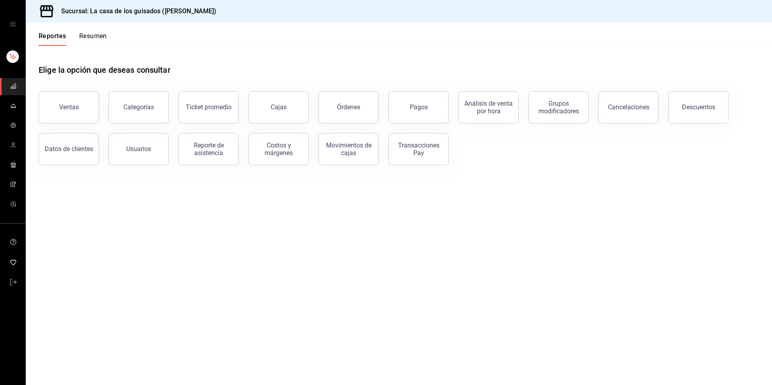
click at [12, 103] on icon "mailbox folders" at bounding box center [13, 106] width 6 height 6
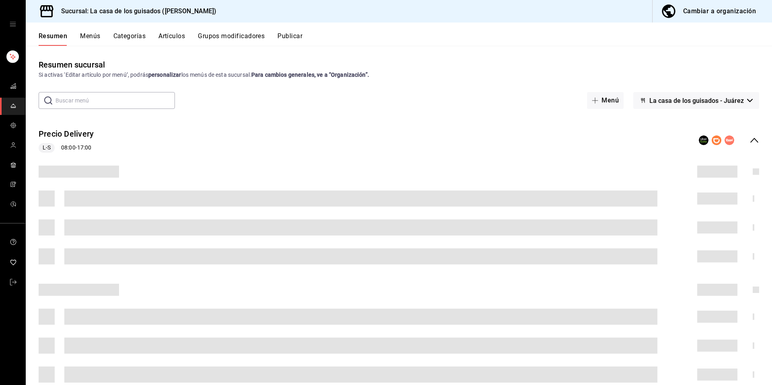
click at [700, 100] on span "La casa de los guisados - Juárez" at bounding box center [697, 101] width 95 height 8
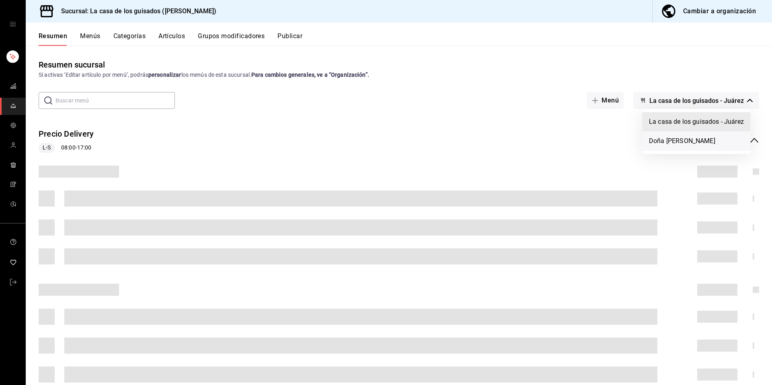
click at [672, 143] on li "Doña [PERSON_NAME]" at bounding box center [697, 141] width 108 height 19
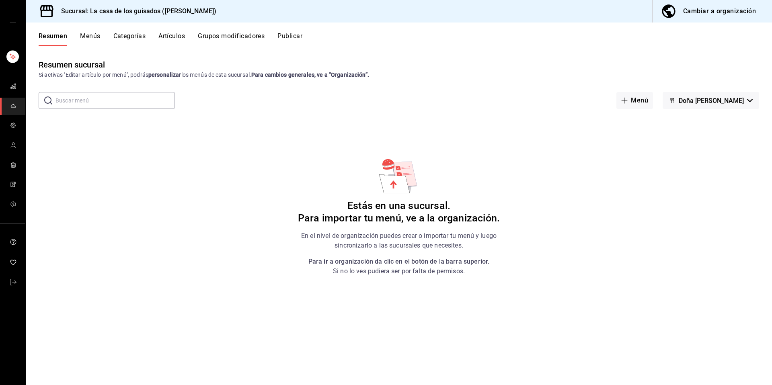
click at [94, 33] on button "Menús" at bounding box center [90, 39] width 20 height 14
click at [739, 13] on div "Cambiar a organización" at bounding box center [719, 11] width 73 height 11
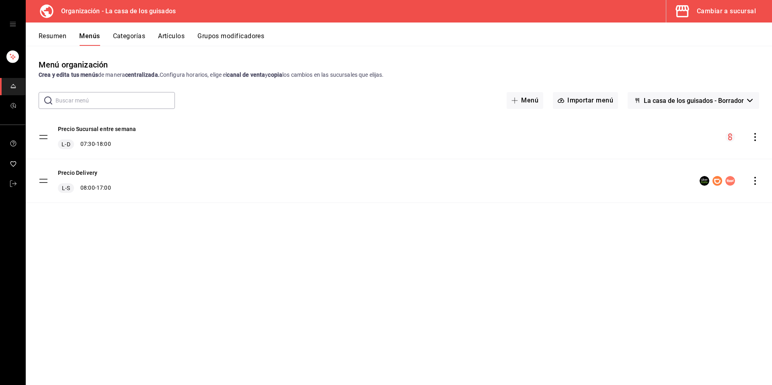
click at [707, 103] on span "La casa de los guisados - Borrador" at bounding box center [694, 101] width 100 height 8
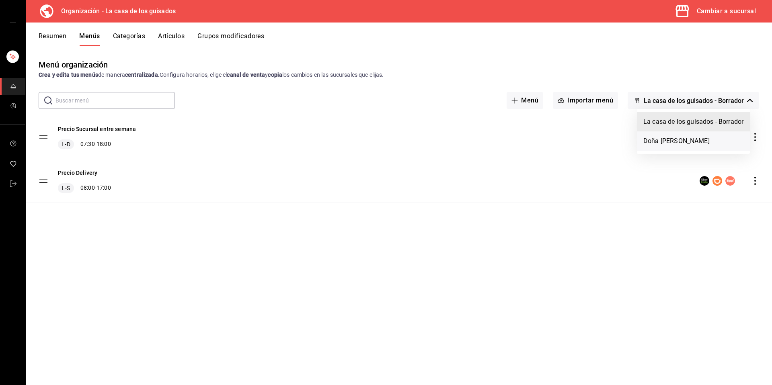
click at [657, 142] on li "Doña [PERSON_NAME]" at bounding box center [693, 141] width 113 height 19
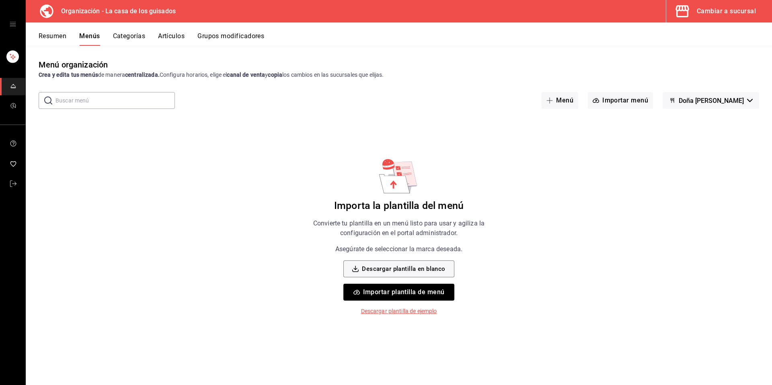
click at [708, 8] on div "Cambiar a sucursal" at bounding box center [726, 11] width 59 height 11
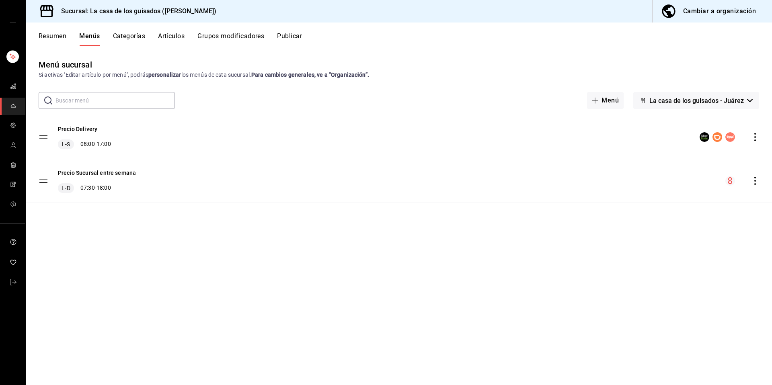
click at [698, 98] on span "La casa de los guisados - Juárez" at bounding box center [697, 101] width 95 height 8
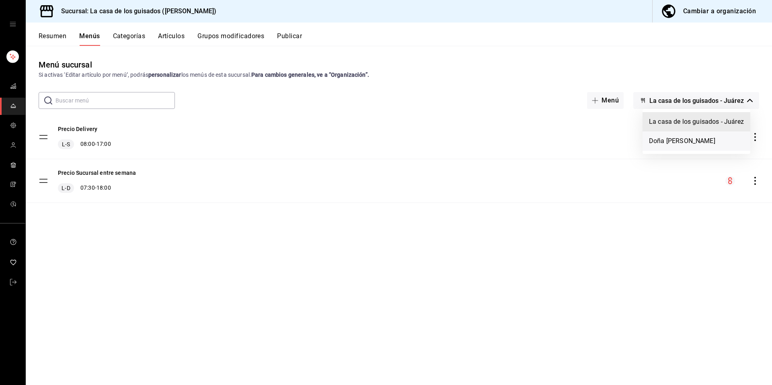
click at [655, 140] on li "Doña [PERSON_NAME]" at bounding box center [697, 141] width 108 height 19
